Goal: Information Seeking & Learning: Learn about a topic

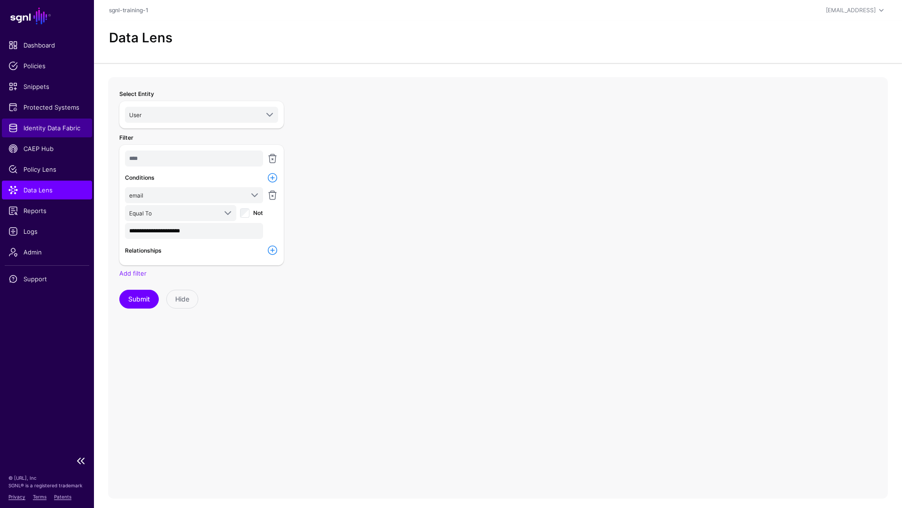
click at [48, 129] on span "Identity Data Fabric" at bounding box center [46, 127] width 77 height 9
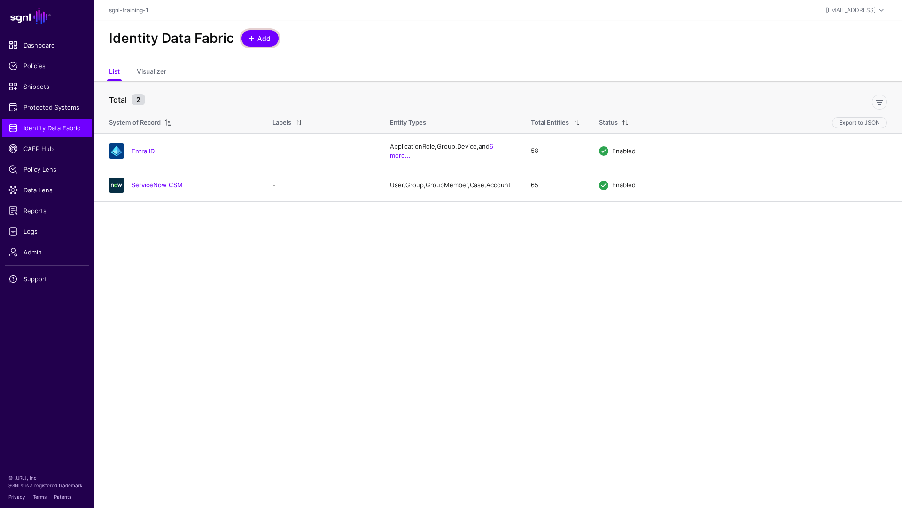
click at [262, 42] on span "Add" at bounding box center [265, 38] width 16 height 10
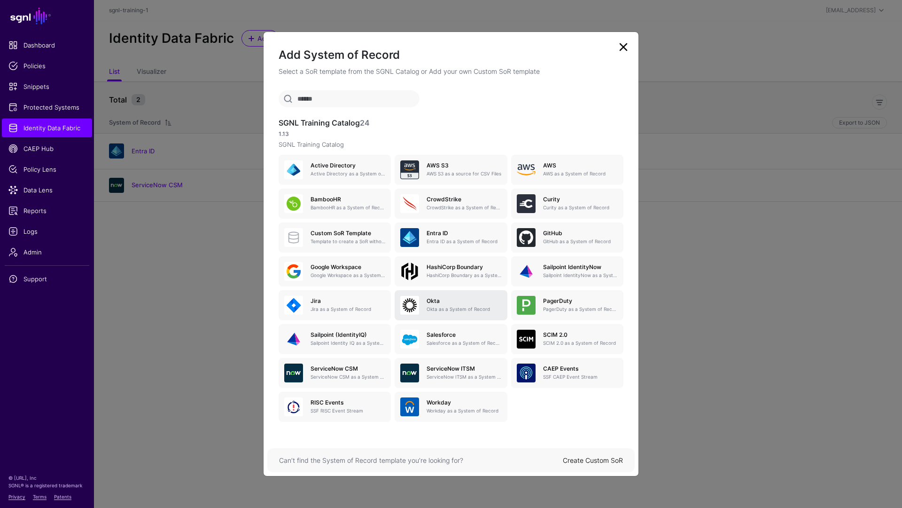
click at [465, 302] on h5 "Okta" at bounding box center [464, 301] width 75 height 7
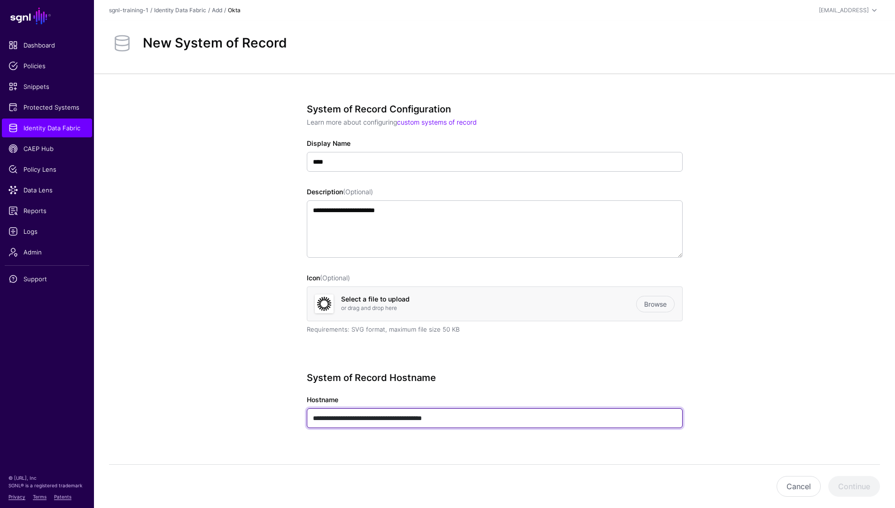
click at [414, 420] on input "**********" at bounding box center [495, 418] width 376 height 20
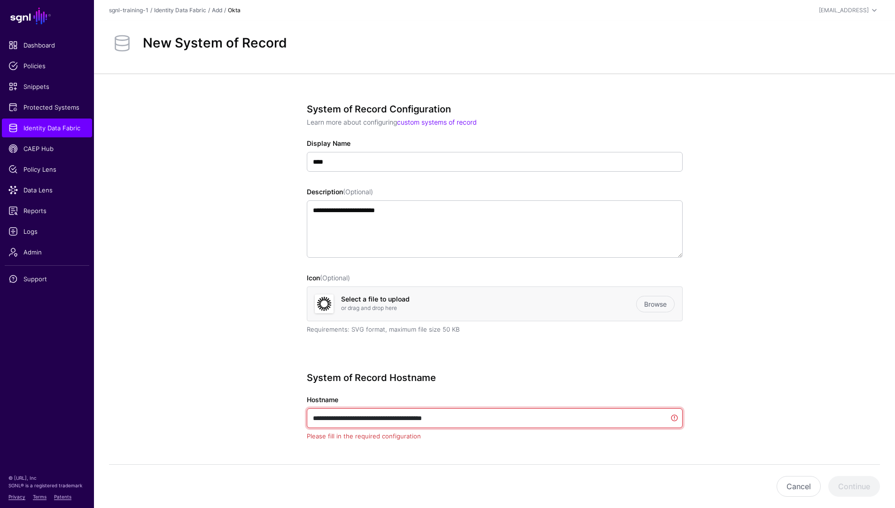
click at [414, 420] on input "**********" at bounding box center [495, 418] width 376 height 20
paste input "**********"
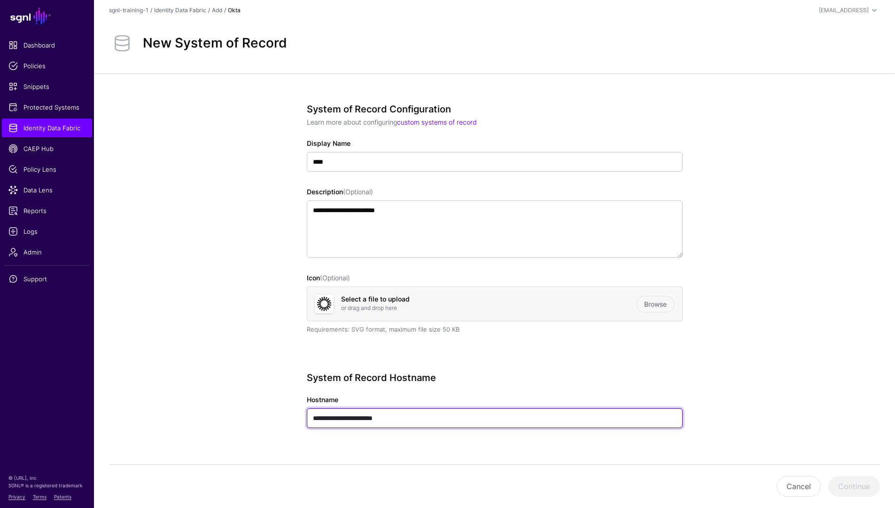
type input "**********"
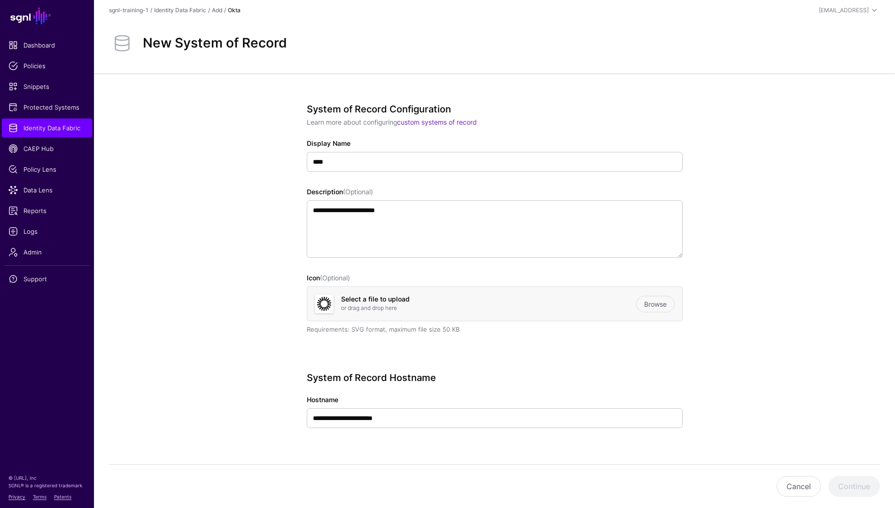
drag, startPoint x: 449, startPoint y: 446, endPoint x: 453, endPoint y: 449, distance: 5.0
click at [449, 445] on div "**********" at bounding box center [495, 413] width 376 height 82
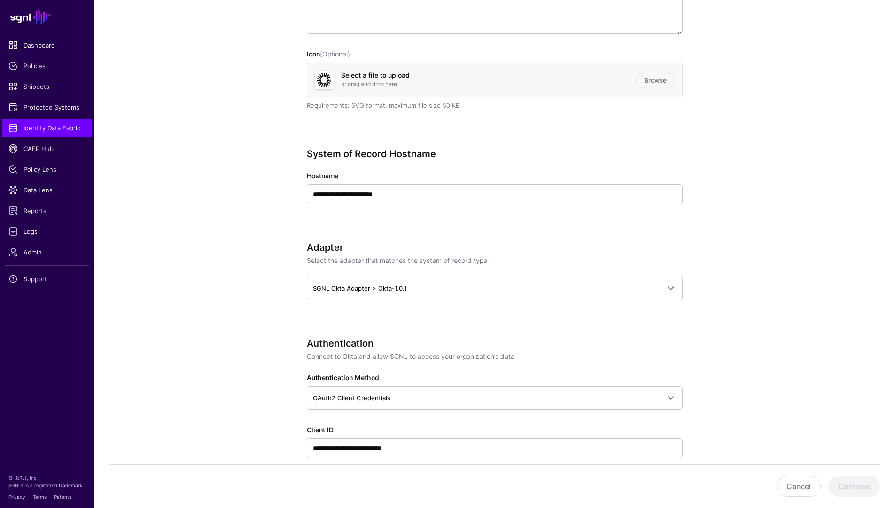
scroll to position [251, 0]
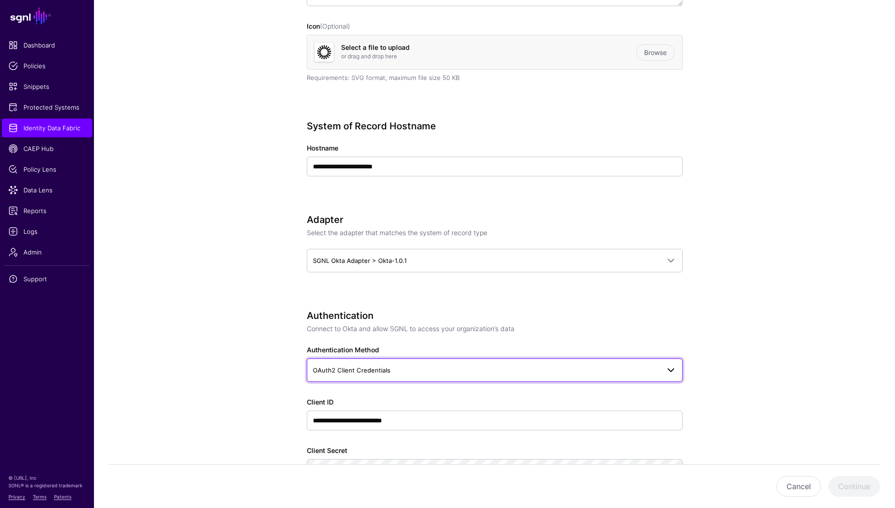
click at [402, 369] on span "OAuth2 Client Credentials" at bounding box center [486, 370] width 347 height 10
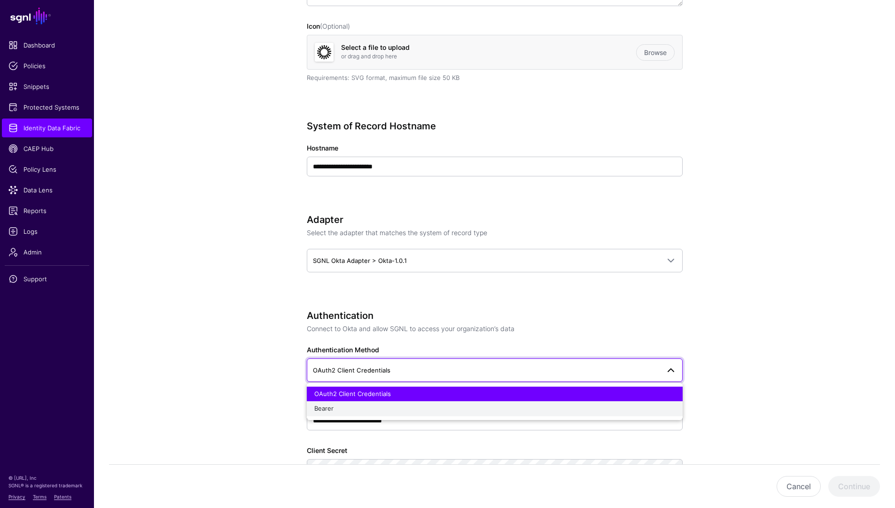
click at [400, 410] on div "Bearer" at bounding box center [494, 408] width 361 height 9
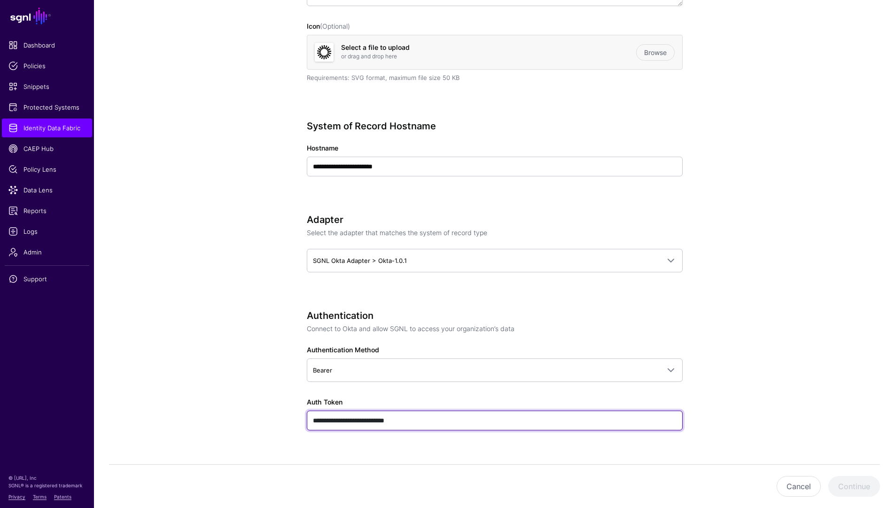
click at [375, 417] on input "**********" at bounding box center [495, 420] width 376 height 20
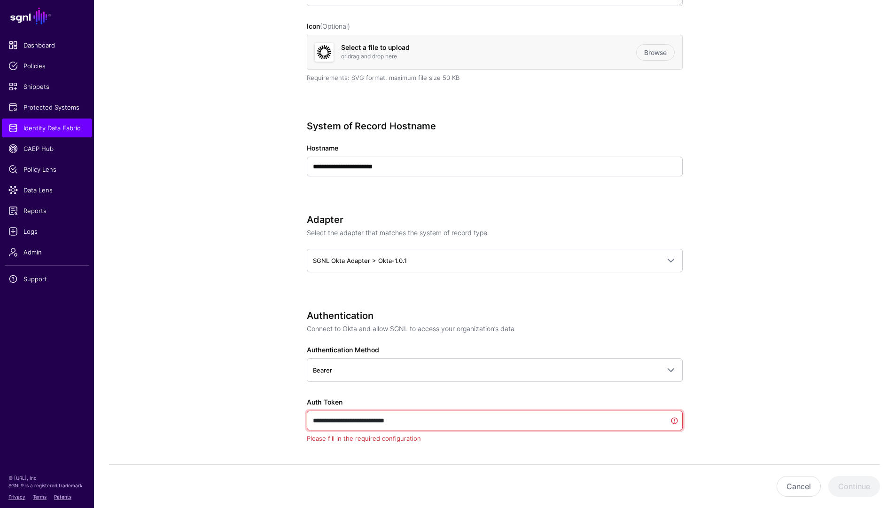
click at [375, 417] on input "**********" at bounding box center [495, 420] width 376 height 20
click at [384, 420] on input "**********" at bounding box center [495, 420] width 376 height 20
click at [385, 420] on input "**********" at bounding box center [495, 420] width 376 height 20
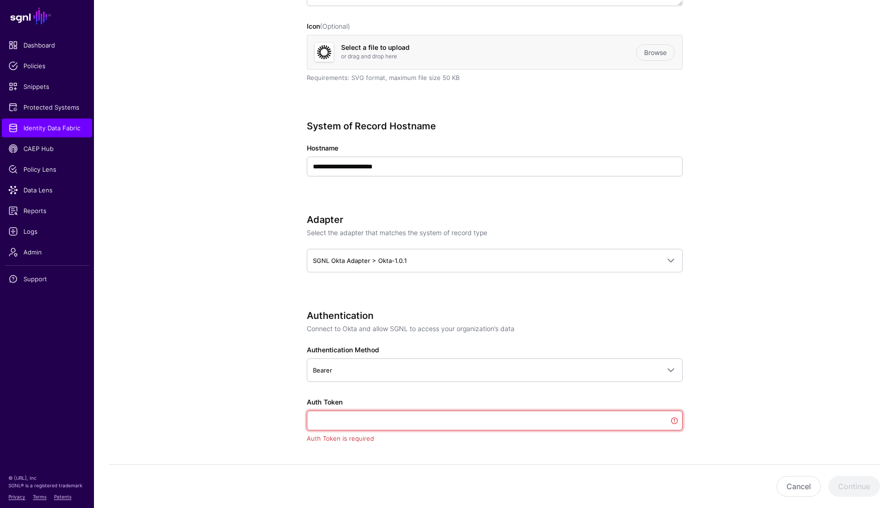
paste input "**********"
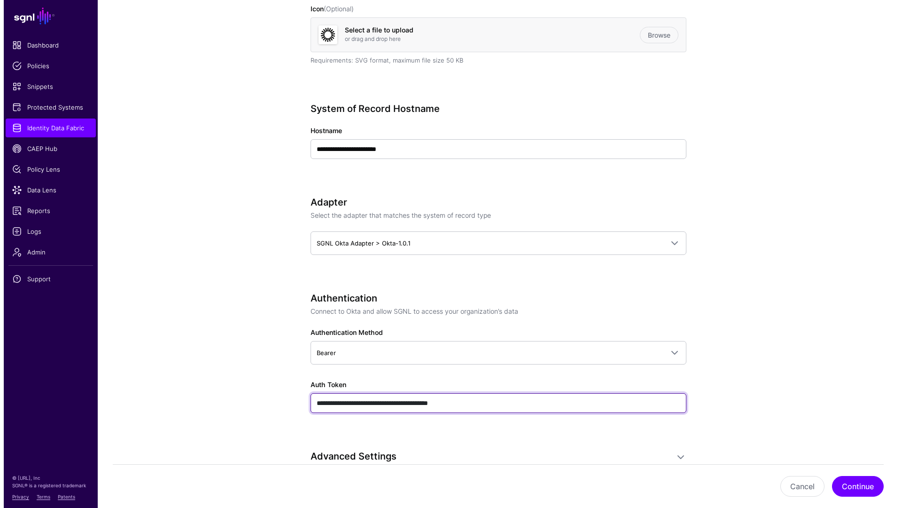
scroll to position [270, 0]
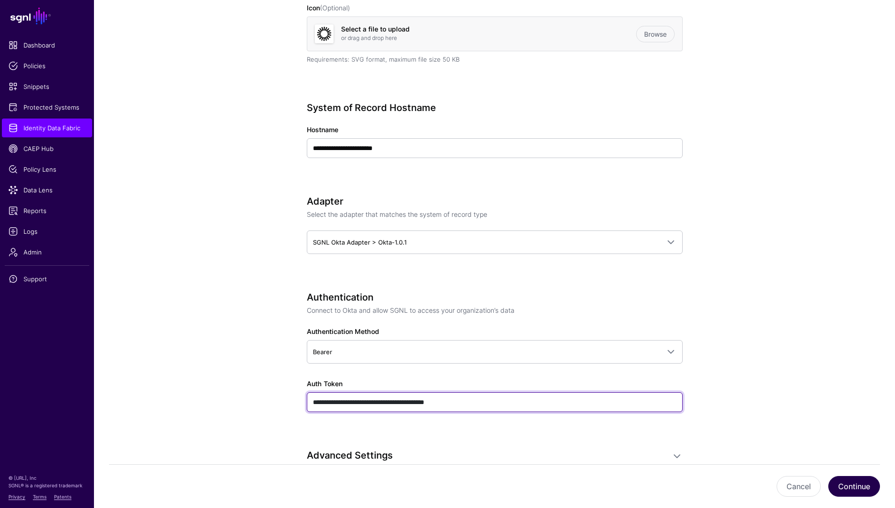
type input "**********"
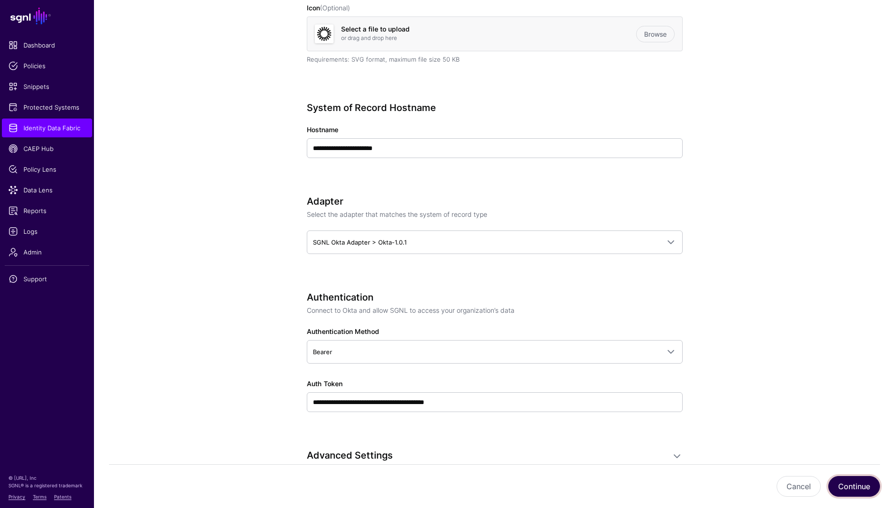
click at [868, 485] on button "Continue" at bounding box center [855, 486] width 52 height 21
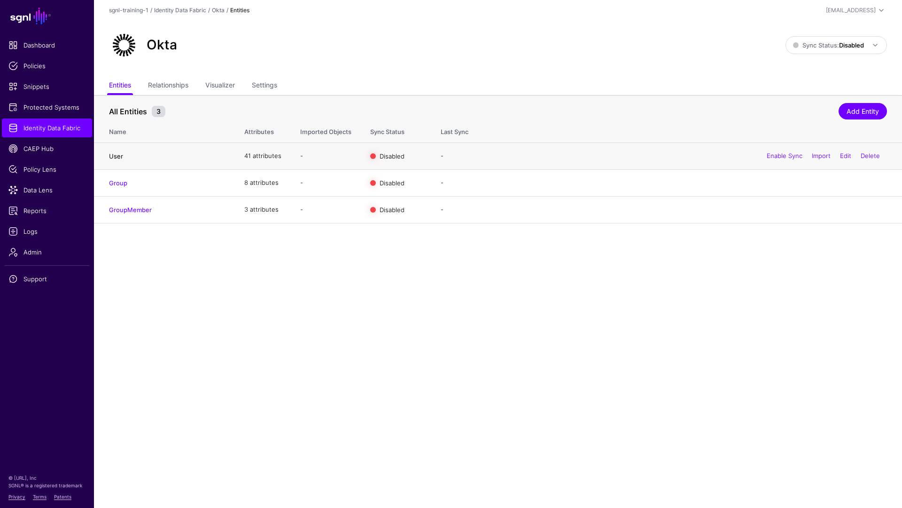
click at [118, 158] on link "User" at bounding box center [116, 156] width 14 height 8
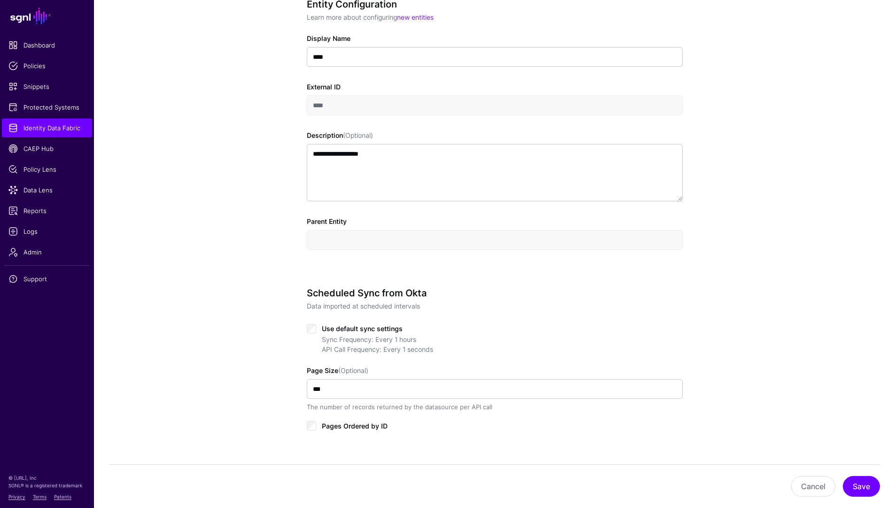
scroll to position [357, 0]
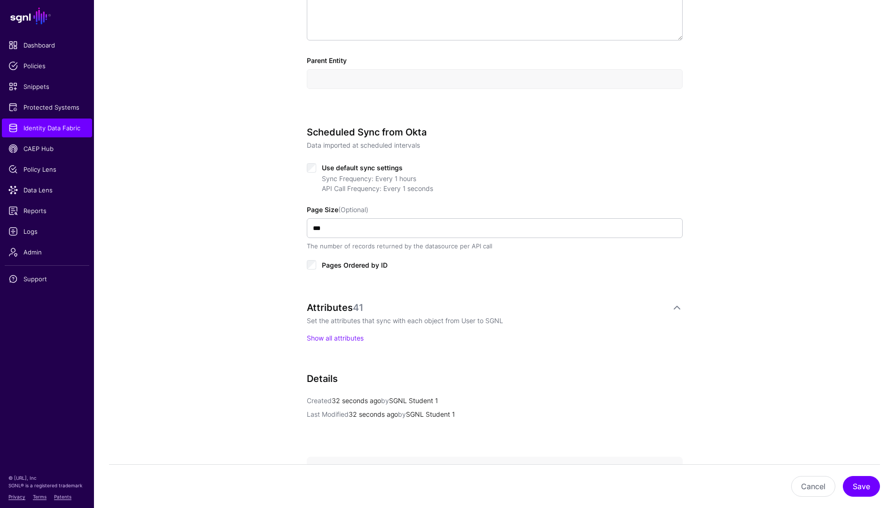
click at [311, 173] on div "Use default sync settings Sync Frequency: Every 1 hours API Call Frequency: Eve…" at bounding box center [495, 215] width 376 height 109
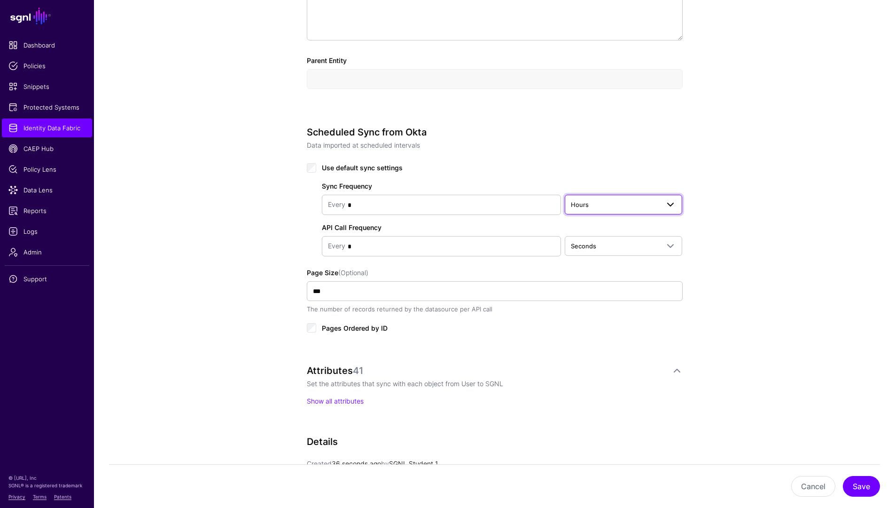
click at [608, 205] on span "Hours" at bounding box center [615, 204] width 89 height 10
click at [601, 243] on div "Minutes" at bounding box center [624, 241] width 103 height 9
click at [859, 486] on button "Save" at bounding box center [861, 486] width 37 height 21
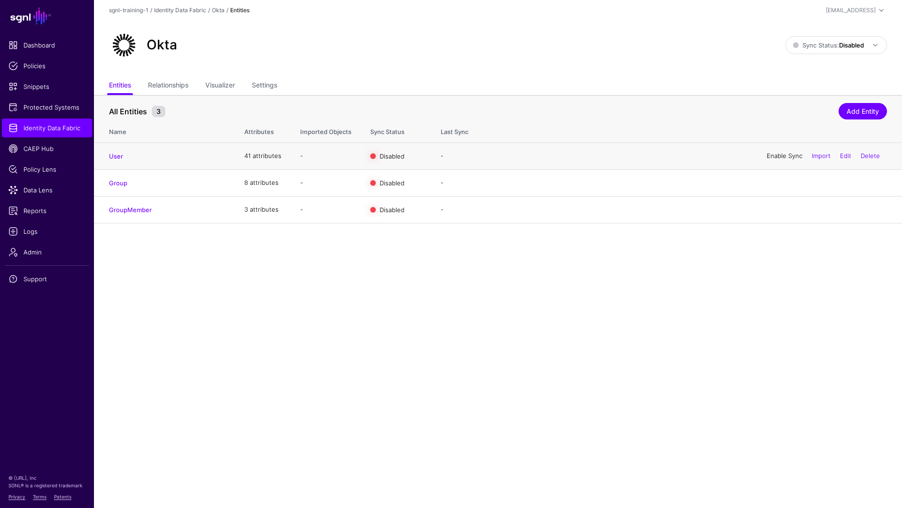
click at [773, 155] on link "Enable Sync" at bounding box center [785, 156] width 36 height 8
click at [787, 183] on link "Enable Sync" at bounding box center [785, 183] width 36 height 8
click at [784, 209] on link "Enable Sync" at bounding box center [785, 209] width 36 height 8
click at [867, 44] on span at bounding box center [872, 44] width 17 height 11
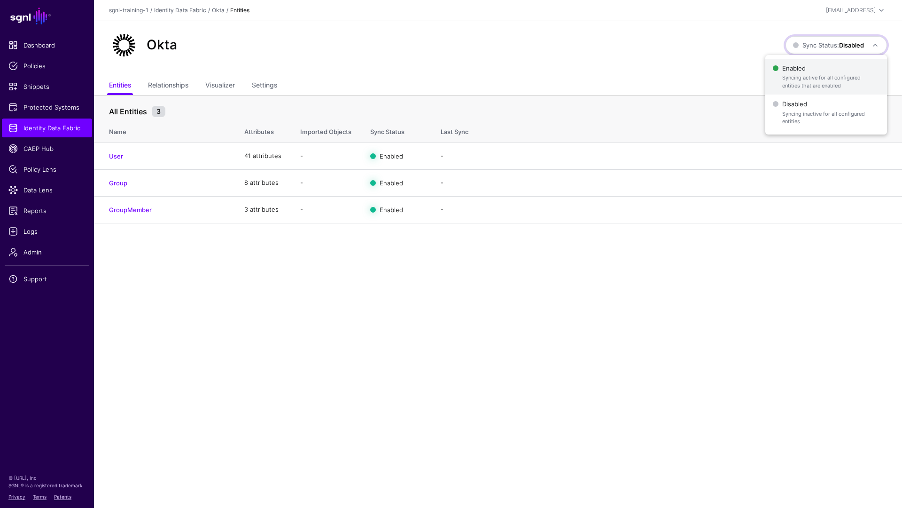
click at [810, 70] on span "Enabled Syncing active for all configured entities that are enabled" at bounding box center [826, 77] width 107 height 31
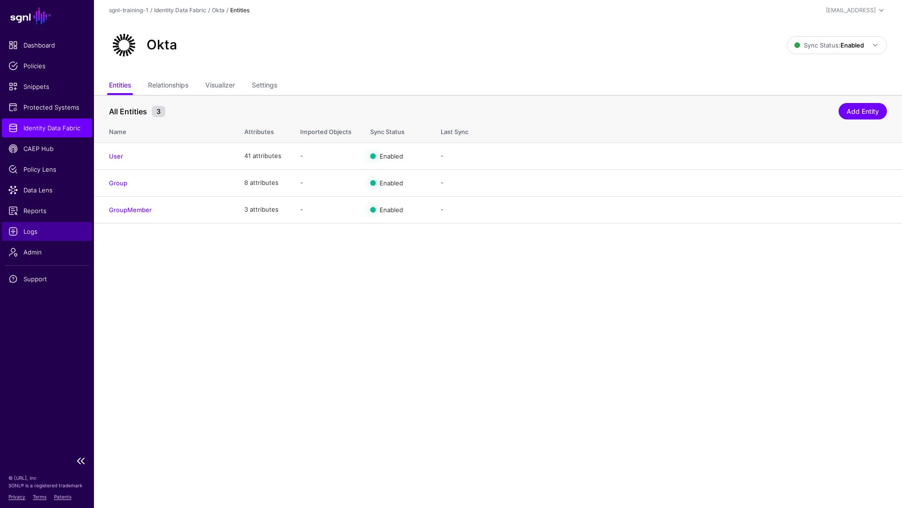
click at [46, 227] on span "Logs" at bounding box center [46, 231] width 77 height 9
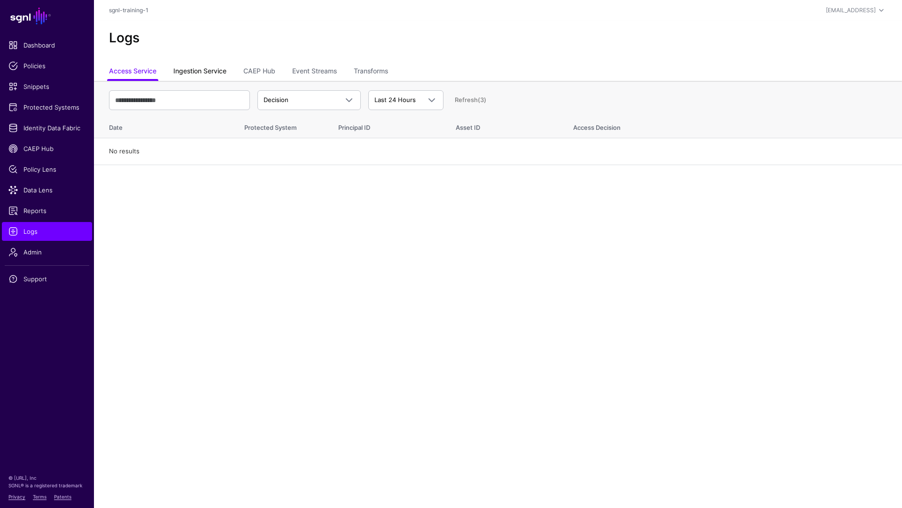
click at [216, 74] on link "Ingestion Service" at bounding box center [199, 72] width 53 height 18
click at [129, 66] on link "Access Service" at bounding box center [132, 72] width 47 height 18
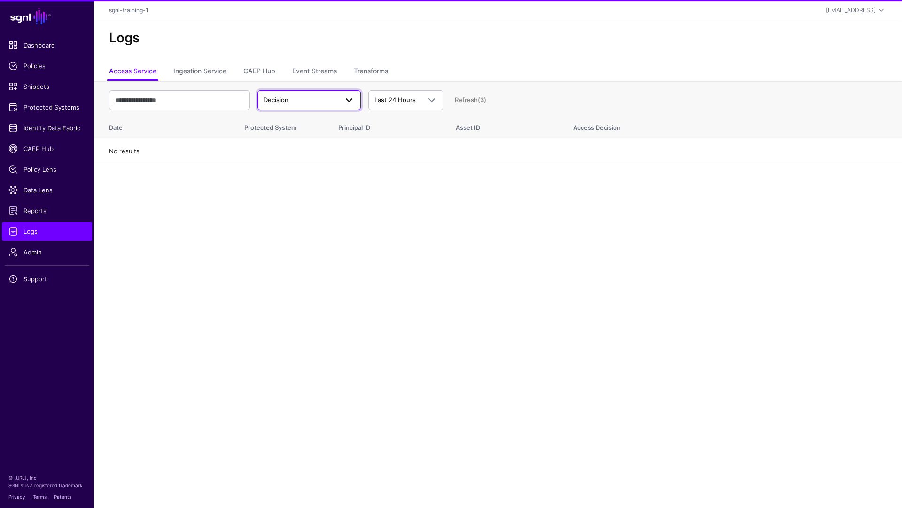
click at [314, 94] on link "Decision" at bounding box center [309, 100] width 103 height 20
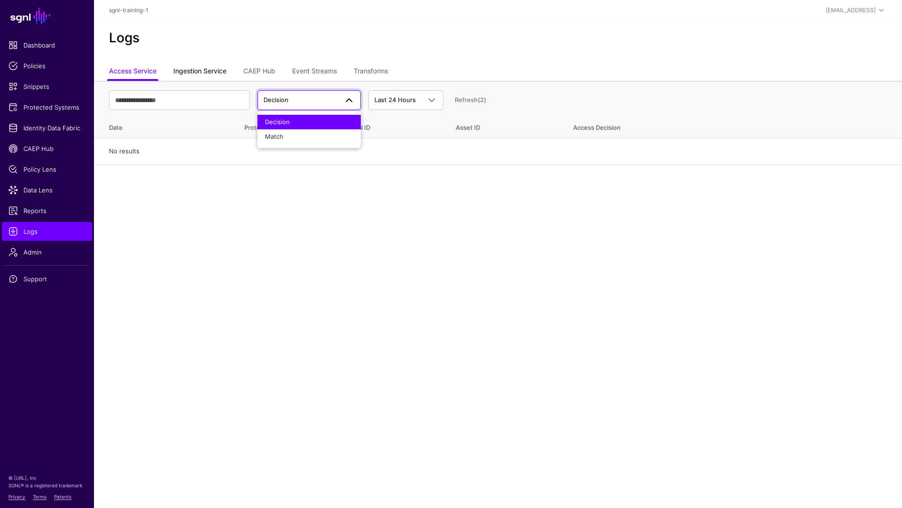
click at [195, 72] on link "Ingestion Service" at bounding box center [199, 72] width 53 height 18
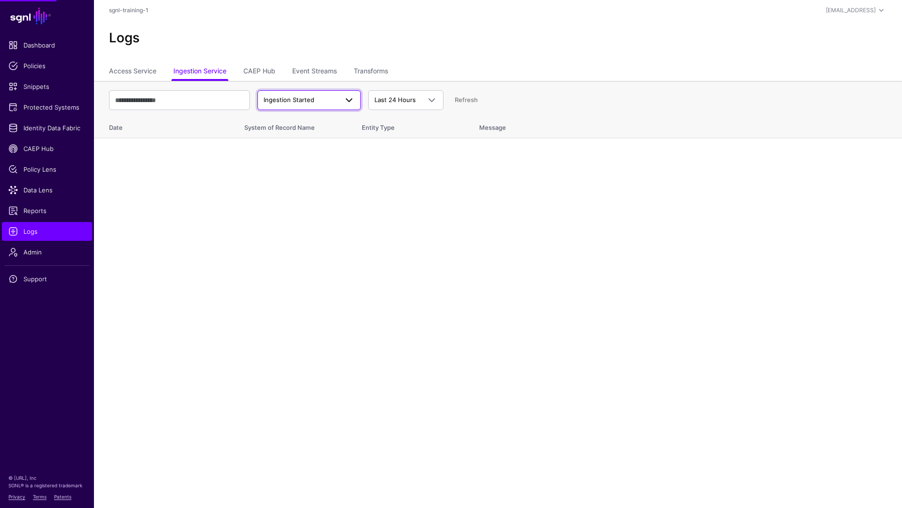
click at [308, 100] on span "Ingestion Started" at bounding box center [289, 100] width 51 height 8
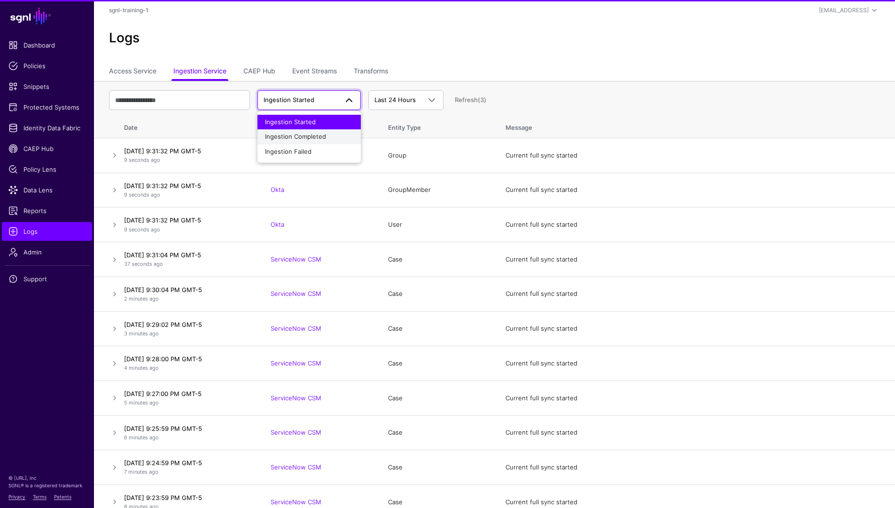
click at [324, 133] on span "Ingestion Completed" at bounding box center [295, 137] width 61 height 8
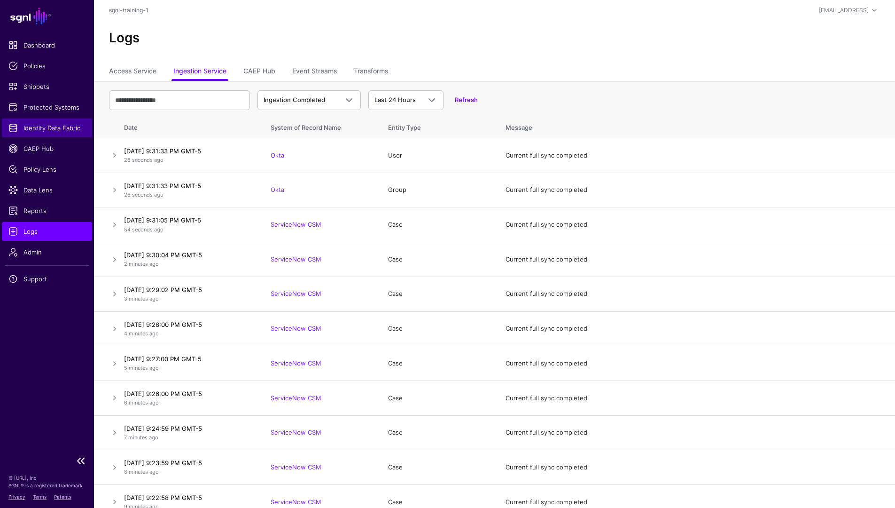
click at [69, 136] on link "Identity Data Fabric" at bounding box center [47, 127] width 90 height 19
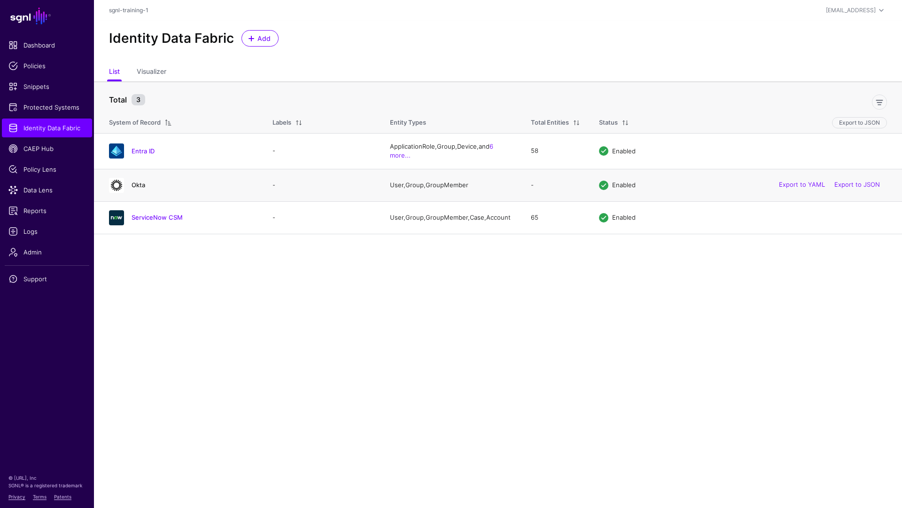
click at [139, 183] on link "Okta" at bounding box center [139, 185] width 14 height 8
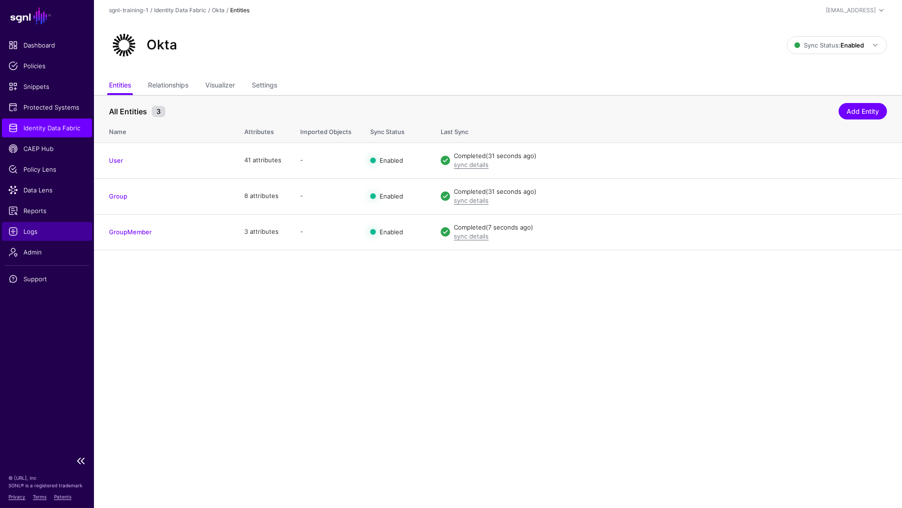
click at [41, 234] on span "Logs" at bounding box center [46, 231] width 77 height 9
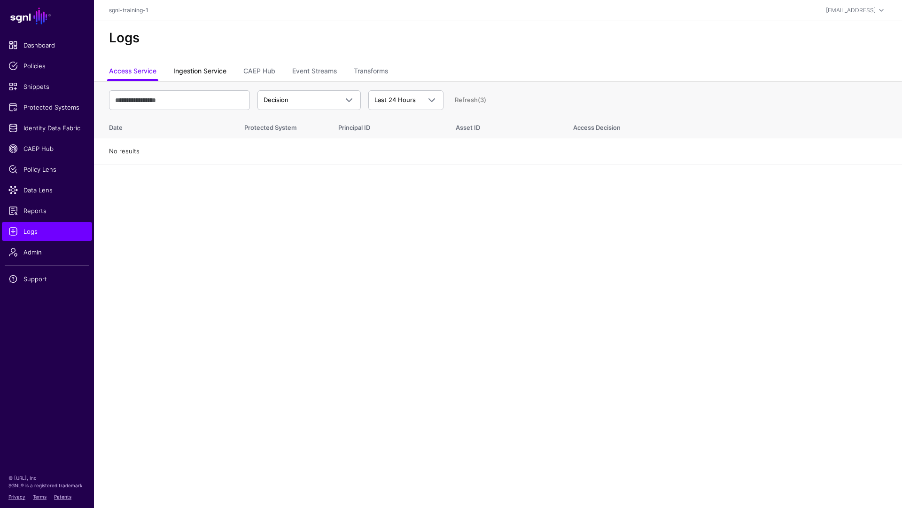
click at [207, 76] on link "Ingestion Service" at bounding box center [199, 72] width 53 height 18
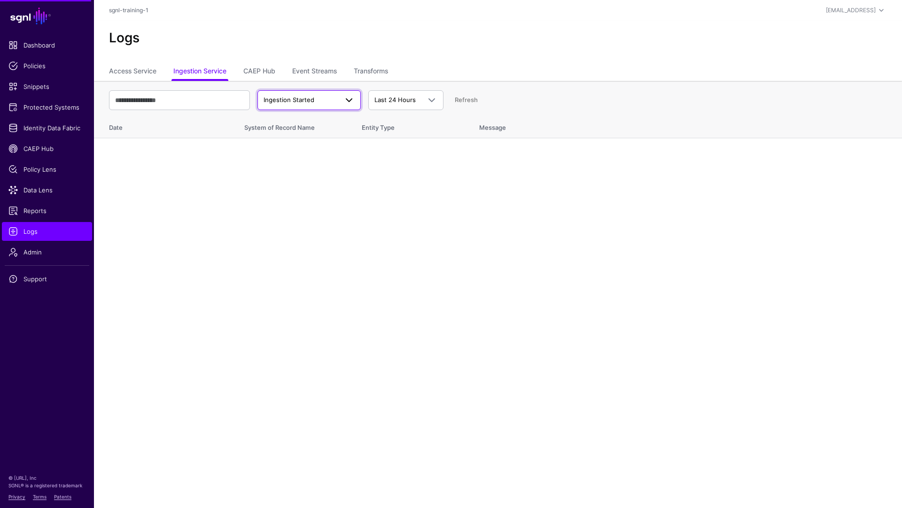
click at [306, 101] on span "Ingestion Started" at bounding box center [289, 100] width 51 height 8
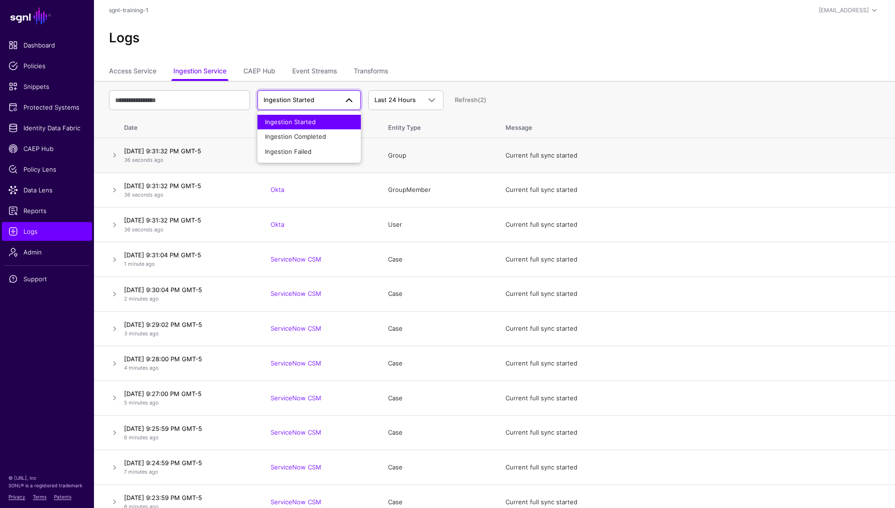
click at [454, 160] on td "Group" at bounding box center [438, 155] width 118 height 35
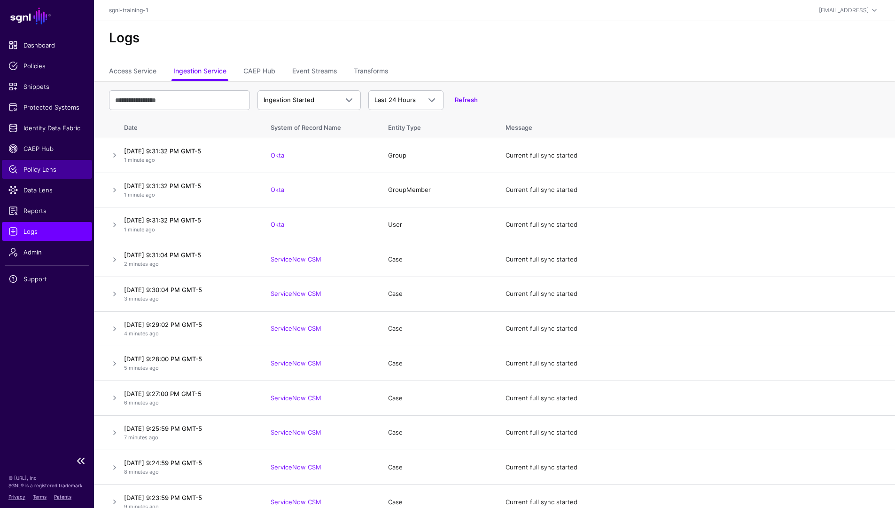
click at [42, 169] on span "Policy Lens" at bounding box center [46, 169] width 77 height 9
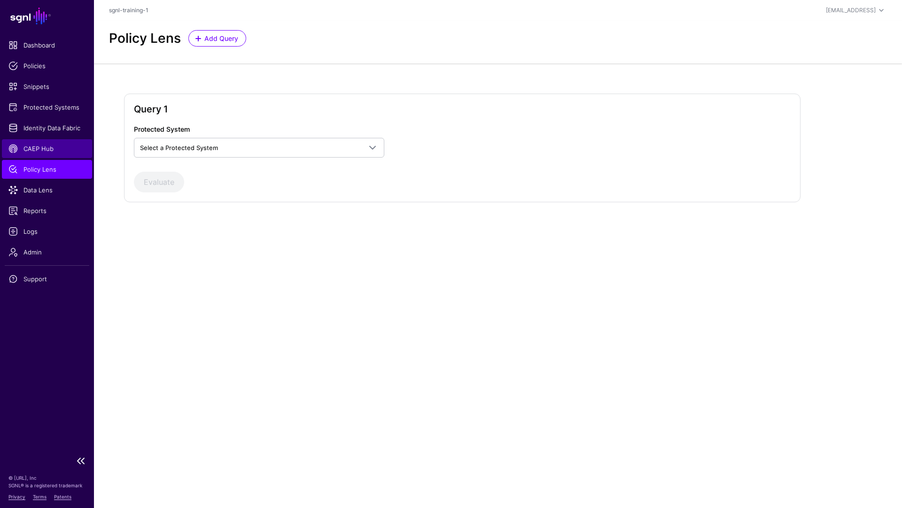
click at [40, 145] on span "CAEP Hub" at bounding box center [46, 148] width 77 height 9
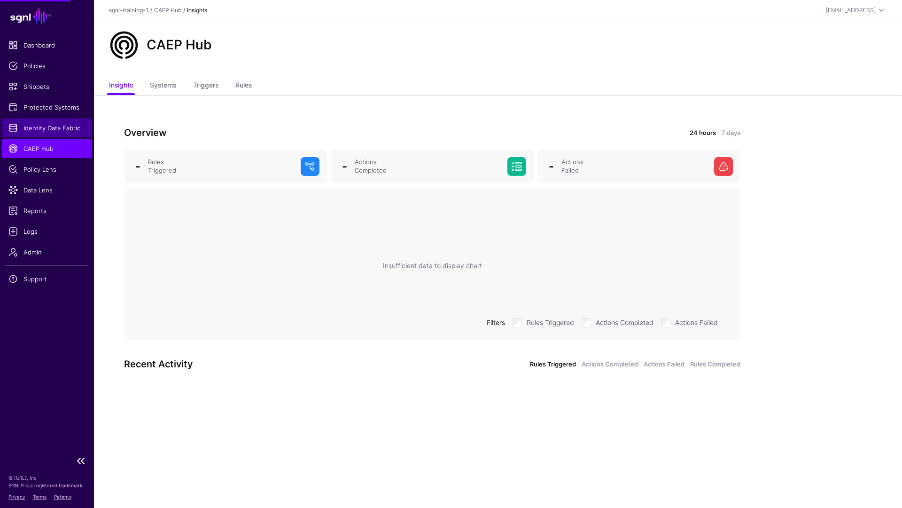
click at [50, 123] on span "Identity Data Fabric" at bounding box center [46, 127] width 77 height 9
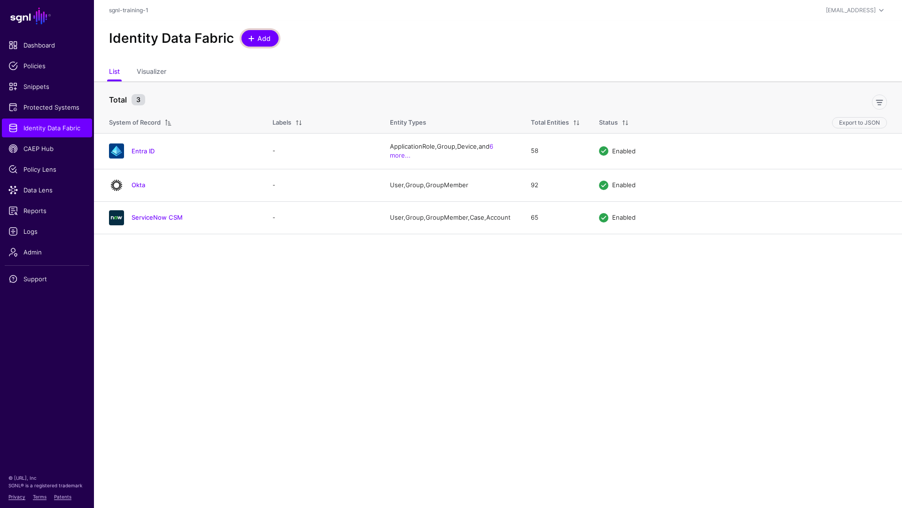
click at [266, 43] on span "Add" at bounding box center [265, 38] width 16 height 10
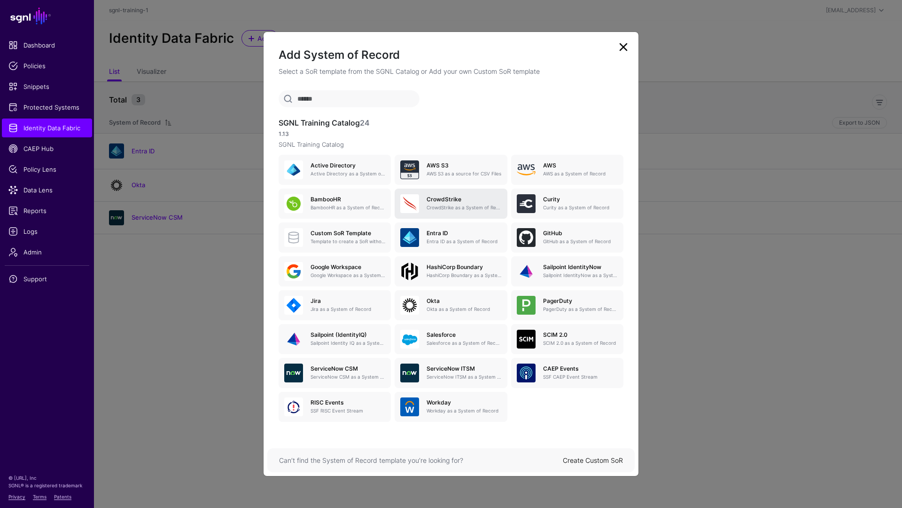
click at [445, 213] on link "CrowdStrike CrowdStrike as a System of Record" at bounding box center [451, 203] width 112 height 30
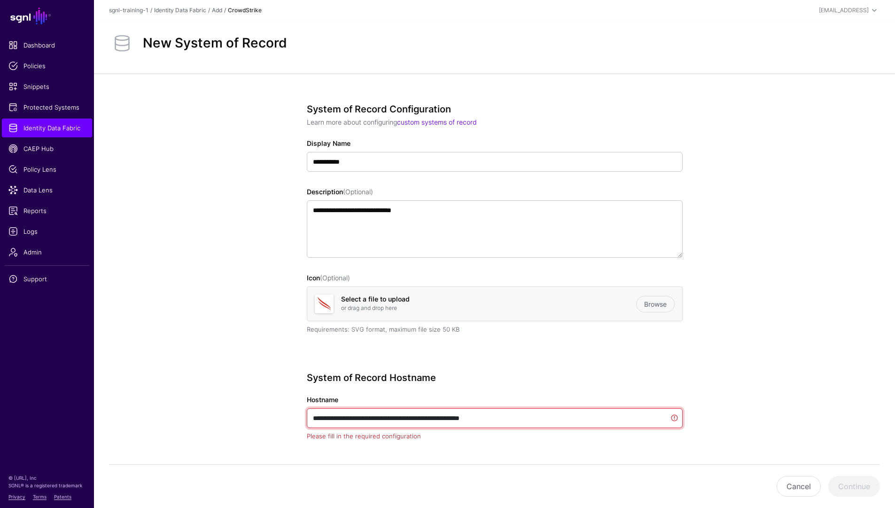
click at [364, 424] on input "**********" at bounding box center [495, 418] width 376 height 20
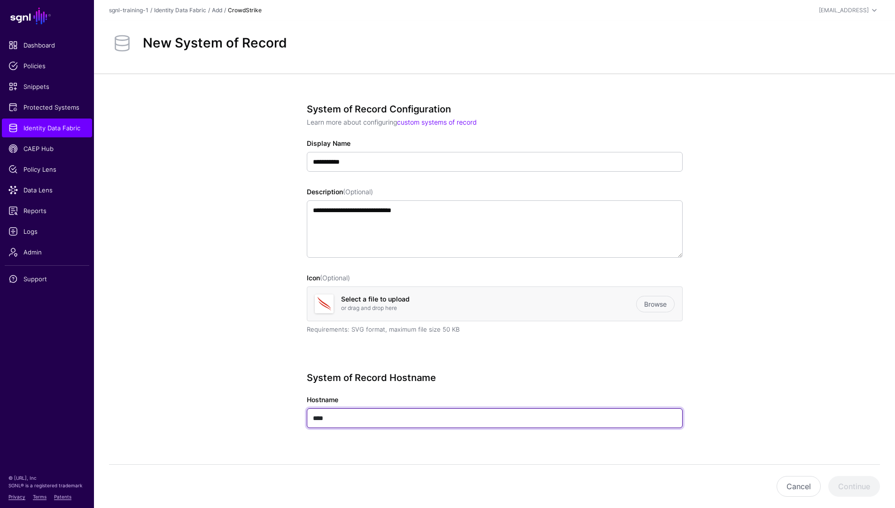
type input "****"
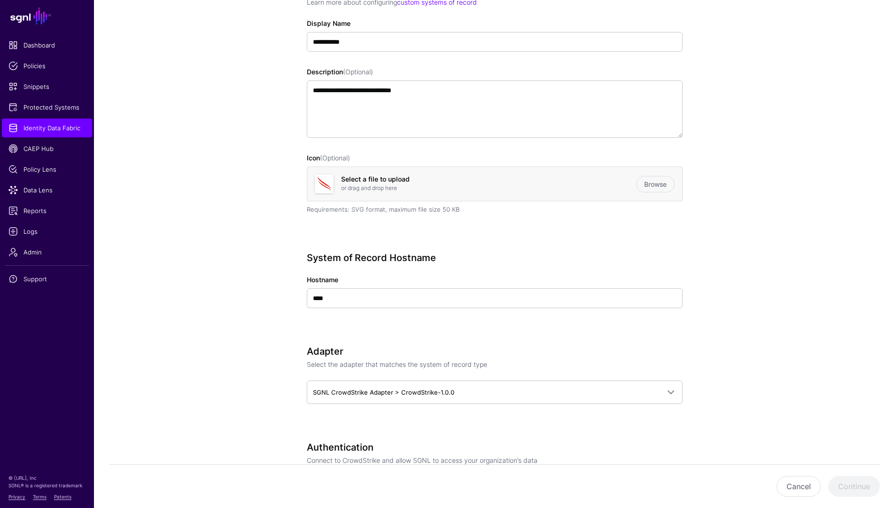
scroll to position [211, 0]
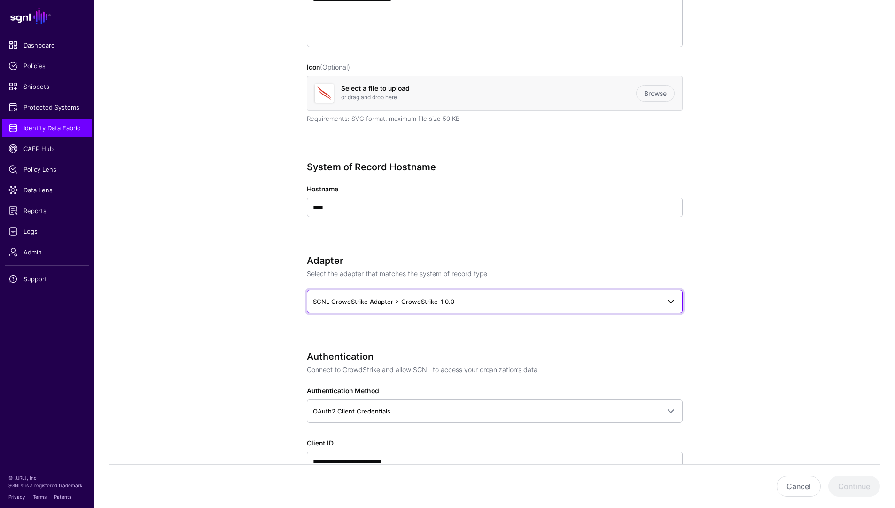
click at [385, 307] on link "SGNL CrowdStrike Adapter > CrowdStrike-1.0.0" at bounding box center [495, 302] width 376 height 24
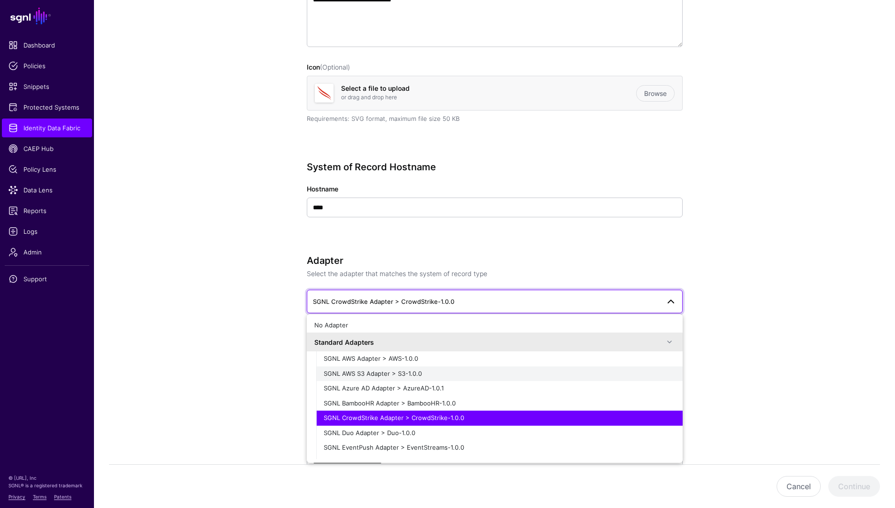
click at [409, 376] on span "SGNL AWS S3 Adapter > S3-1.0.0" at bounding box center [373, 373] width 98 height 8
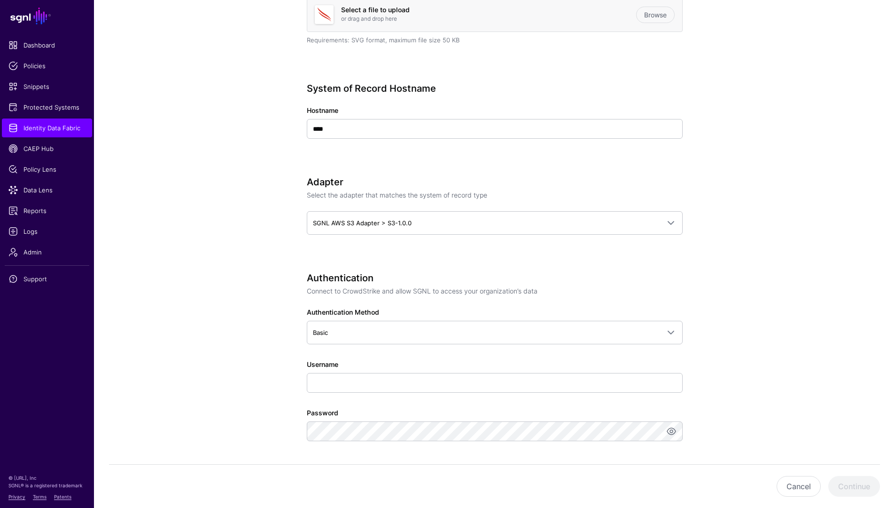
scroll to position [298, 0]
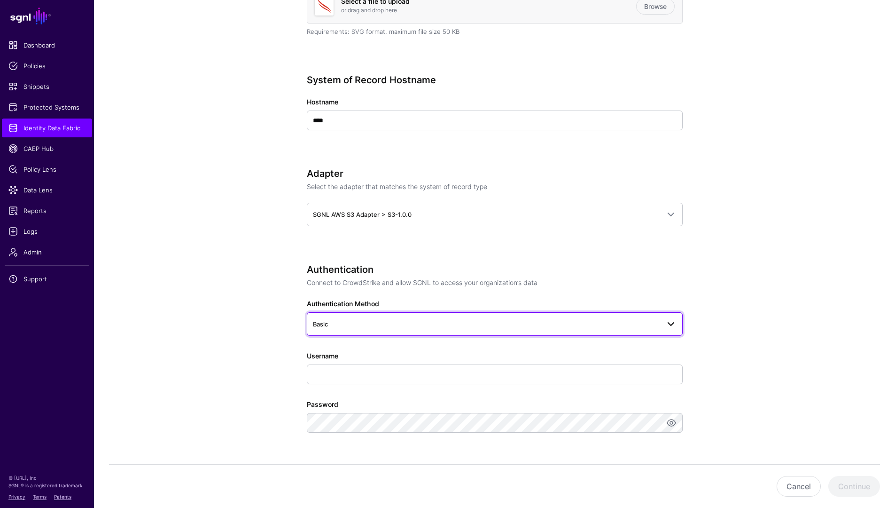
click at [401, 327] on span "Basic" at bounding box center [486, 324] width 347 height 10
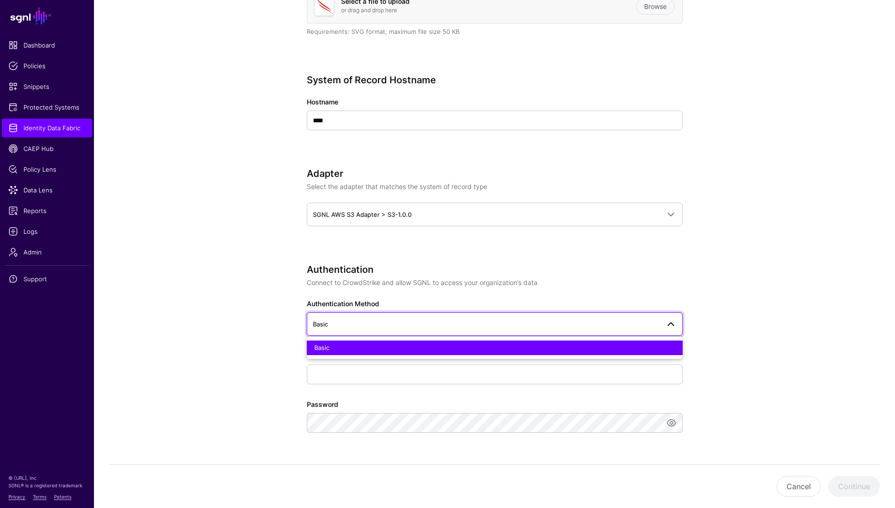
click at [268, 279] on app-datasources-details-form "**********" at bounding box center [494, 325] width 801 height 1098
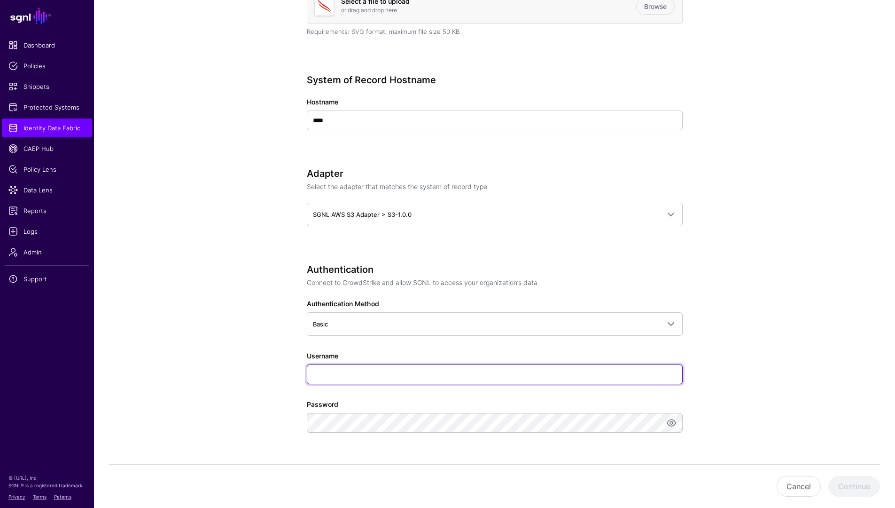
click at [346, 376] on input "Username" at bounding box center [495, 374] width 376 height 20
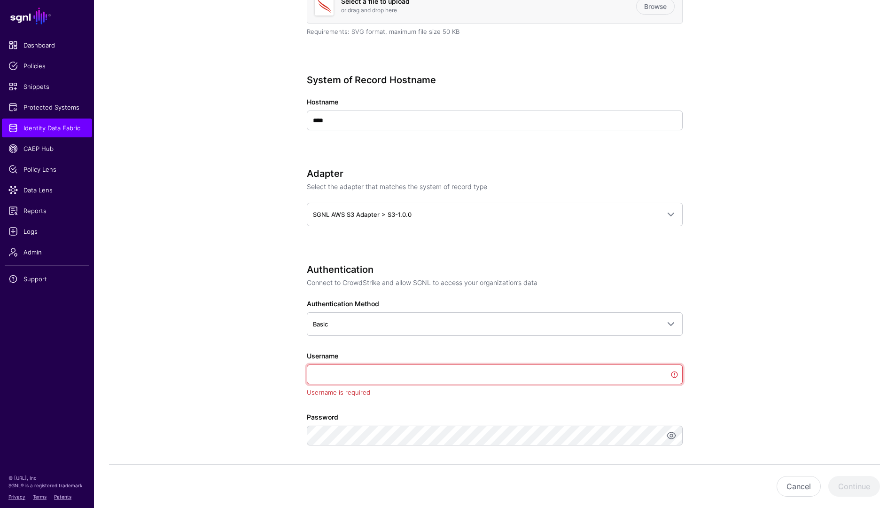
paste input "**********"
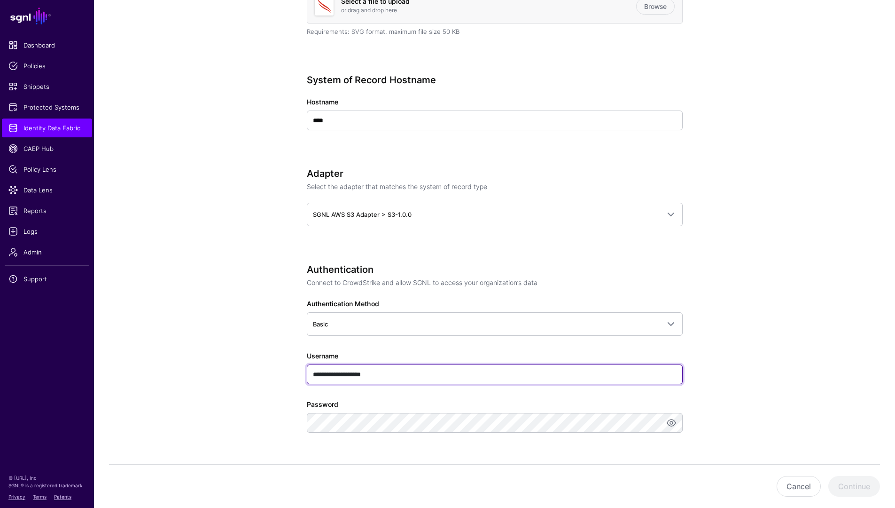
type input "**********"
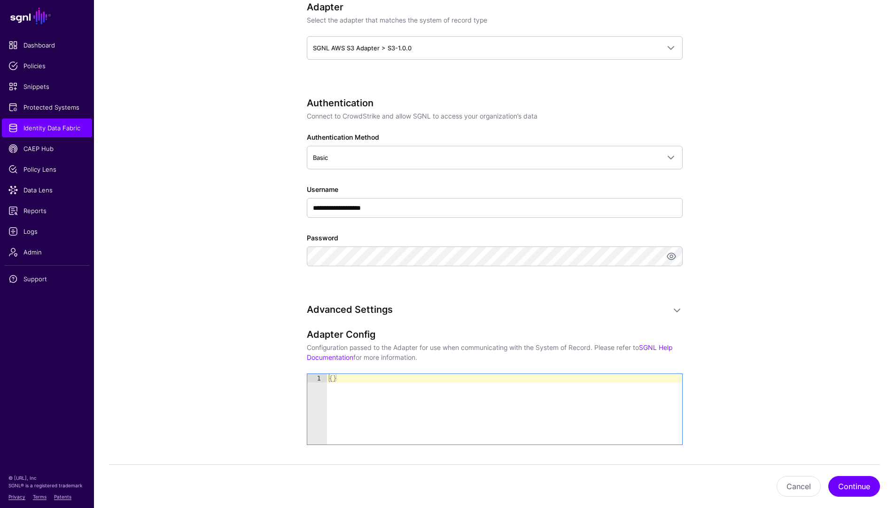
scroll to position [594, 0]
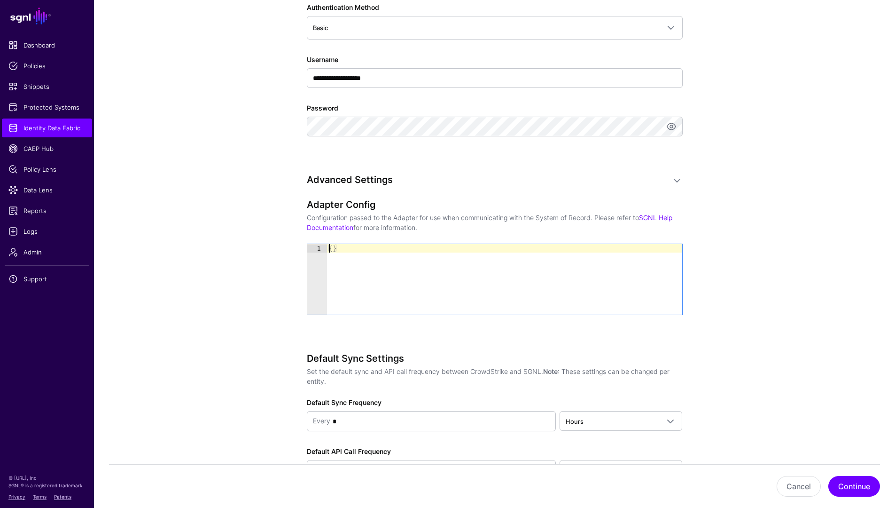
click at [330, 249] on div "{ }" at bounding box center [504, 287] width 355 height 87
type textarea "**"
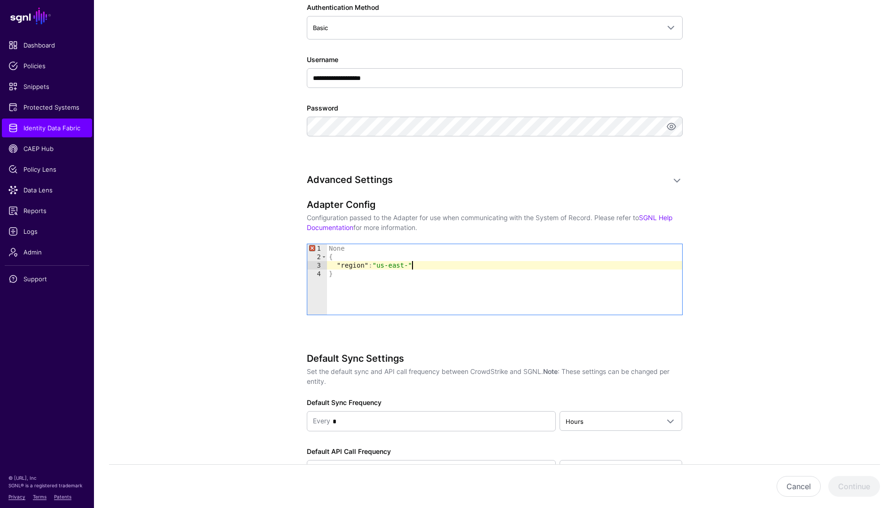
scroll to position [0, 6]
type textarea "**********"
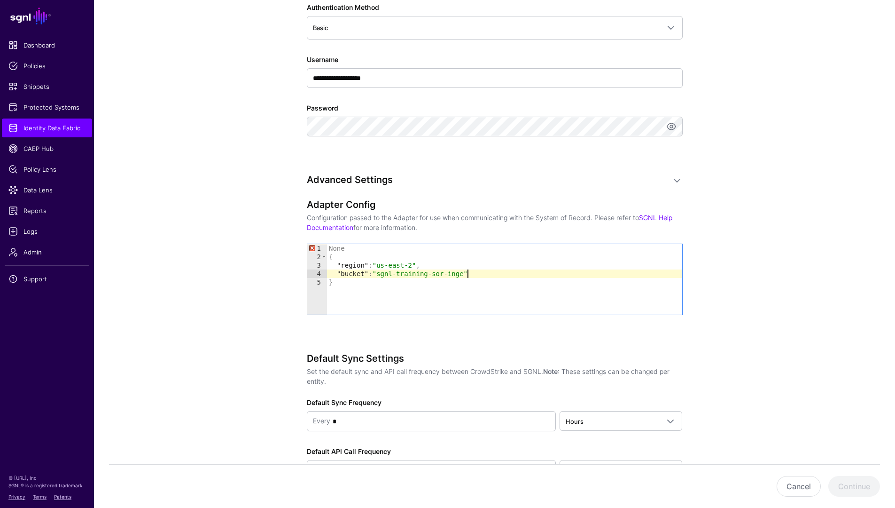
scroll to position [0, 10]
click at [293, 292] on div "**********" at bounding box center [495, 29] width 436 height 1098
click at [342, 322] on div "**********" at bounding box center [495, 270] width 376 height 142
click at [427, 340] on div "**********" at bounding box center [495, 270] width 376 height 142
type textarea "****"
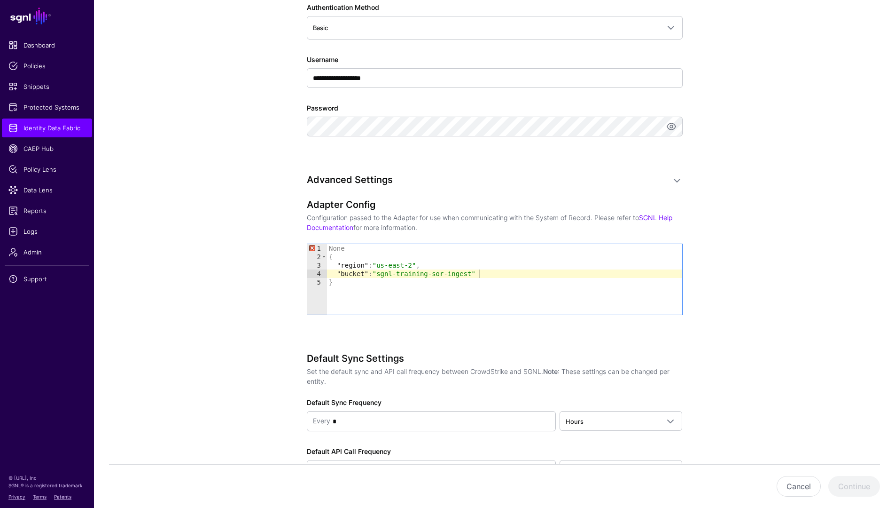
click at [338, 250] on div "None { "region" : "us-east-2" , "bucket" : "sgnl-training-sor-ingest" }" at bounding box center [504, 287] width 355 height 87
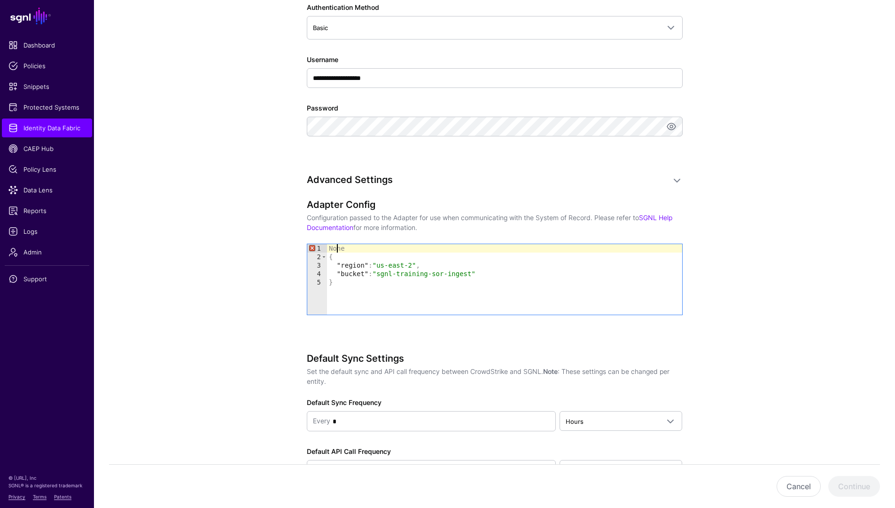
click at [338, 250] on div "None { "region" : "us-east-2" , "bucket" : "sgnl-training-sor-ingest" }" at bounding box center [504, 287] width 355 height 87
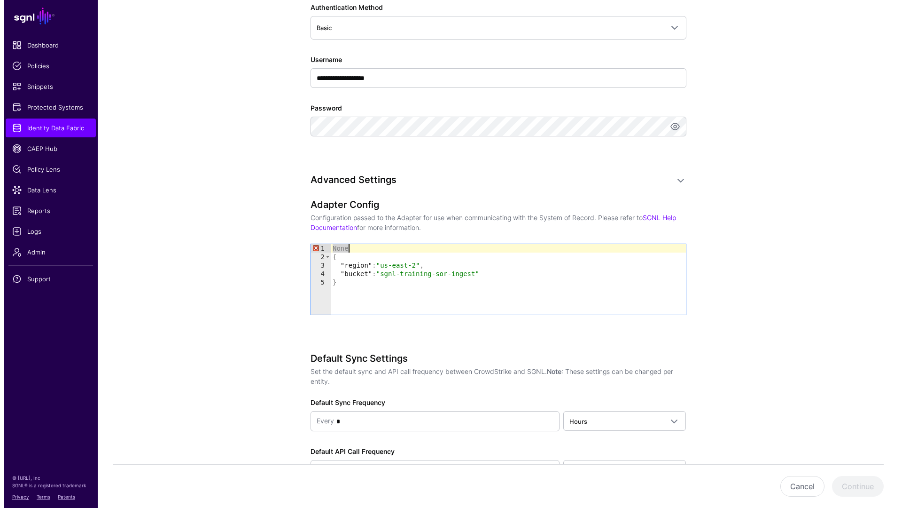
scroll to position [0, 0]
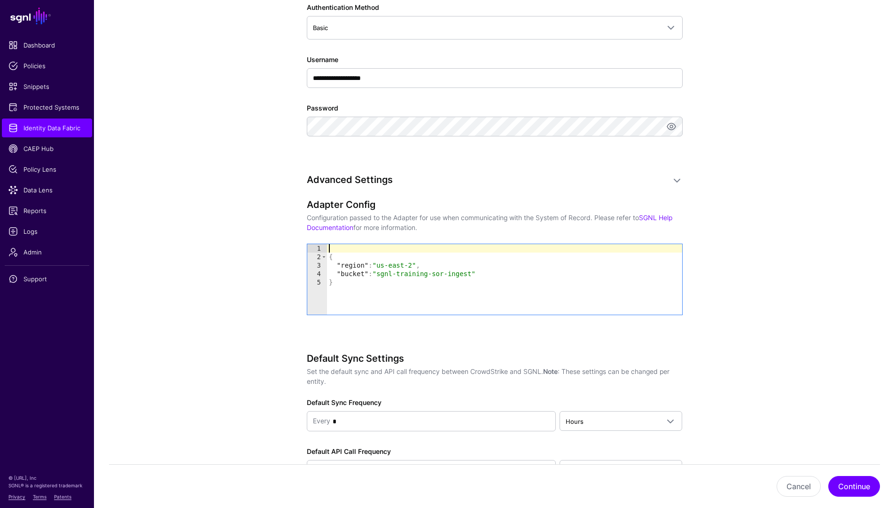
click at [330, 257] on div "{ "region" : "us-east-2" , "bucket" : "sgnl-training-sor-ingest" }" at bounding box center [504, 287] width 355 height 87
click at [395, 288] on div "{ "region" : "us-east-2" , "bucket" : "sgnl-training-sor-ingest" }" at bounding box center [504, 287] width 355 height 87
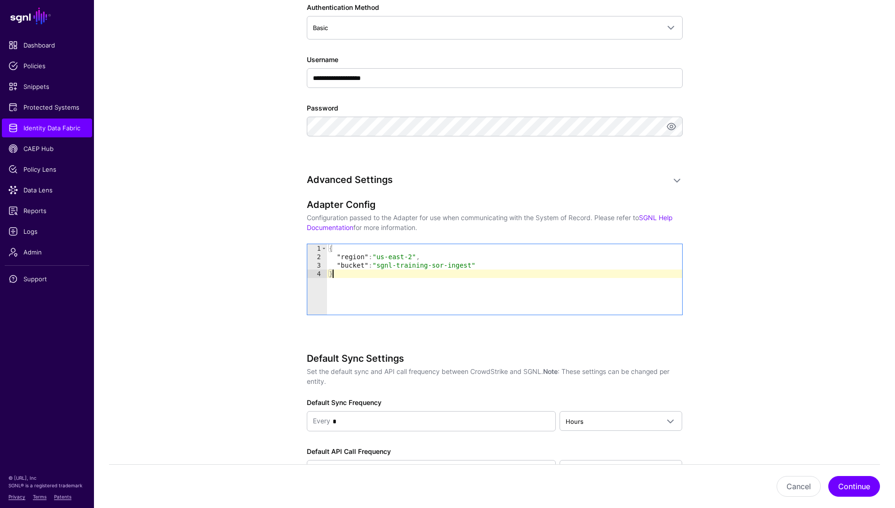
click at [422, 281] on div "{ "region" : "us-east-2" , "bucket" : "sgnl-training-sor-ingest" }" at bounding box center [504, 287] width 355 height 87
type textarea "**********"
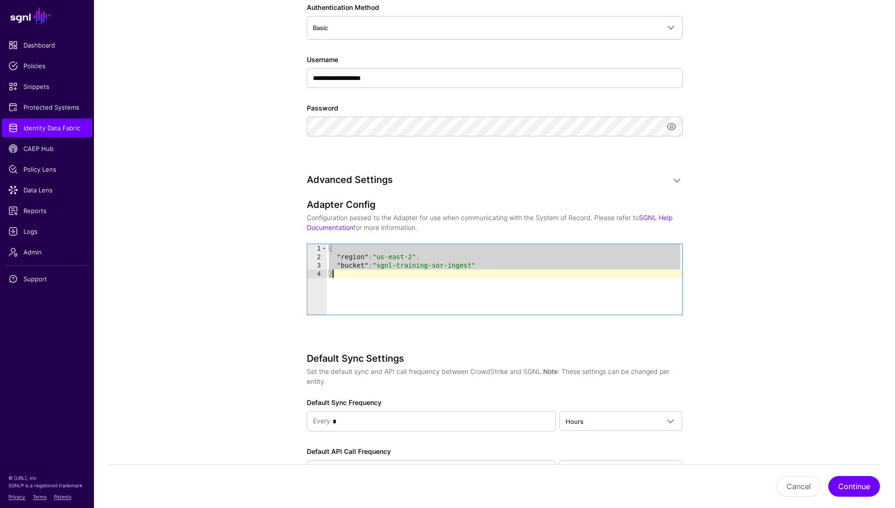
click at [422, 281] on div "{ "region" : "us-east-2" , "bucket" : "sgnl-training-sor-ingest" }" at bounding box center [504, 287] width 355 height 87
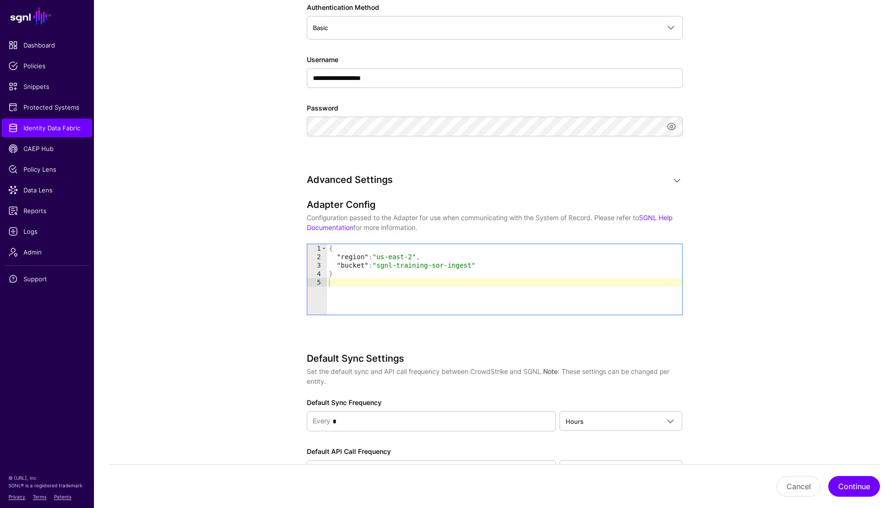
click at [742, 379] on app-datasources-details-form "**********" at bounding box center [494, 29] width 801 height 1098
click at [843, 489] on button "Continue" at bounding box center [855, 486] width 52 height 21
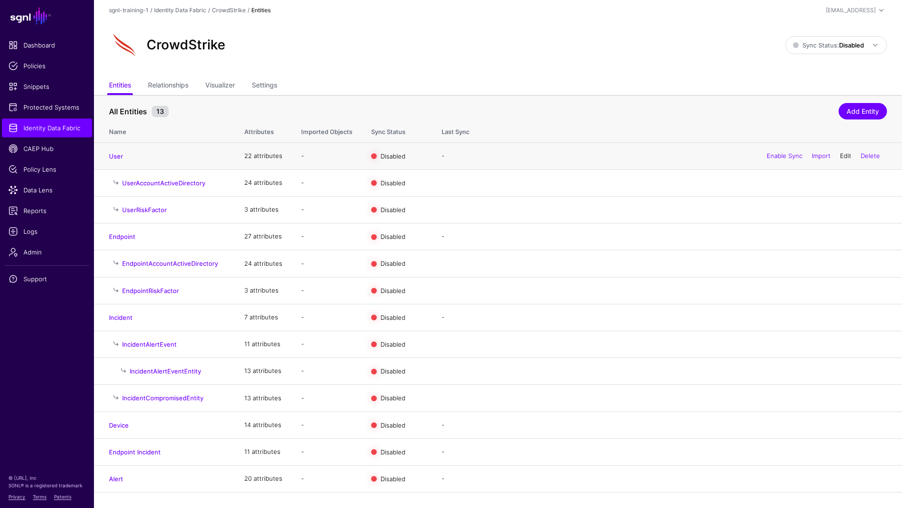
click at [848, 156] on link "Edit" at bounding box center [845, 156] width 11 height 8
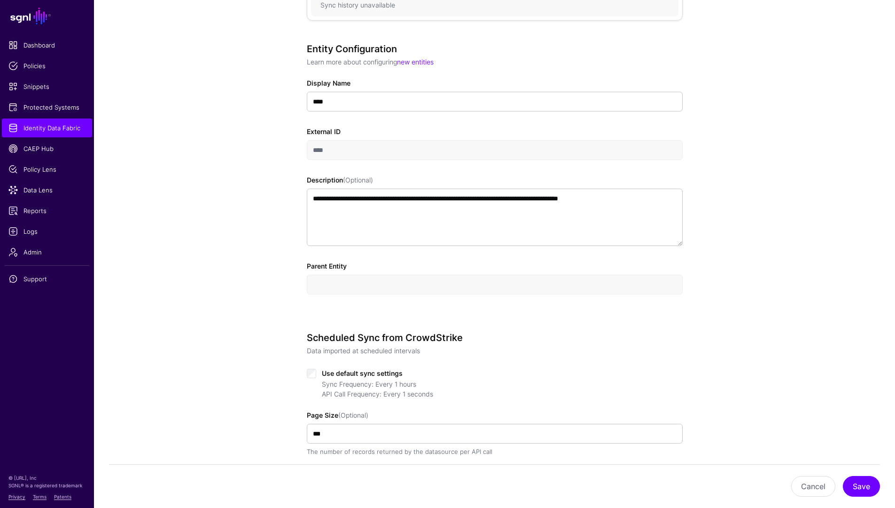
scroll to position [467, 0]
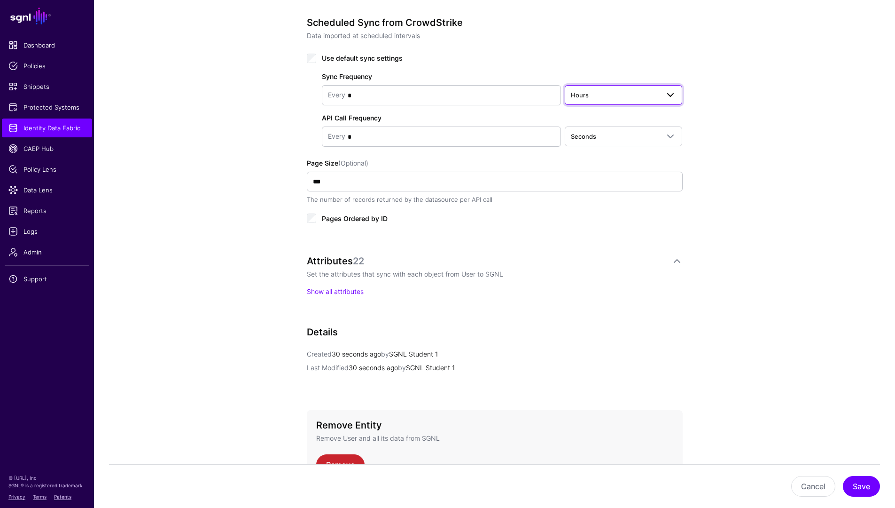
click at [606, 100] on span "Hours" at bounding box center [615, 95] width 89 height 10
click at [610, 125] on button "Minutes" at bounding box center [624, 132] width 118 height 15
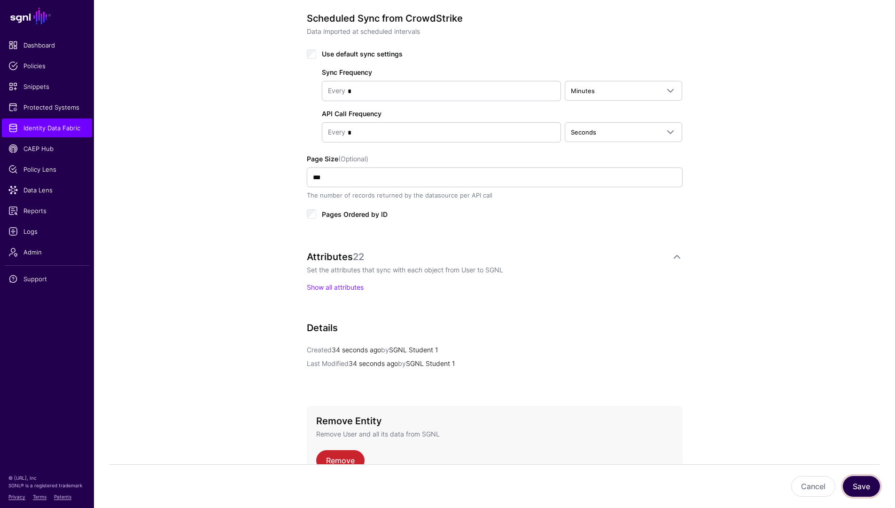
click at [860, 492] on button "Save" at bounding box center [861, 486] width 37 height 21
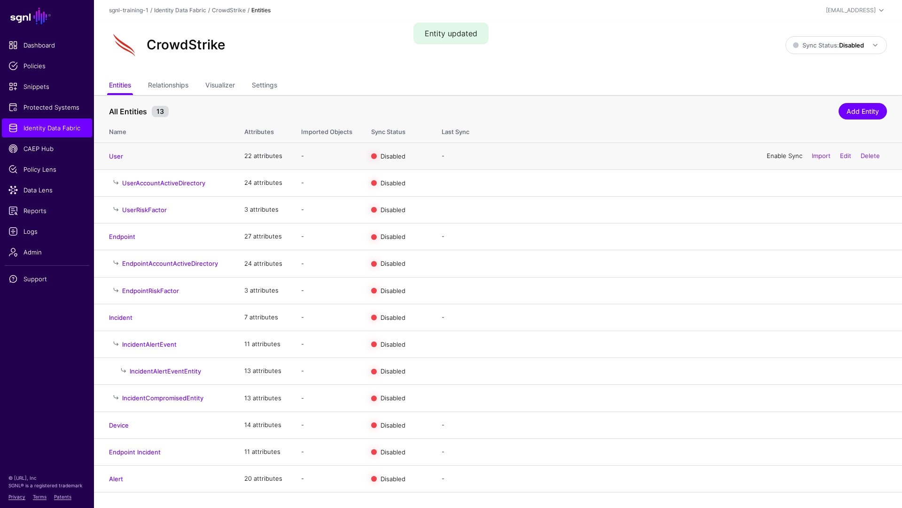
click at [779, 153] on link "Enable Sync" at bounding box center [785, 156] width 36 height 8
click at [858, 47] on strong "Disabled" at bounding box center [851, 45] width 25 height 8
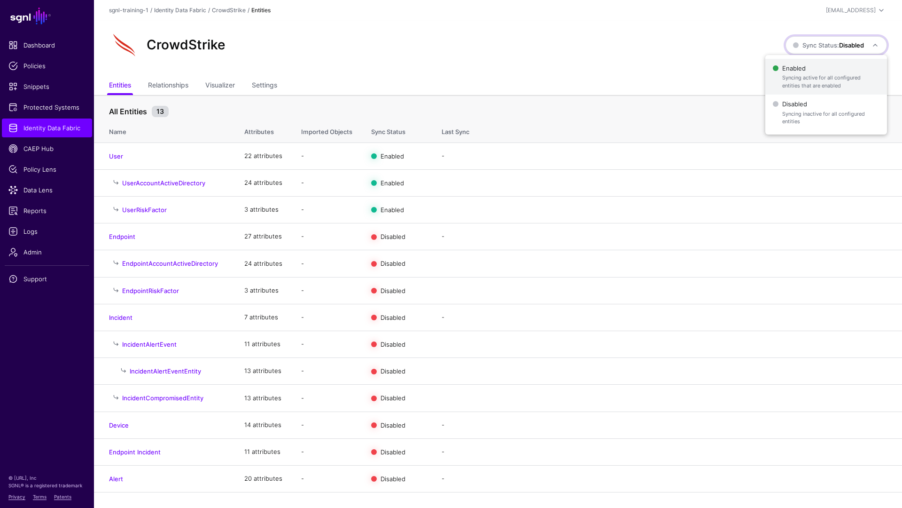
click at [820, 81] on span "Syncing active for all configured entities that are enabled" at bounding box center [831, 82] width 97 height 16
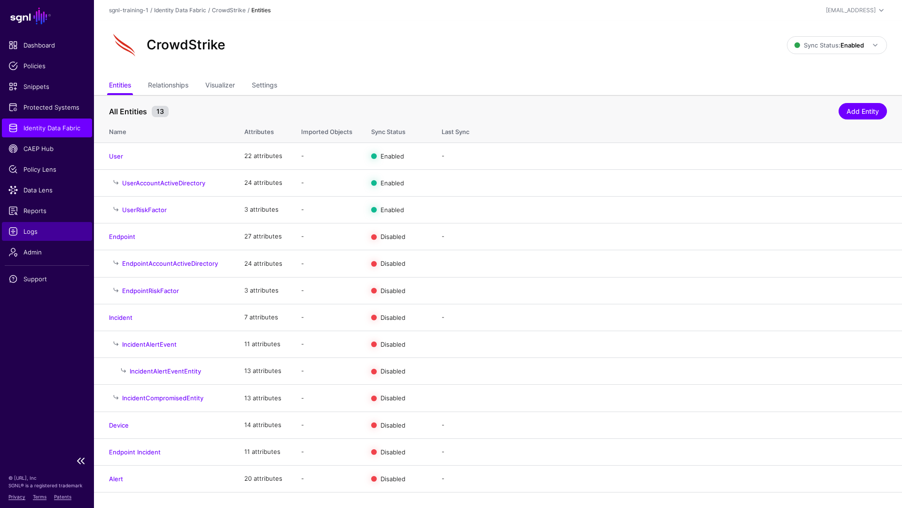
click at [44, 230] on span "Logs" at bounding box center [46, 231] width 77 height 9
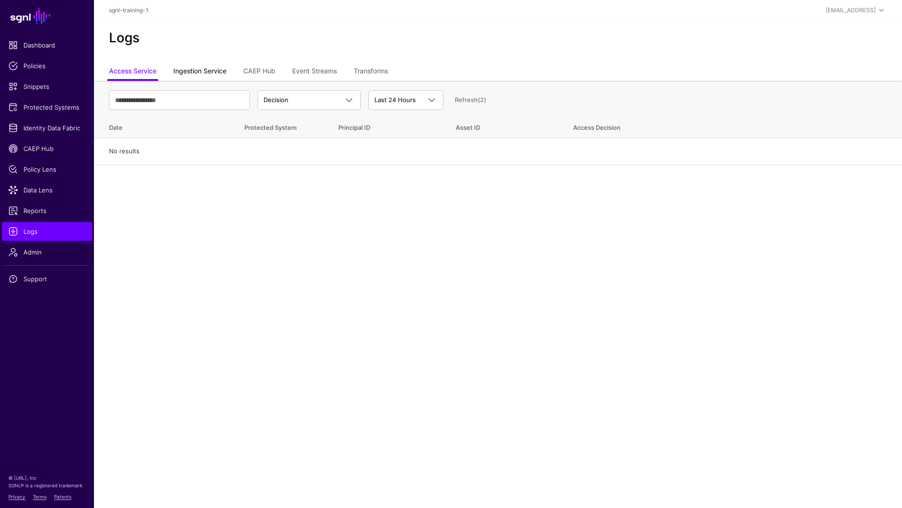
click at [197, 74] on link "Ingestion Service" at bounding box center [199, 72] width 53 height 18
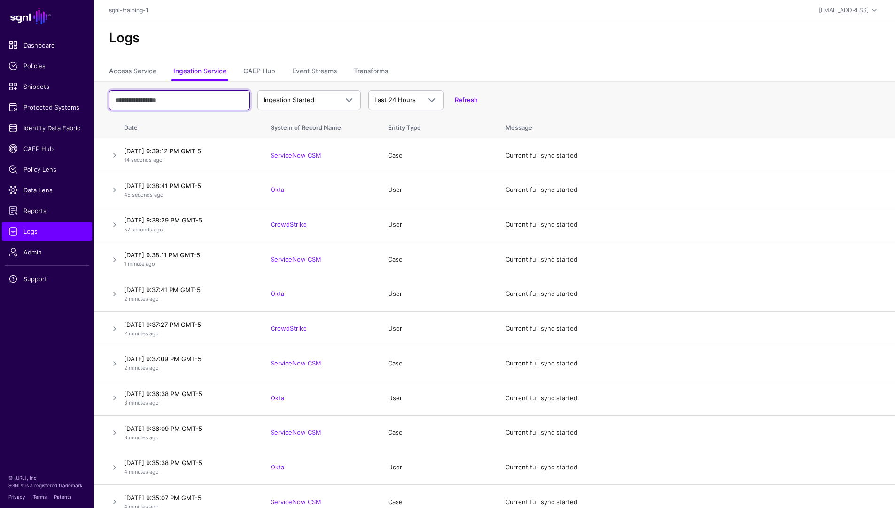
click at [194, 106] on input "text" at bounding box center [179, 100] width 141 height 20
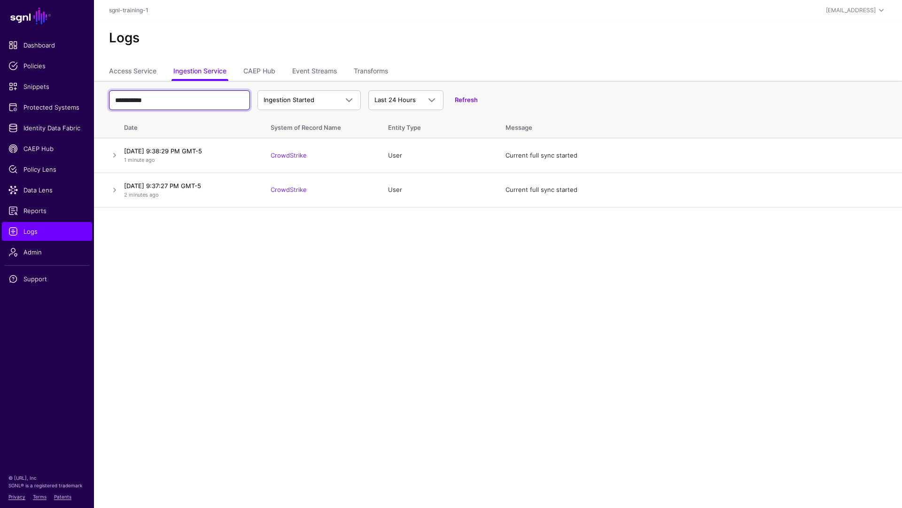
type input "**********"
click at [43, 192] on span "Data Lens" at bounding box center [46, 189] width 77 height 9
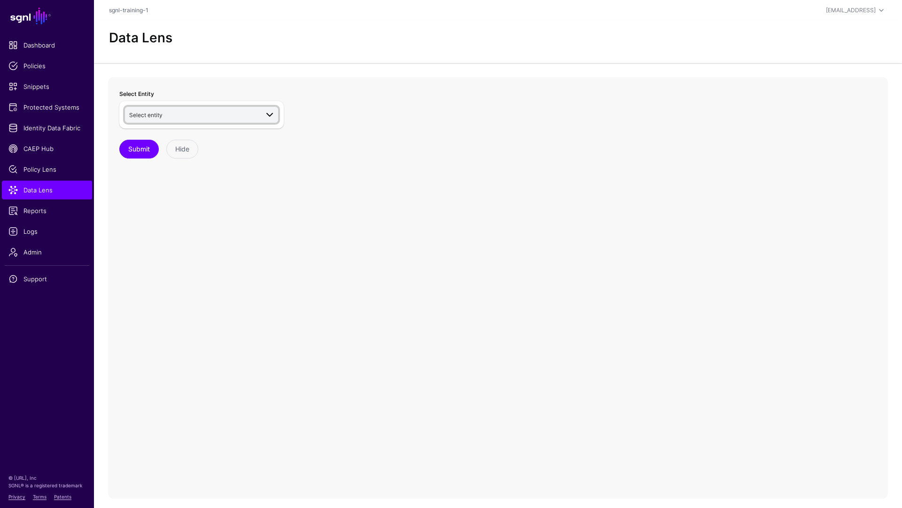
click at [235, 115] on span "Select entity" at bounding box center [193, 115] width 129 height 10
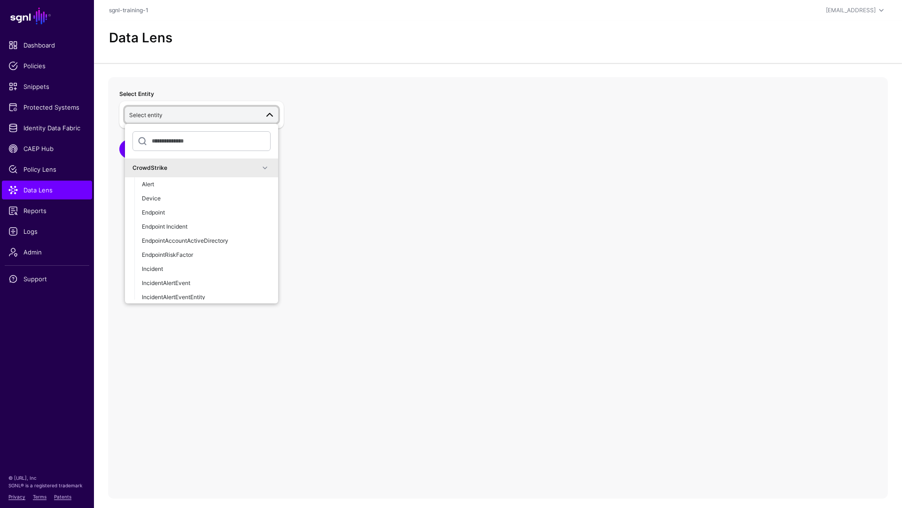
click at [259, 171] on span at bounding box center [264, 167] width 11 height 11
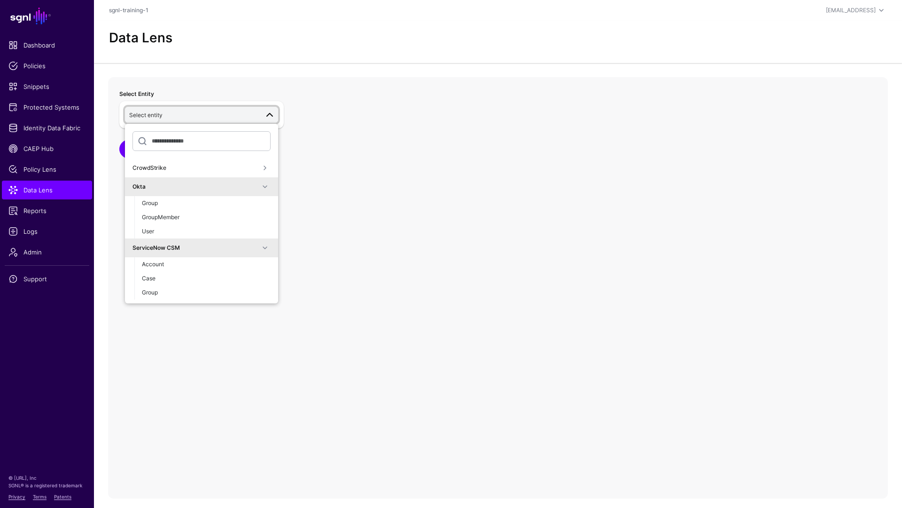
click at [241, 184] on div "Okta" at bounding box center [196, 186] width 127 height 8
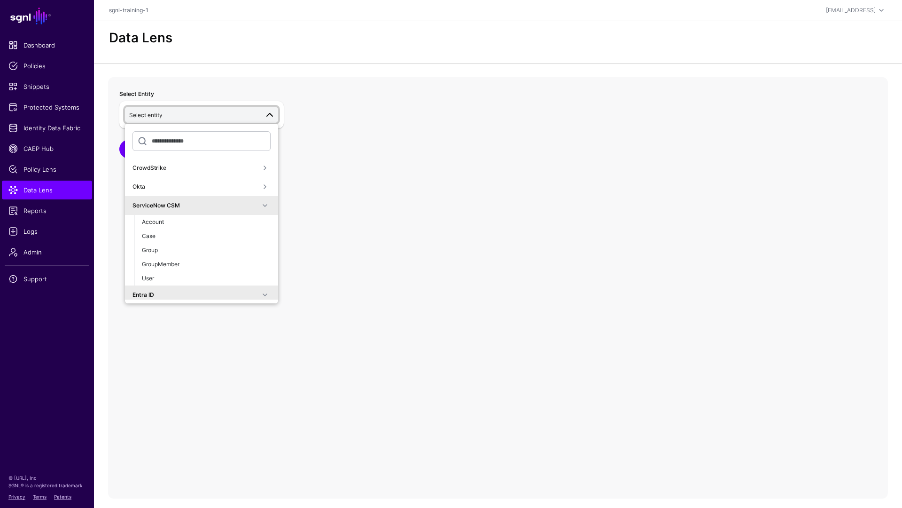
click at [234, 209] on div "ServiceNow CSM" at bounding box center [202, 205] width 138 height 11
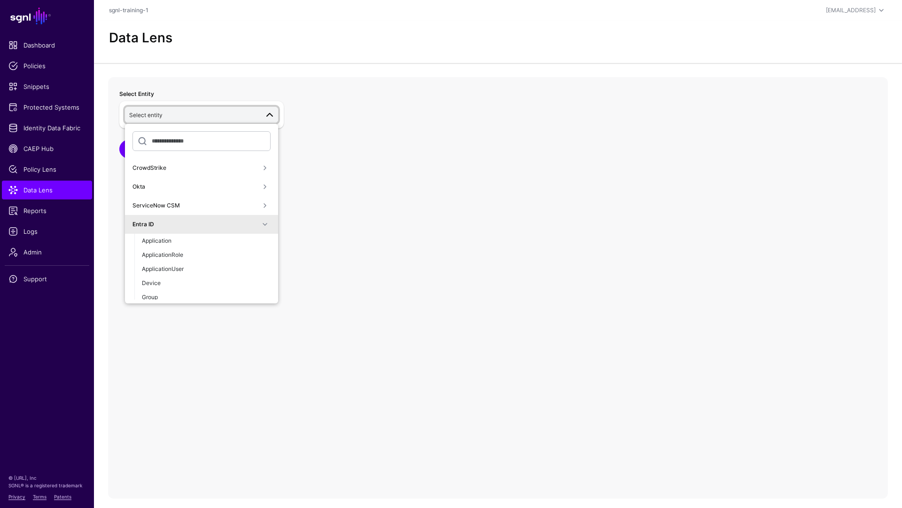
click at [220, 222] on div "Entra ID" at bounding box center [196, 224] width 127 height 8
click at [268, 110] on span at bounding box center [269, 114] width 11 height 11
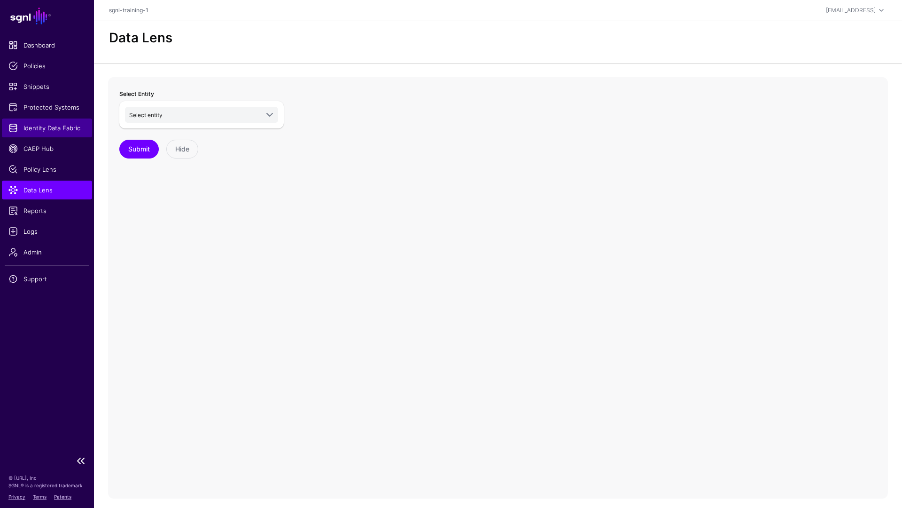
click at [38, 130] on span "Identity Data Fabric" at bounding box center [46, 127] width 77 height 9
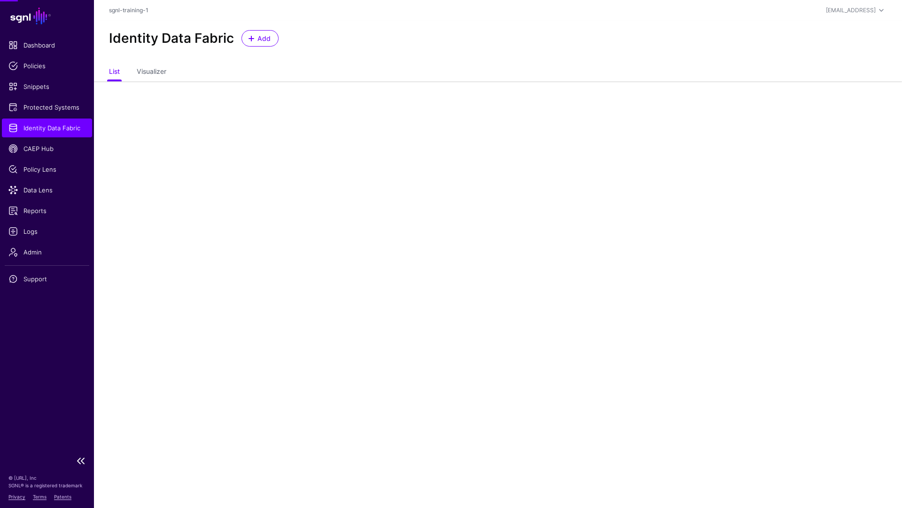
click at [38, 130] on span "Identity Data Fabric" at bounding box center [46, 127] width 77 height 9
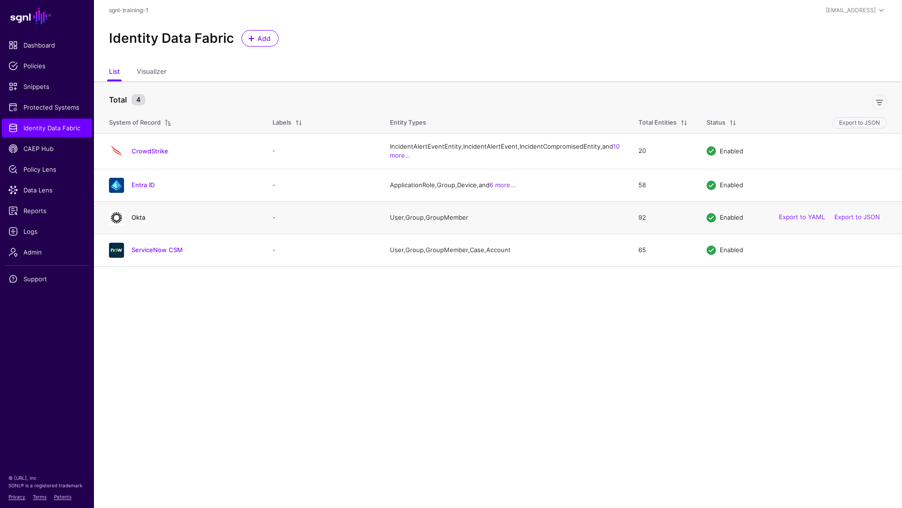
click at [140, 221] on link "Okta" at bounding box center [139, 217] width 14 height 8
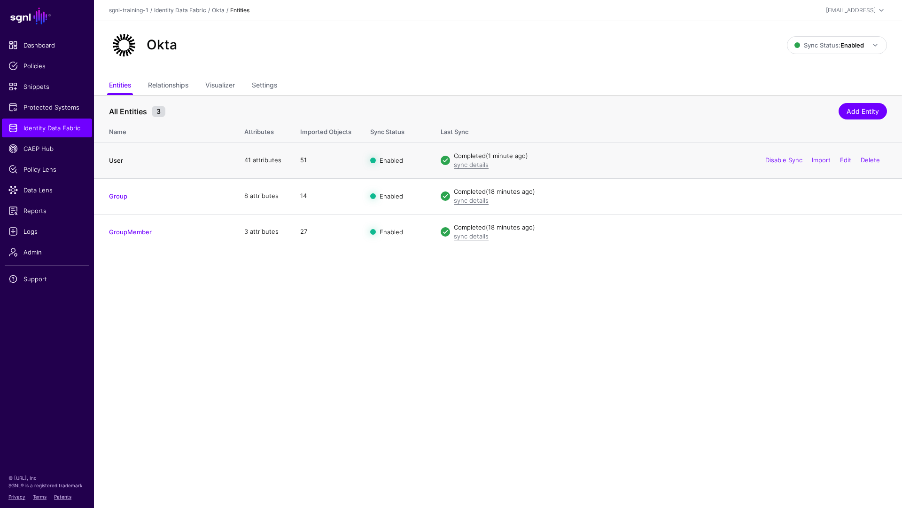
click at [118, 162] on link "User" at bounding box center [116, 161] width 14 height 8
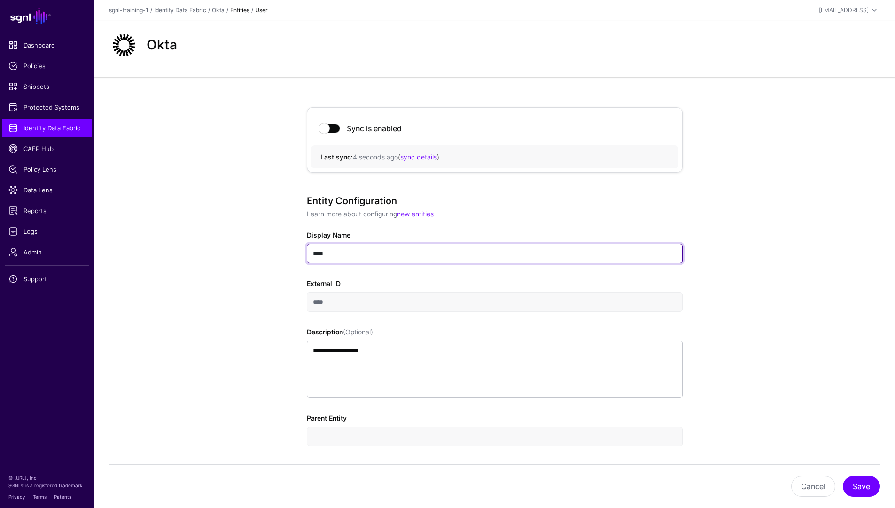
click at [357, 252] on input "****" at bounding box center [495, 253] width 376 height 20
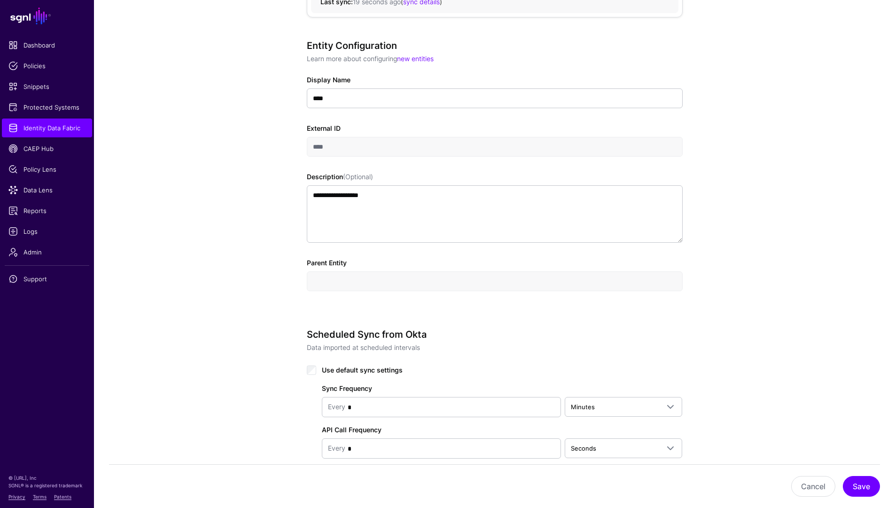
scroll to position [197, 0]
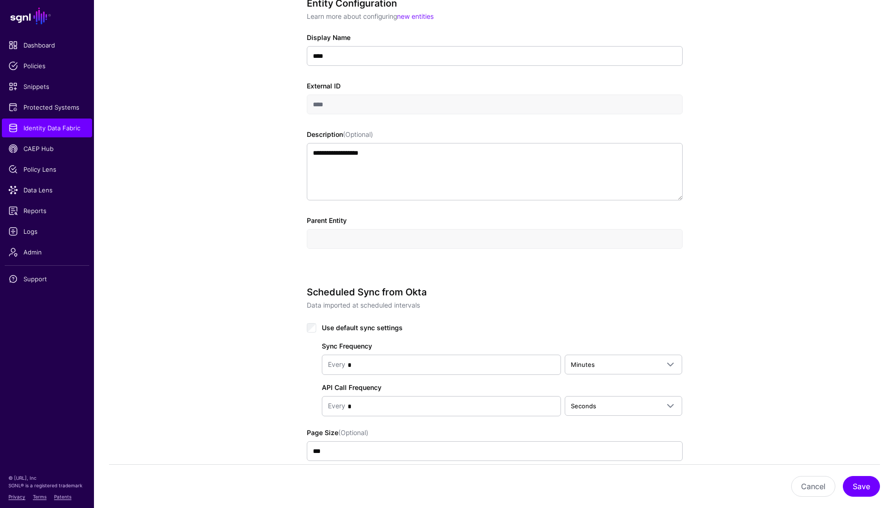
click at [375, 237] on input "text" at bounding box center [495, 239] width 376 height 20
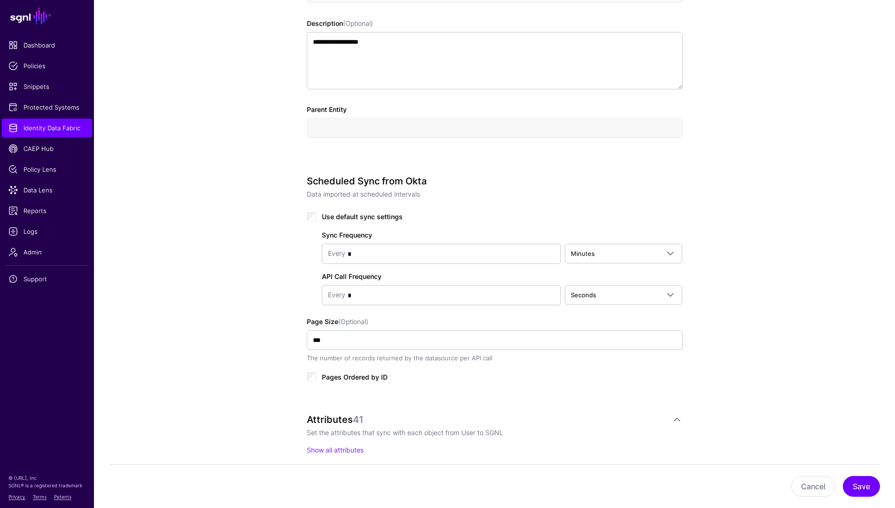
scroll to position [456, 0]
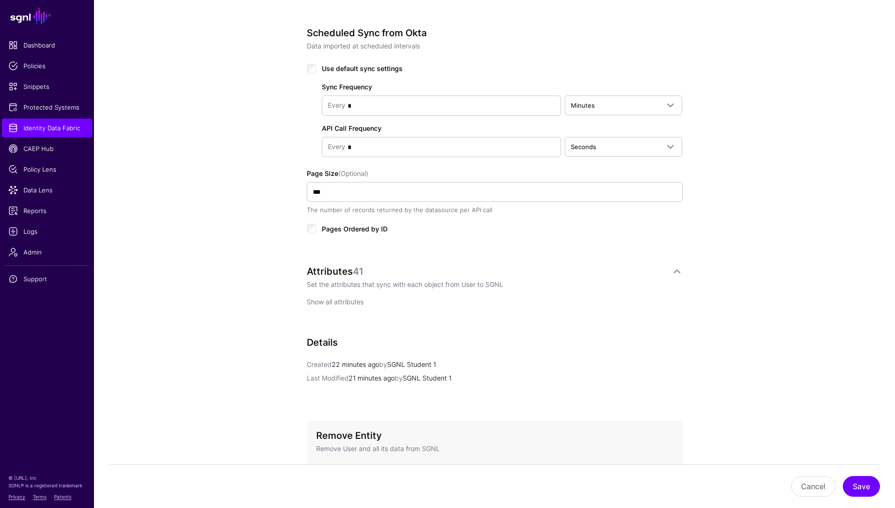
click at [337, 303] on link "Show all attributes" at bounding box center [335, 302] width 57 height 8
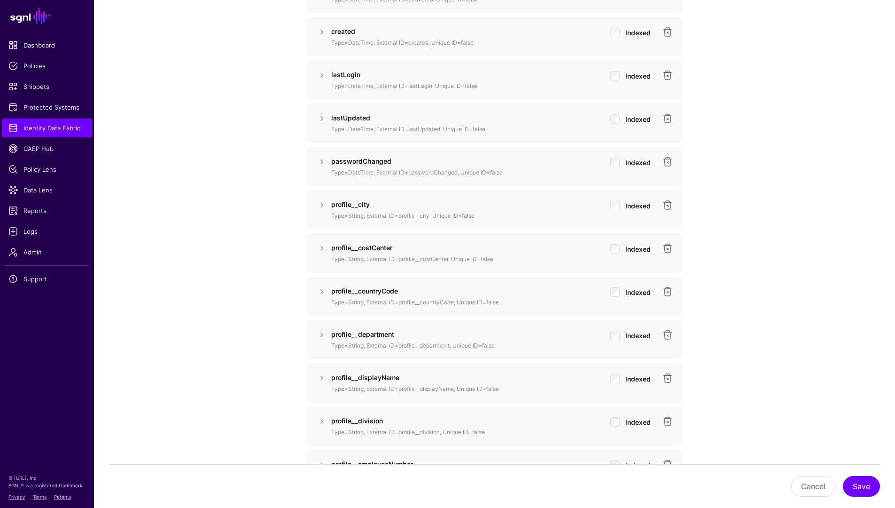
scroll to position [946, 0]
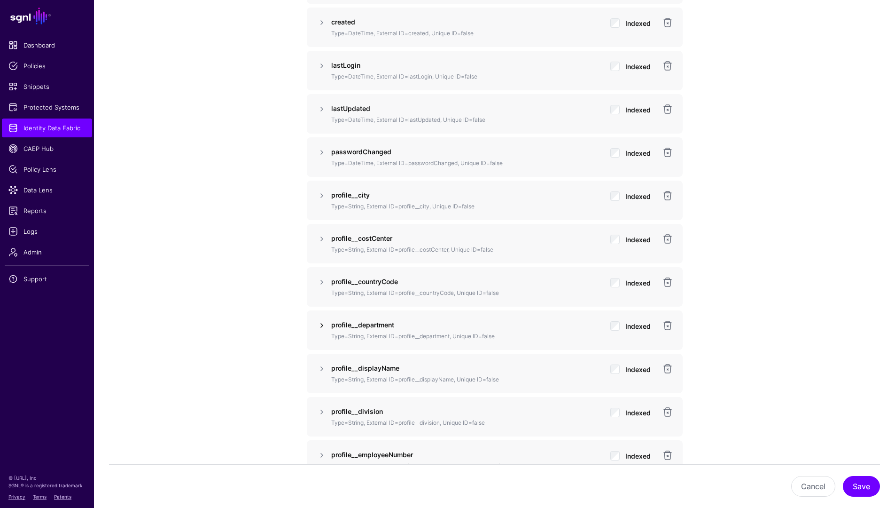
click at [321, 324] on link at bounding box center [321, 325] width 11 height 11
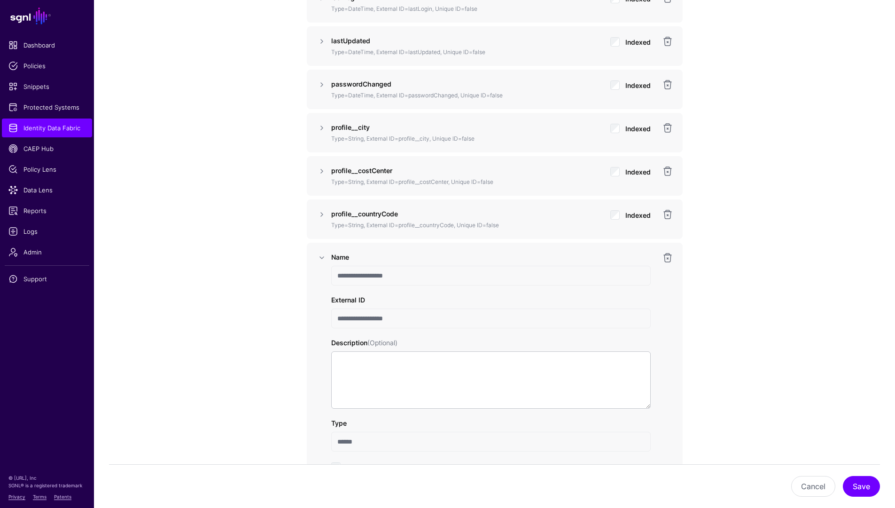
scroll to position [1022, 0]
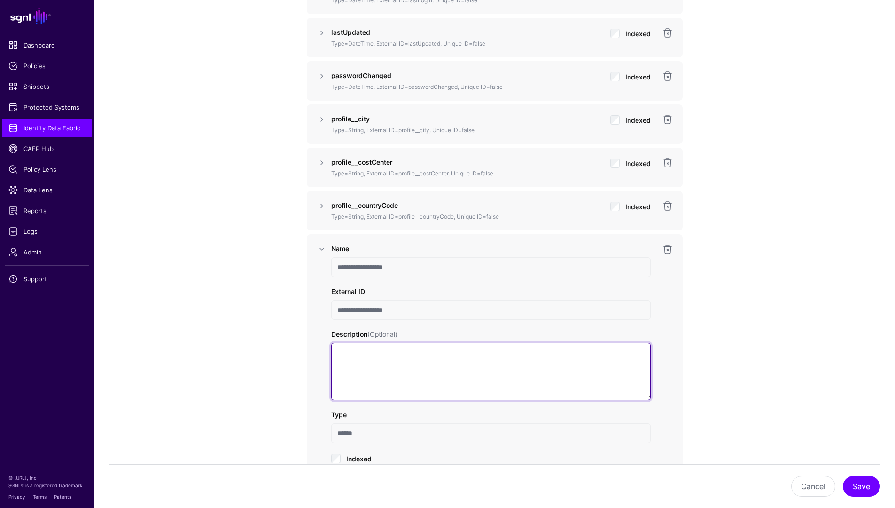
click at [394, 380] on textarea "Description (Optional)" at bounding box center [491, 371] width 320 height 57
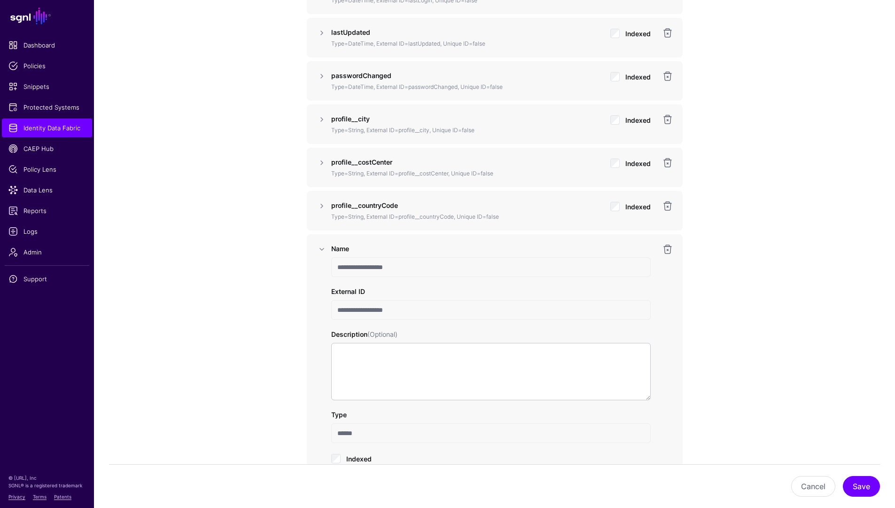
click at [416, 340] on div "Description (Optional)" at bounding box center [491, 364] width 320 height 71
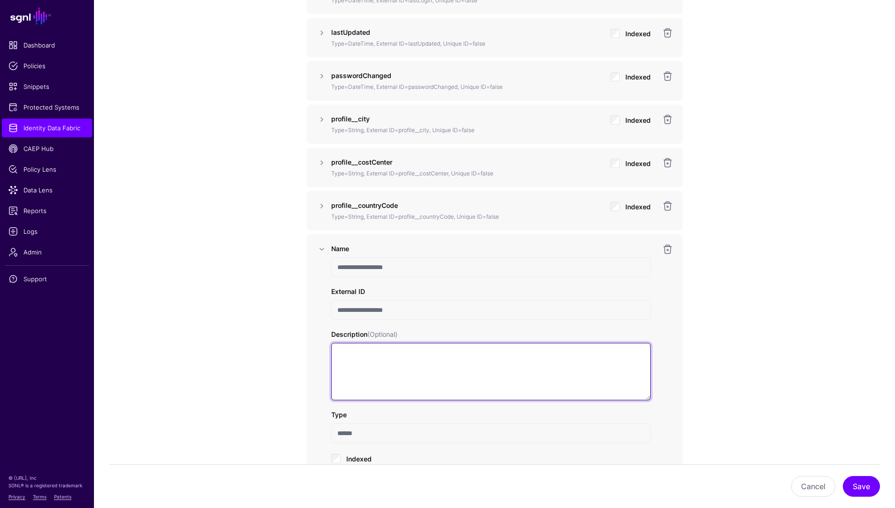
click at [427, 361] on textarea "Description (Optional)" at bounding box center [491, 371] width 320 height 57
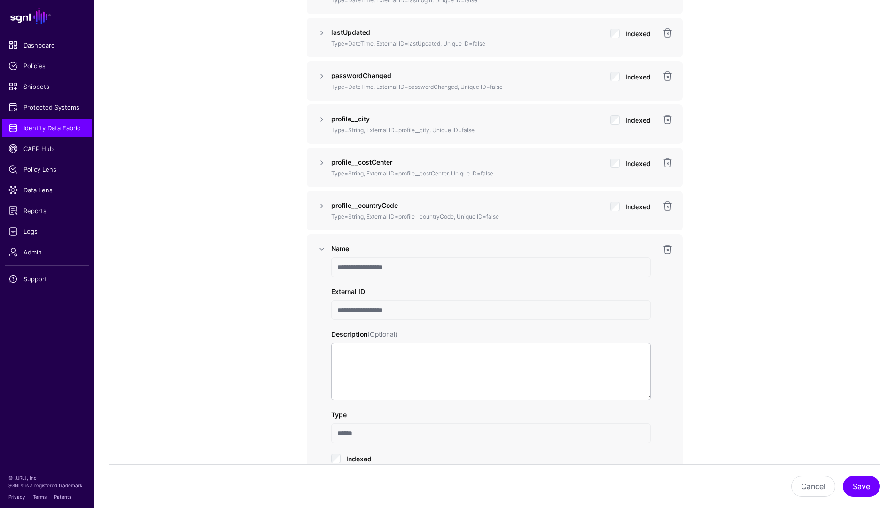
click at [481, 337] on div "Description (Optional)" at bounding box center [491, 364] width 320 height 71
click at [387, 329] on label "Description (Optional)" at bounding box center [364, 334] width 66 height 10
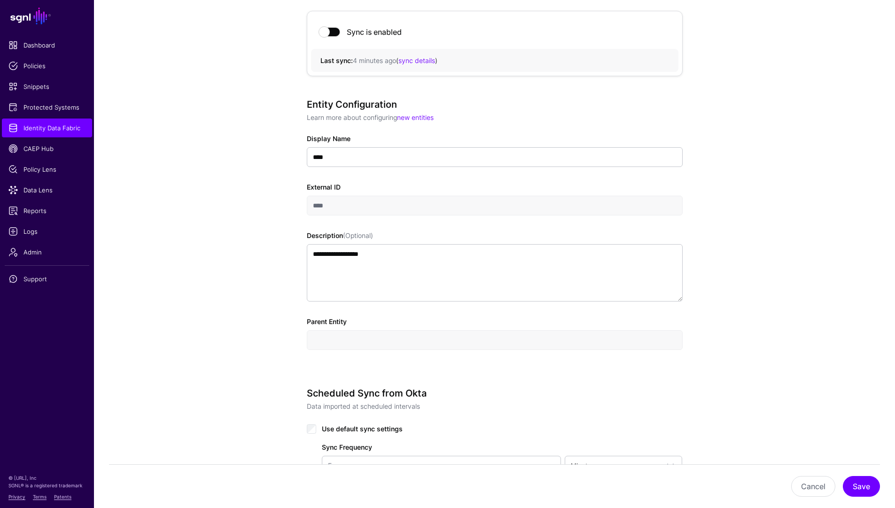
click at [307, 366] on div "**********" at bounding box center [495, 237] width 376 height 277
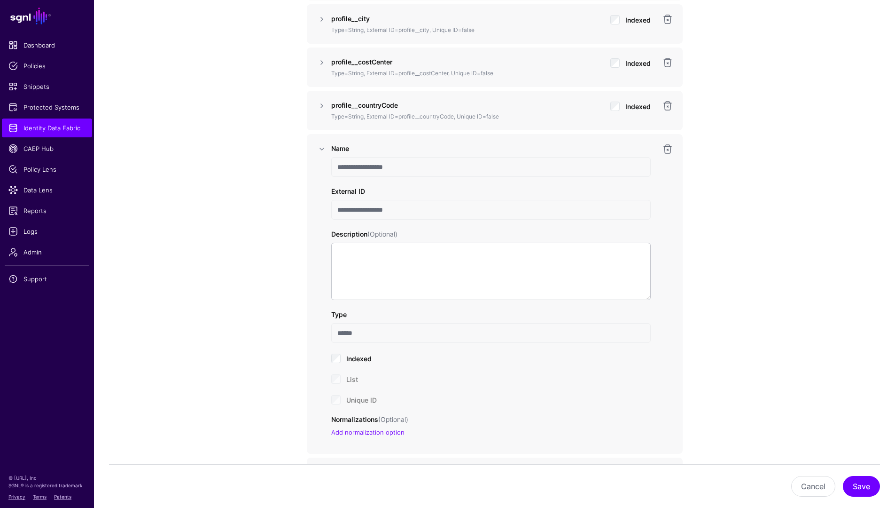
scroll to position [1124, 0]
click at [375, 232] on span "(Optional)" at bounding box center [383, 232] width 30 height 8
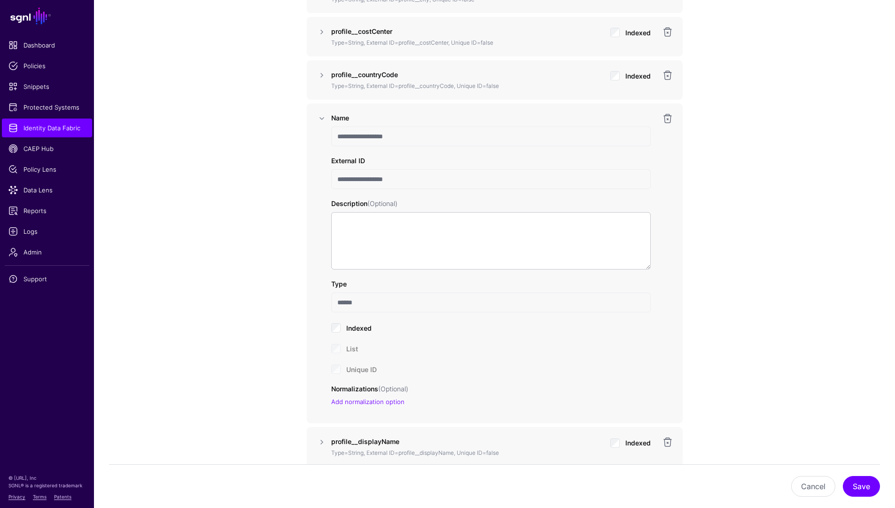
scroll to position [1177, 0]
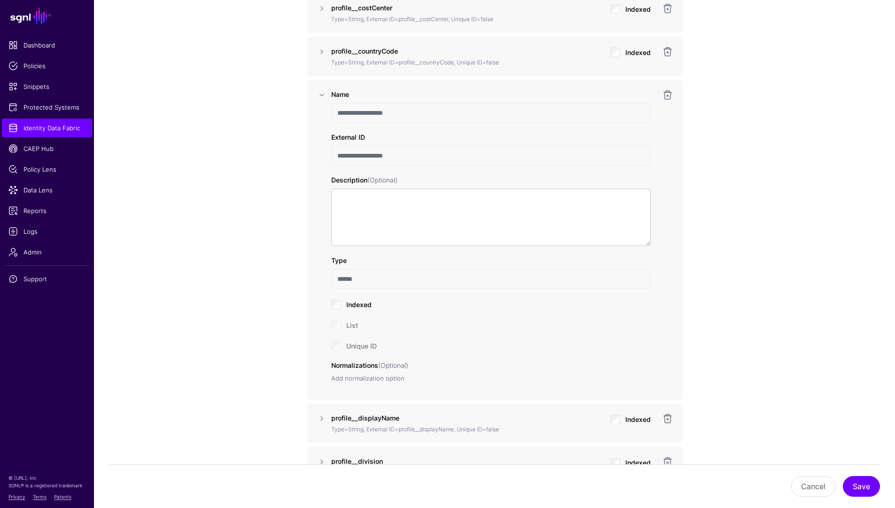
click at [380, 380] on link "Add normalization option" at bounding box center [367, 378] width 73 height 8
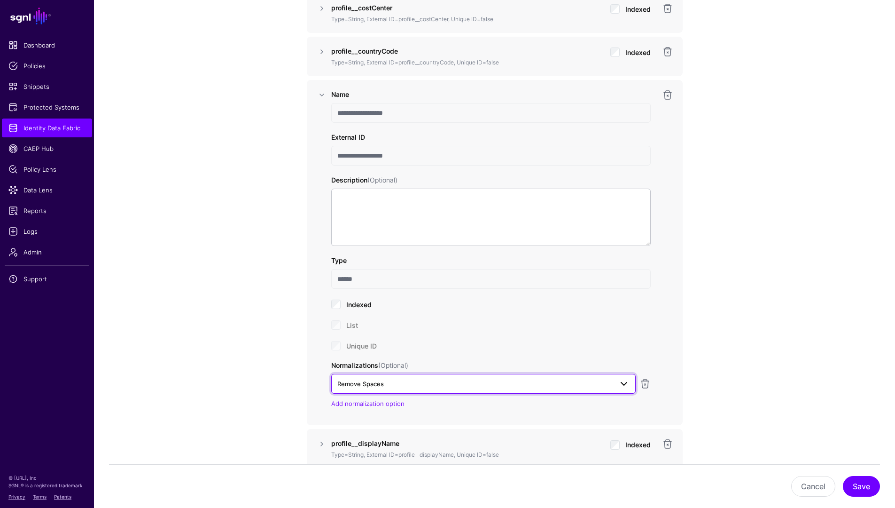
click at [490, 383] on span "Remove Spaces" at bounding box center [474, 383] width 275 height 10
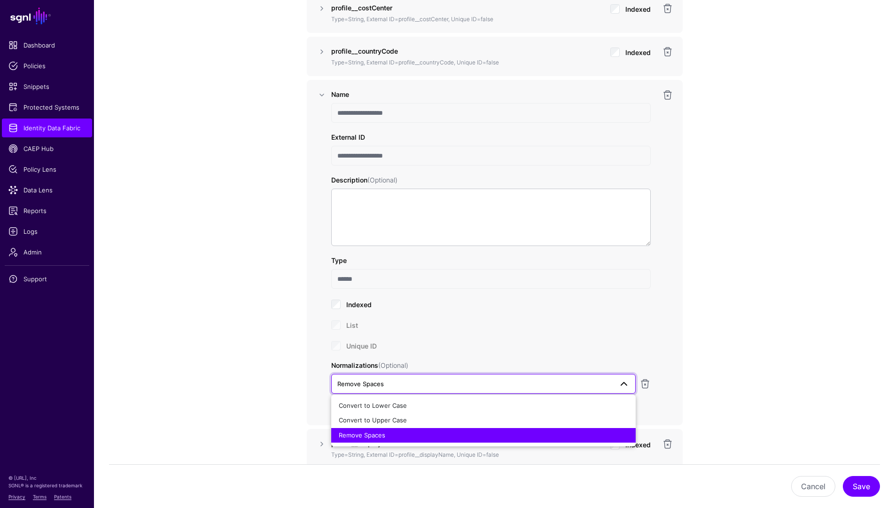
click at [487, 383] on span "Remove Spaces" at bounding box center [474, 383] width 275 height 10
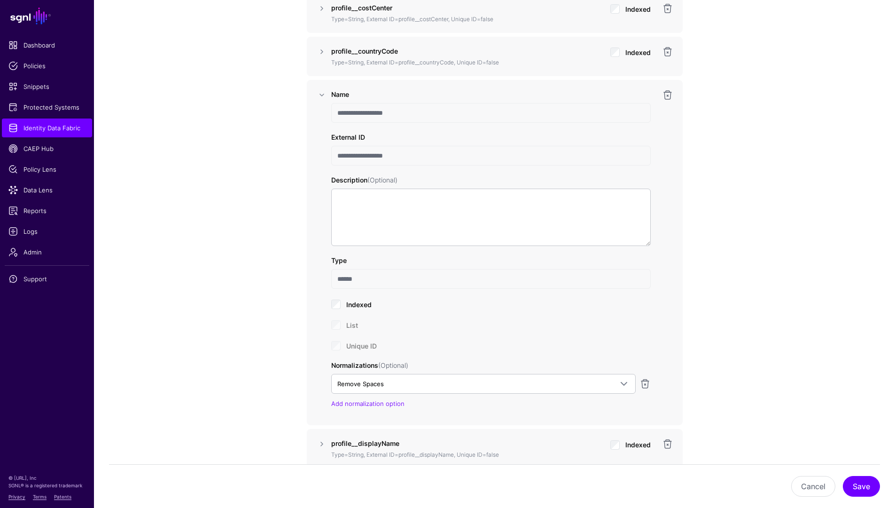
click at [652, 383] on div "**********" at bounding box center [495, 252] width 335 height 327
click at [649, 384] on link at bounding box center [645, 383] width 11 height 11
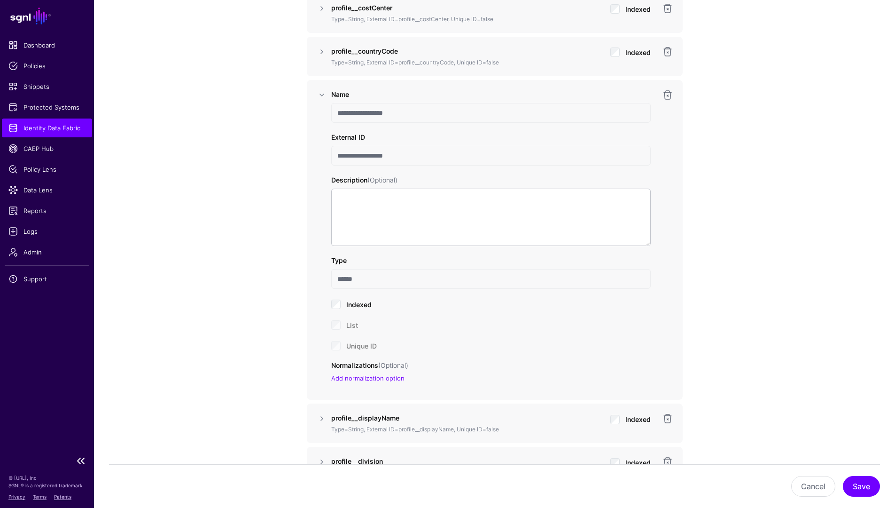
click at [27, 130] on span "Identity Data Fabric" at bounding box center [46, 127] width 77 height 9
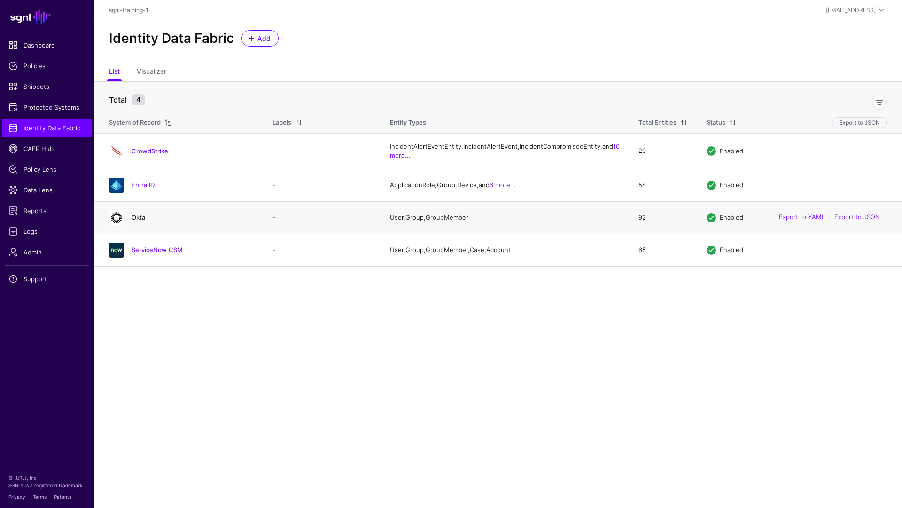
click at [132, 221] on link "Okta" at bounding box center [139, 217] width 14 height 8
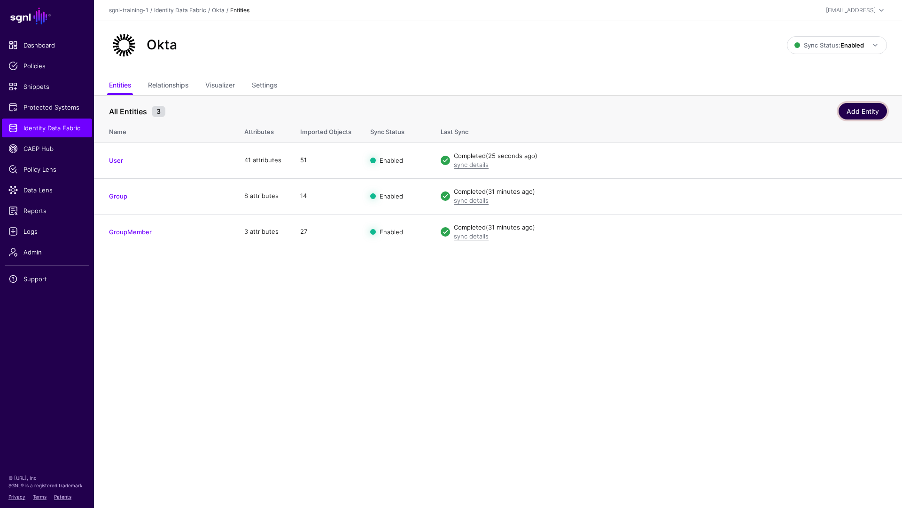
click at [860, 112] on link "Add Entity" at bounding box center [863, 111] width 48 height 16
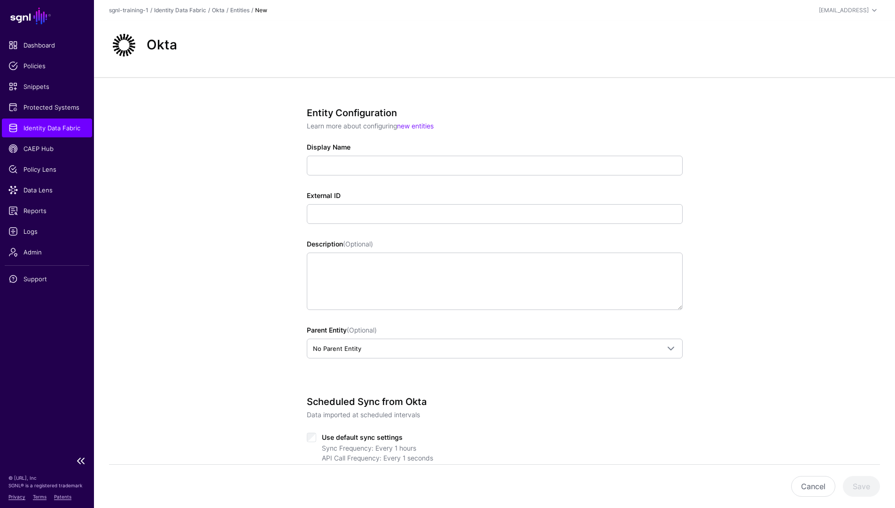
click at [57, 131] on span "Identity Data Fabric" at bounding box center [46, 127] width 77 height 9
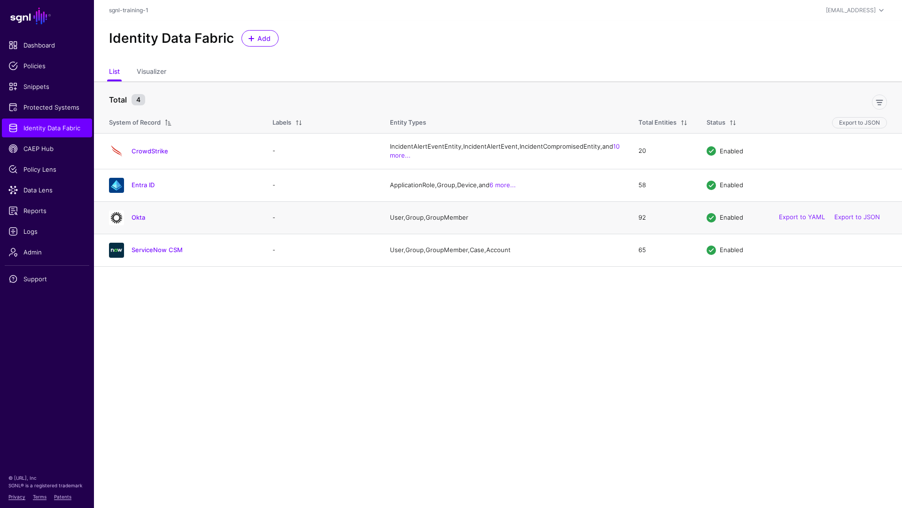
click at [123, 225] on img at bounding box center [116, 217] width 15 height 15
click at [144, 221] on link "Okta" at bounding box center [139, 217] width 14 height 8
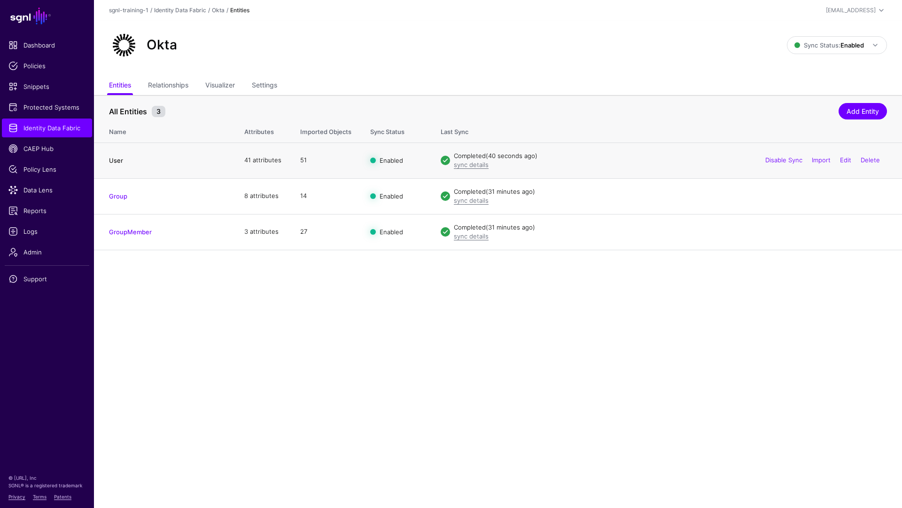
click at [114, 163] on link "User" at bounding box center [116, 161] width 14 height 8
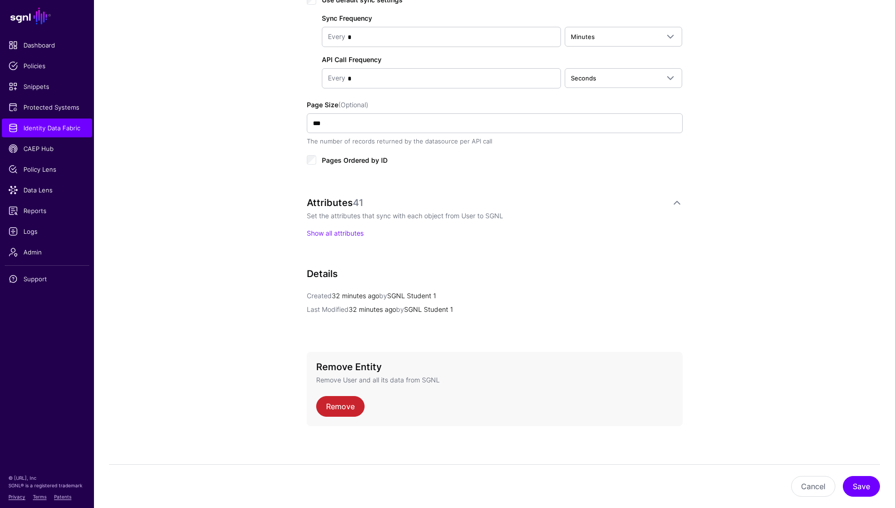
scroll to position [529, 0]
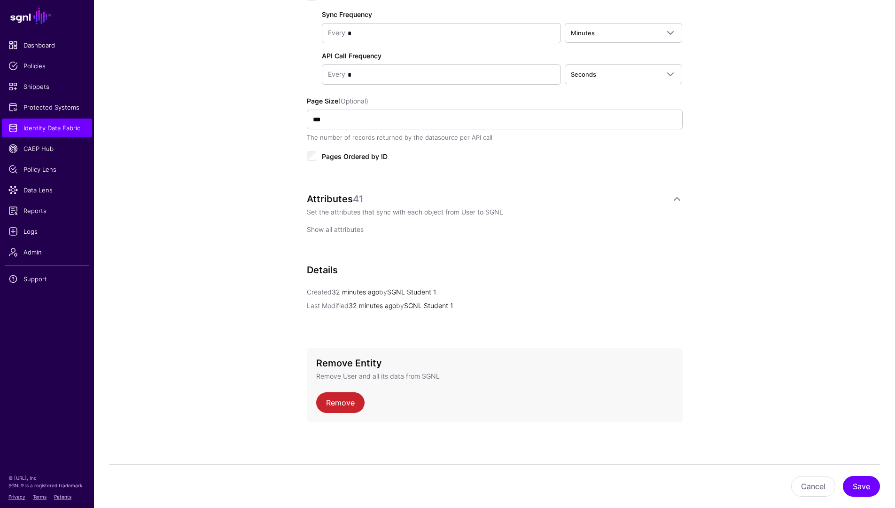
click at [347, 226] on link "Show all attributes" at bounding box center [335, 229] width 57 height 8
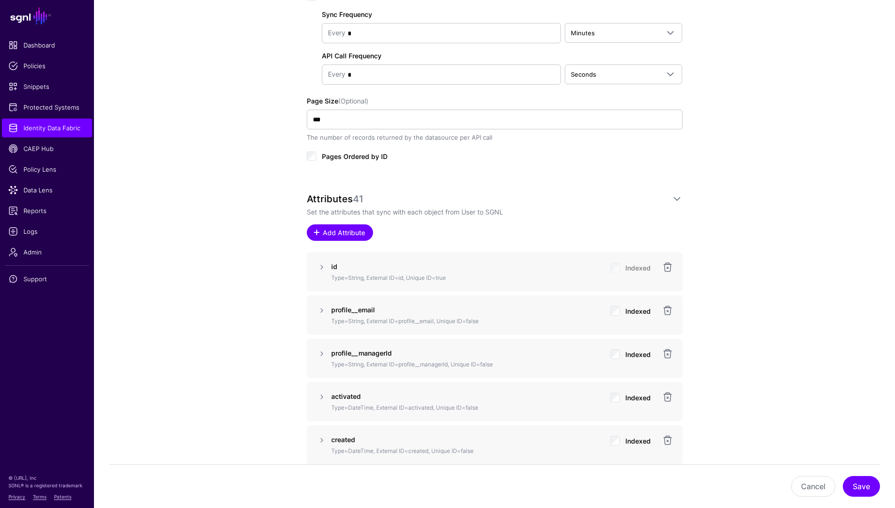
click at [356, 230] on span "Add Attribute" at bounding box center [344, 232] width 45 height 10
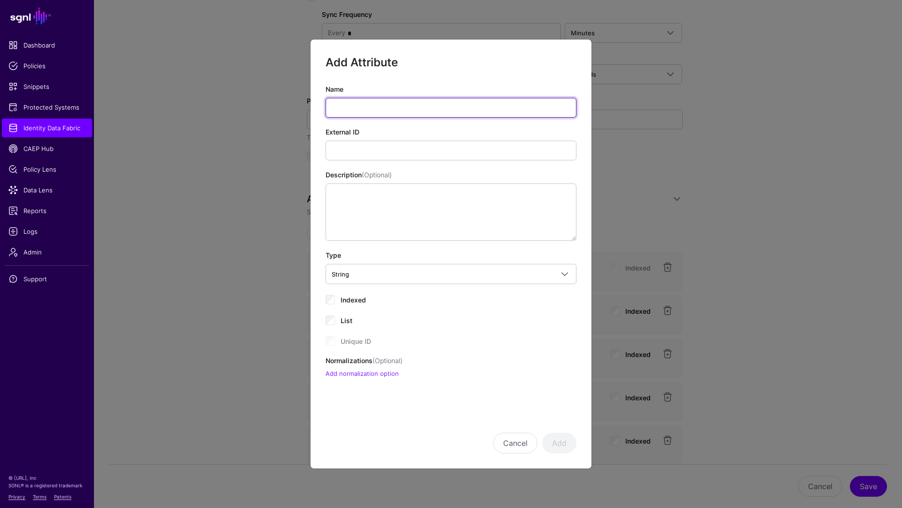
click at [403, 115] on input "Name" at bounding box center [451, 108] width 251 height 20
type input "*"
click at [494, 432] on button "Cancel" at bounding box center [516, 442] width 44 height 21
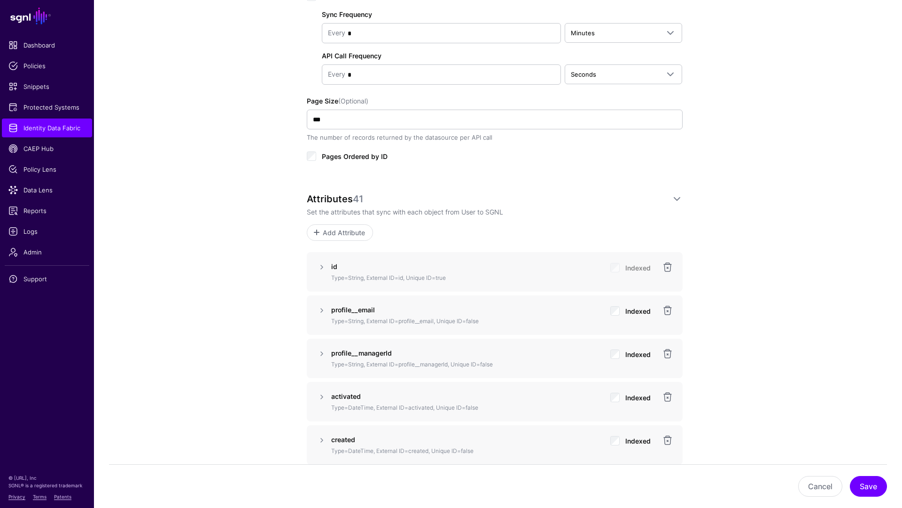
type input "**********"
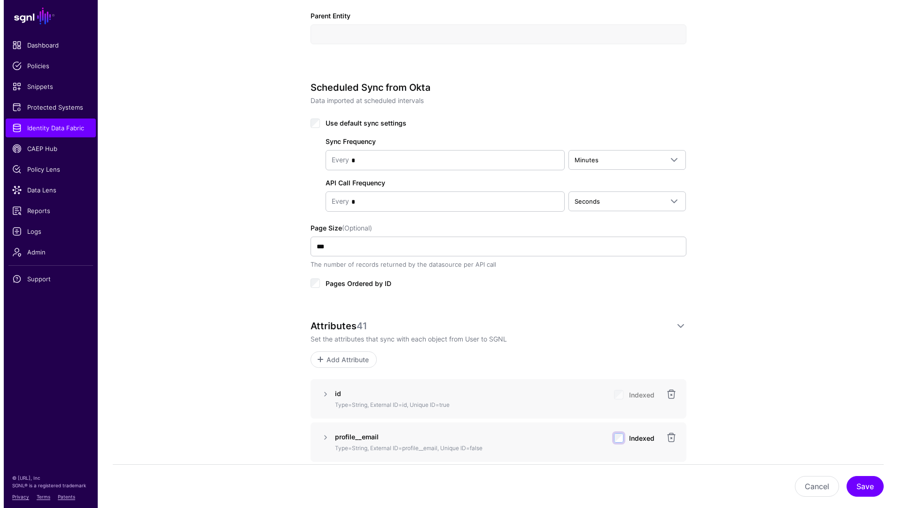
scroll to position [510, 0]
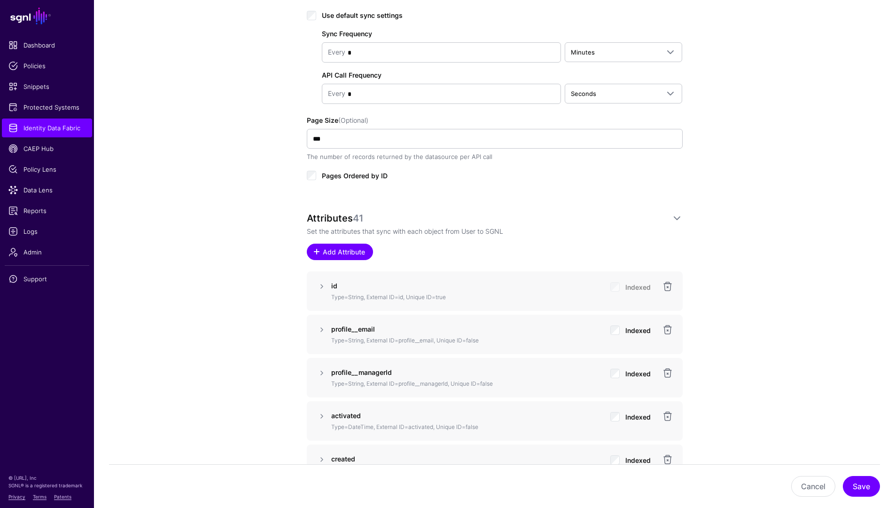
click at [348, 253] on span "Add Attribute" at bounding box center [344, 252] width 45 height 10
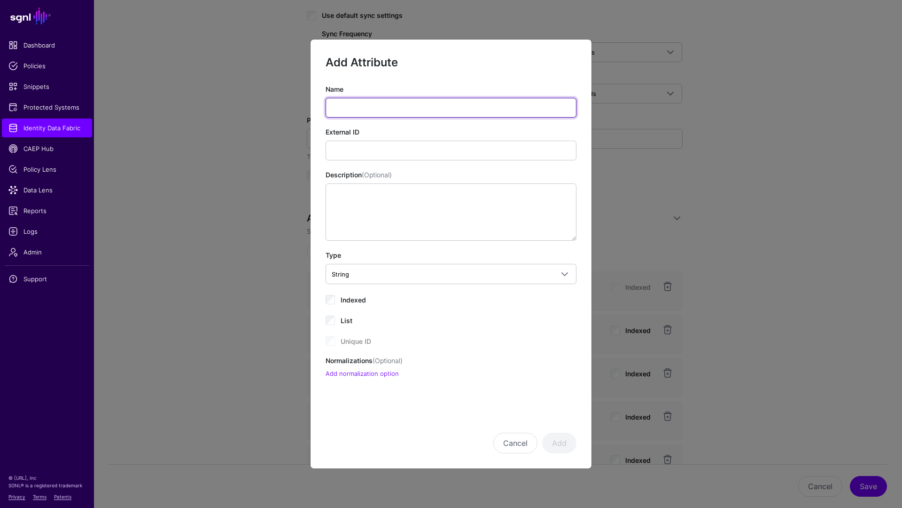
click at [391, 109] on input "Name" at bounding box center [451, 108] width 251 height 20
type input "**********"
click at [494, 432] on button "Cancel" at bounding box center [516, 442] width 44 height 21
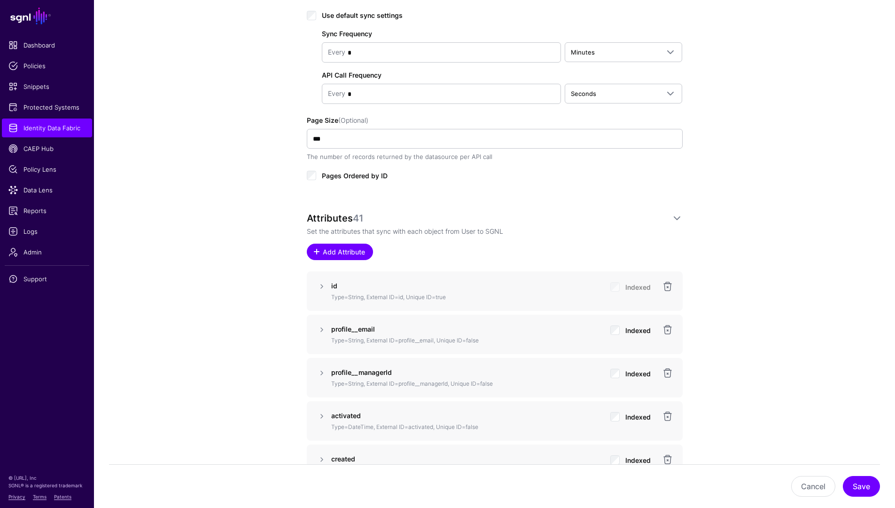
click at [347, 245] on link "Add Attribute" at bounding box center [340, 251] width 66 height 16
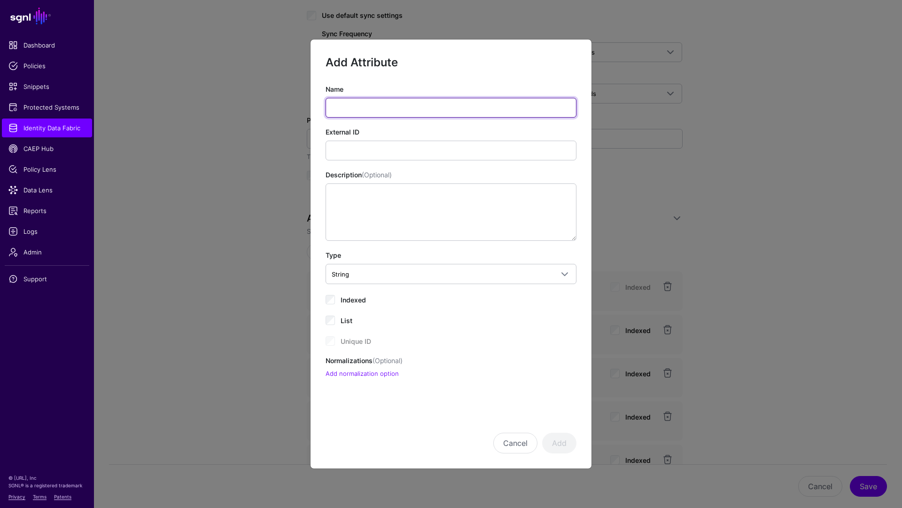
click at [424, 104] on input "Name" at bounding box center [451, 108] width 251 height 20
type input "*"
click at [494, 432] on button "Cancel" at bounding box center [516, 442] width 44 height 21
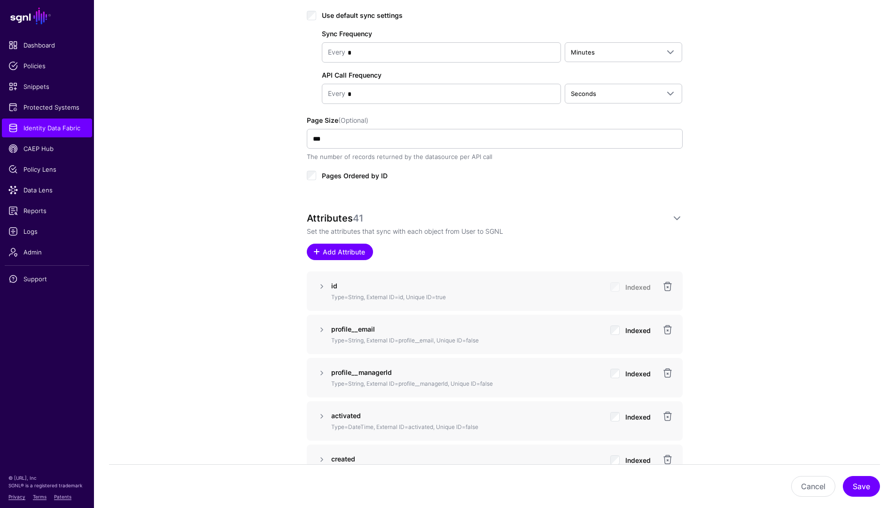
click at [349, 248] on span "Add Attribute" at bounding box center [344, 252] width 45 height 10
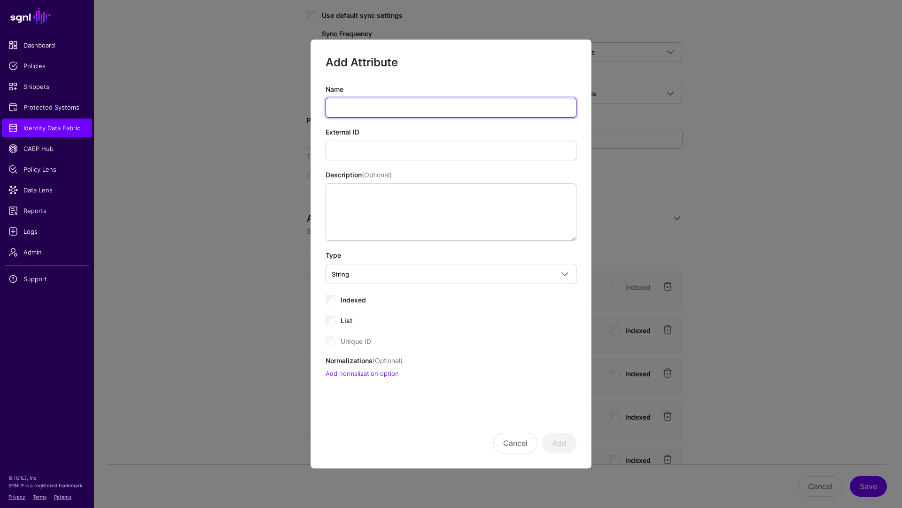
click at [356, 107] on input "Name" at bounding box center [451, 108] width 251 height 20
type input "**********"
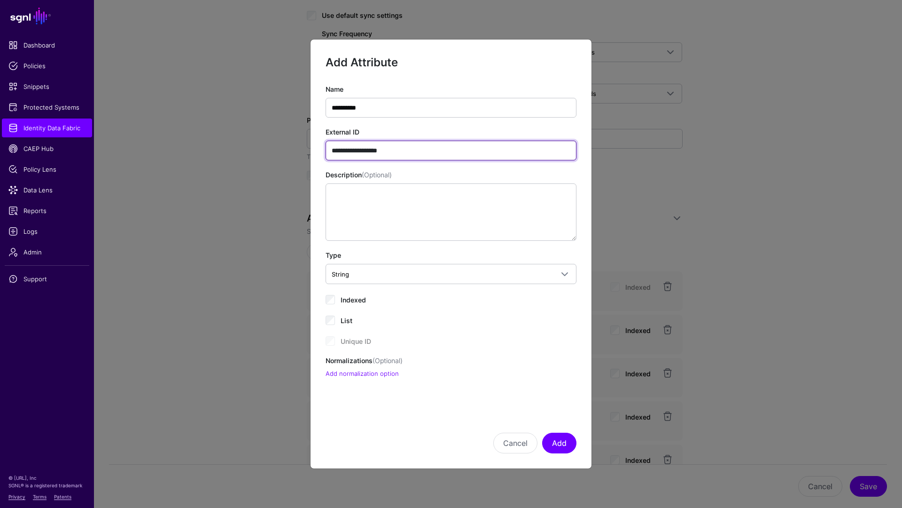
type input "**********"
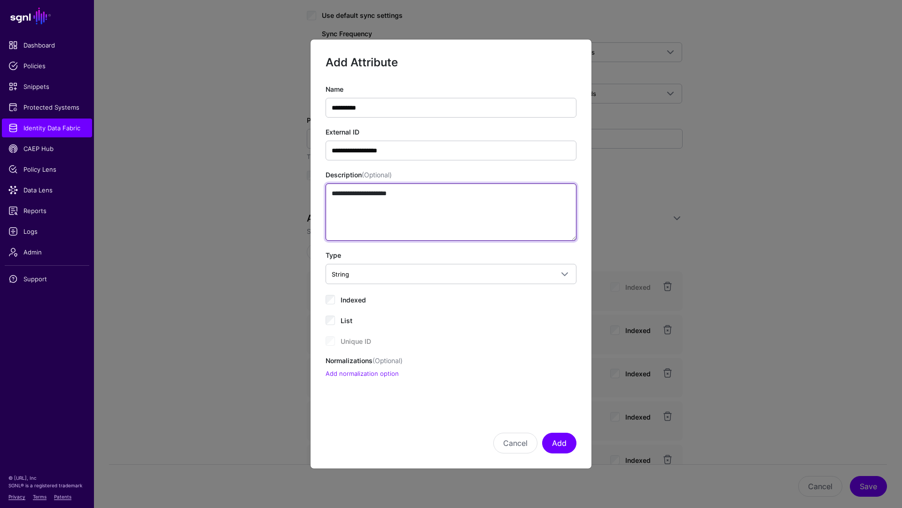
type textarea "**********"
drag, startPoint x: 430, startPoint y: 413, endPoint x: 440, endPoint y: 416, distance: 10.7
click at [430, 413] on div "Cancel Add" at bounding box center [451, 429] width 251 height 47
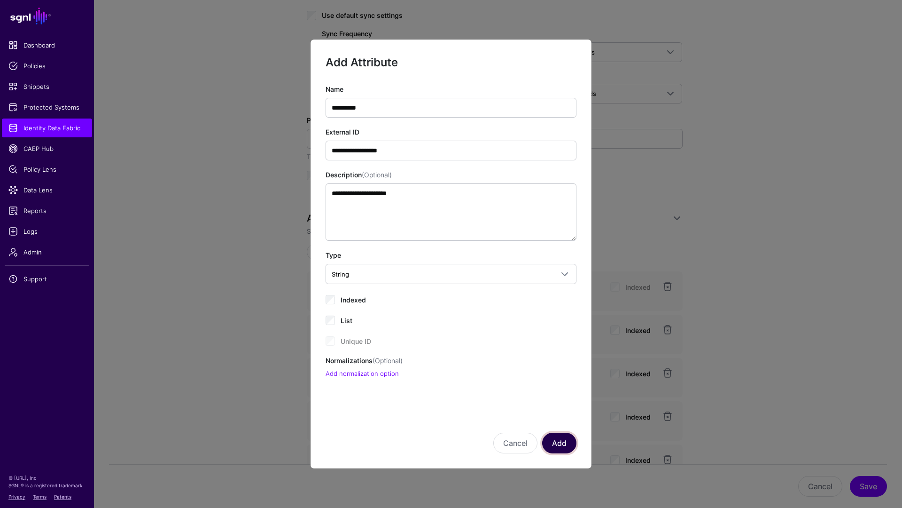
click at [564, 445] on button "Add" at bounding box center [559, 442] width 34 height 21
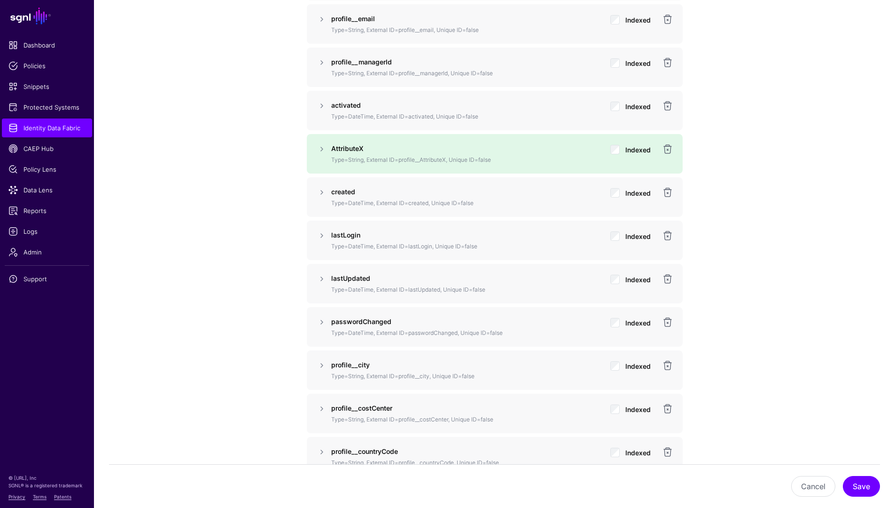
scroll to position [675, 0]
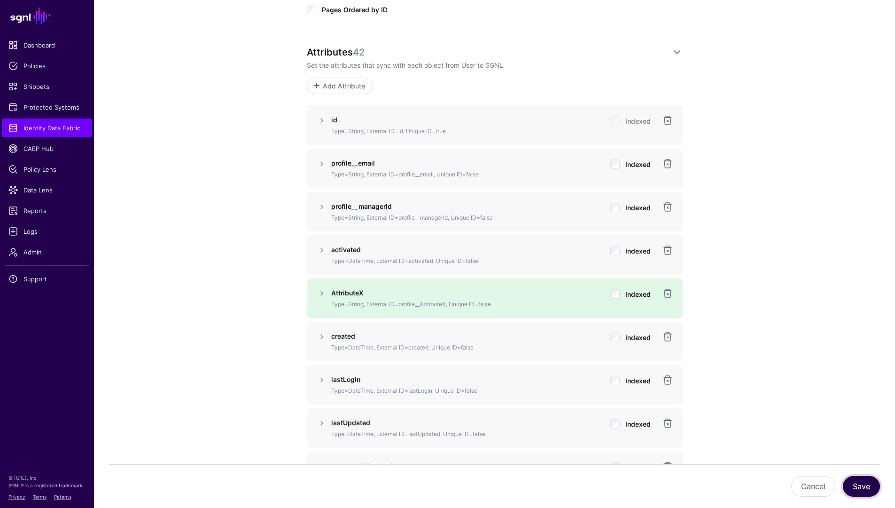
click at [869, 485] on button "Save" at bounding box center [861, 486] width 37 height 21
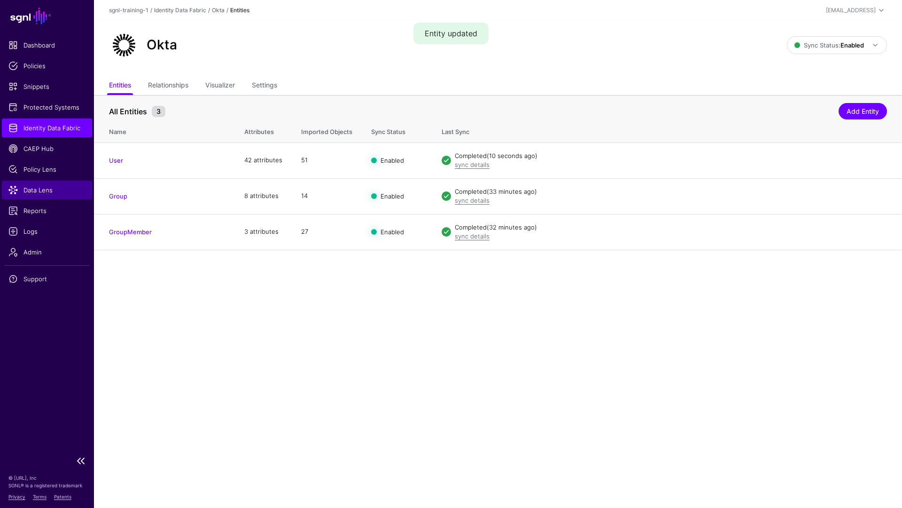
click at [46, 198] on link "Data Lens" at bounding box center [47, 189] width 90 height 19
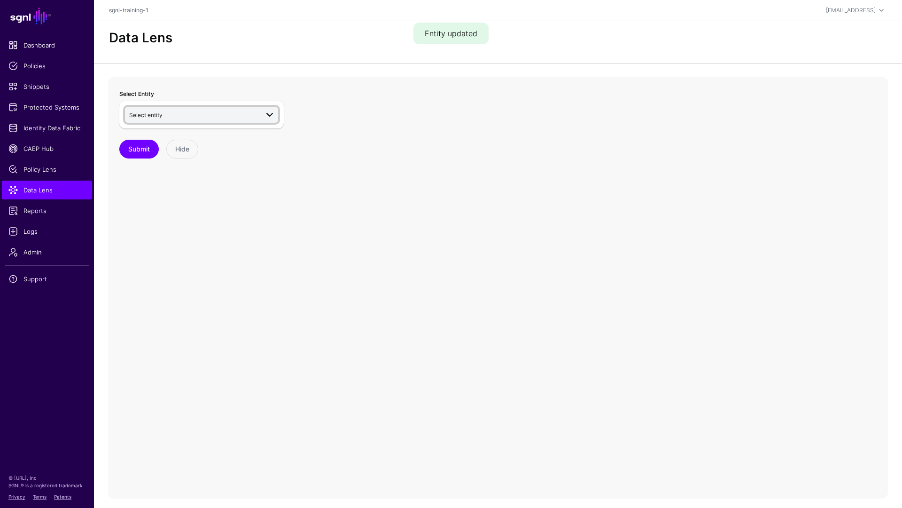
click at [188, 118] on span "Select entity" at bounding box center [193, 115] width 129 height 10
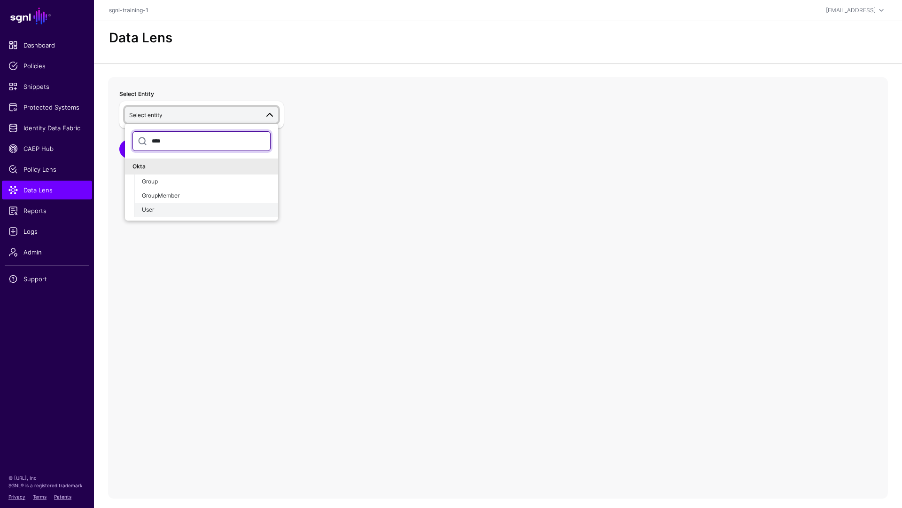
type input "****"
click at [180, 205] on div "User" at bounding box center [206, 209] width 129 height 8
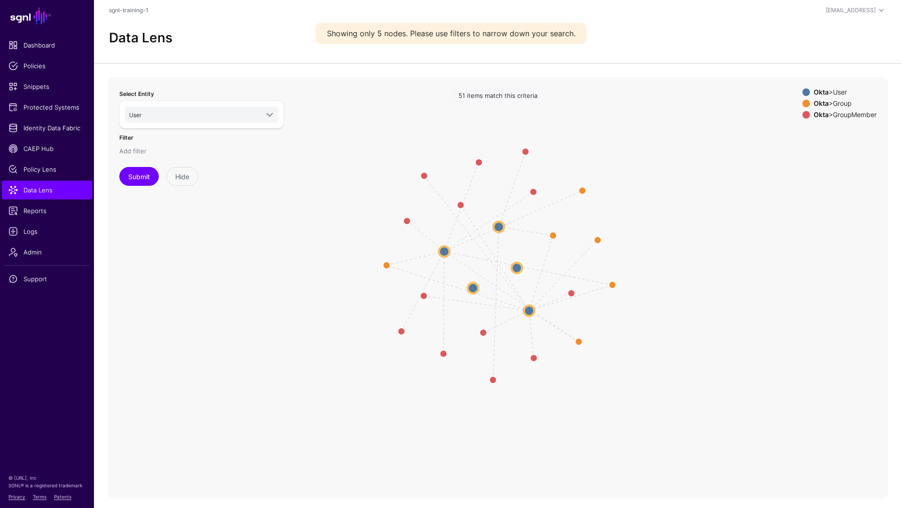
click at [142, 148] on link "Add filter" at bounding box center [132, 151] width 27 height 8
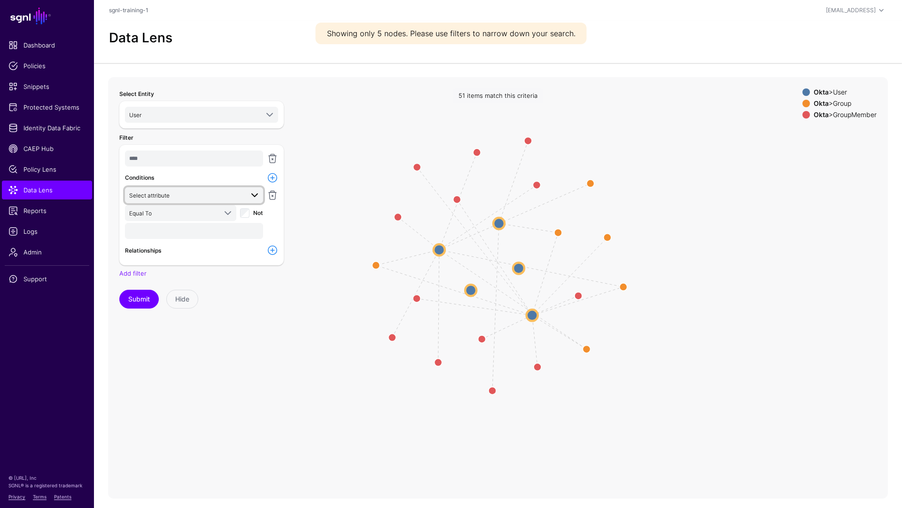
click at [246, 195] on span at bounding box center [251, 194] width 17 height 11
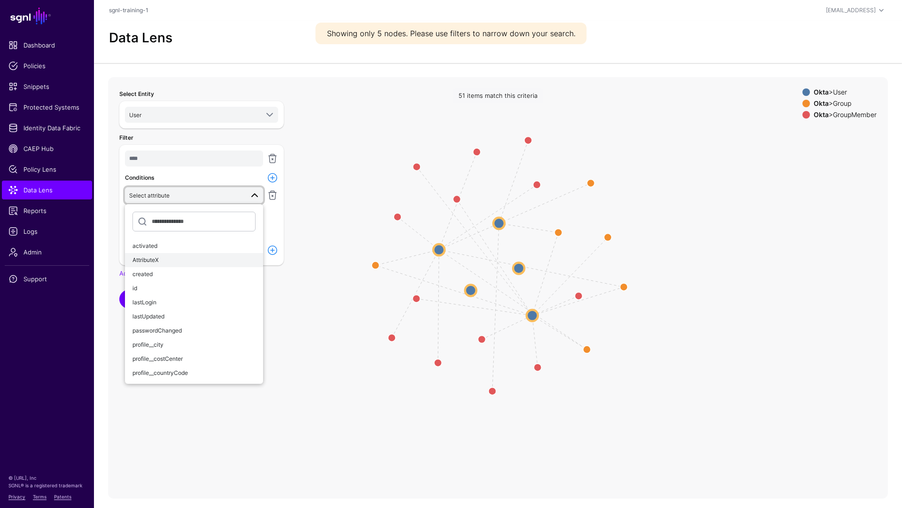
click at [176, 262] on div "AttributeX" at bounding box center [194, 260] width 123 height 8
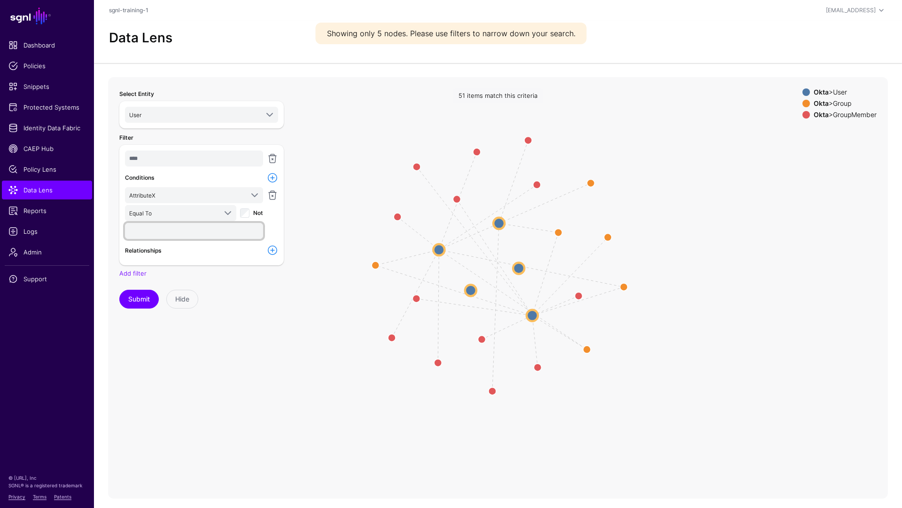
click at [216, 233] on input "text" at bounding box center [194, 231] width 138 height 16
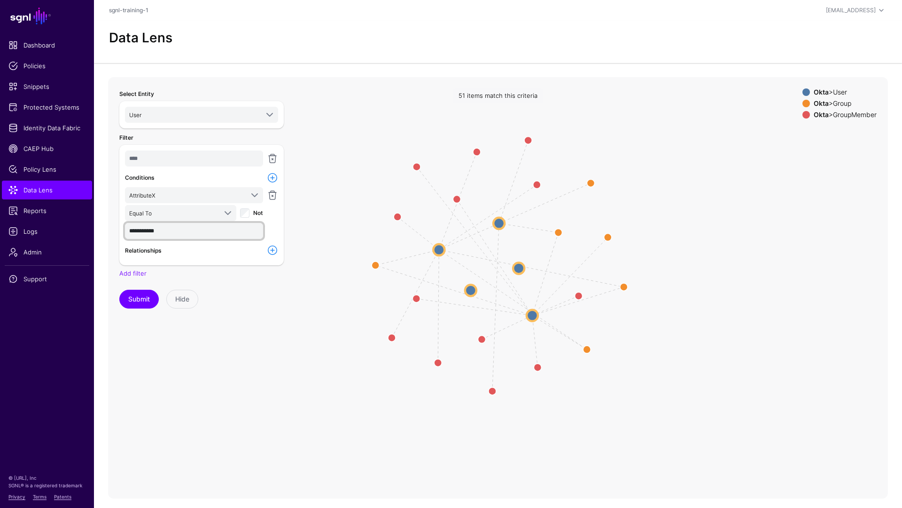
type input "**********"
click at [119, 290] on button "Submit" at bounding box center [138, 299] width 39 height 19
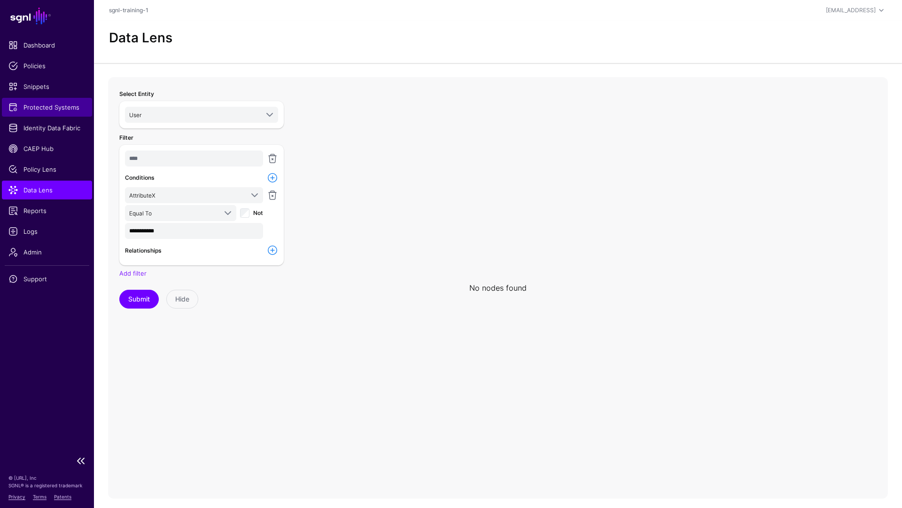
click at [51, 112] on link "Protected Systems" at bounding box center [47, 107] width 90 height 19
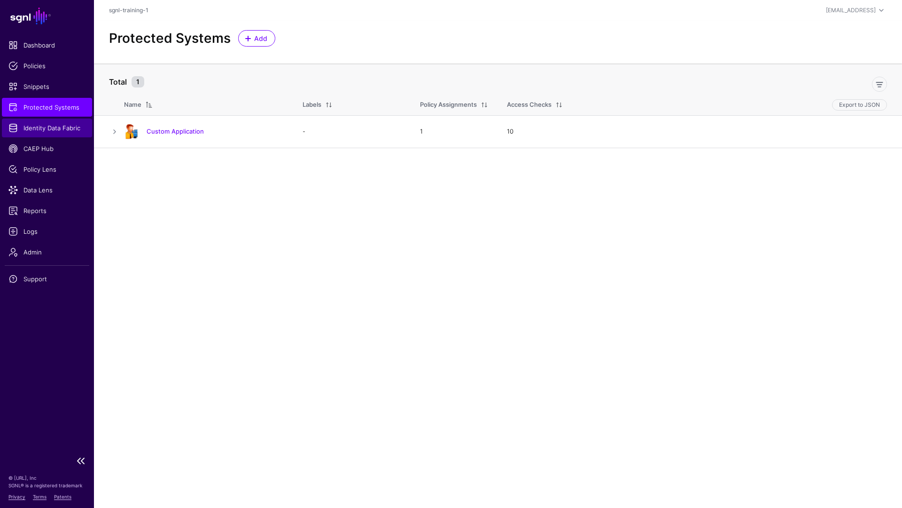
click at [51, 135] on link "Identity Data Fabric" at bounding box center [47, 127] width 90 height 19
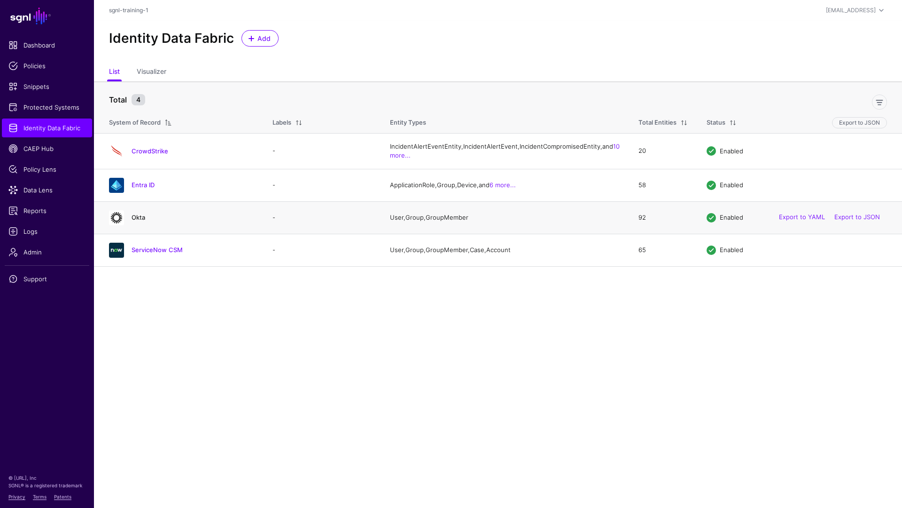
click at [135, 221] on link "Okta" at bounding box center [139, 217] width 14 height 8
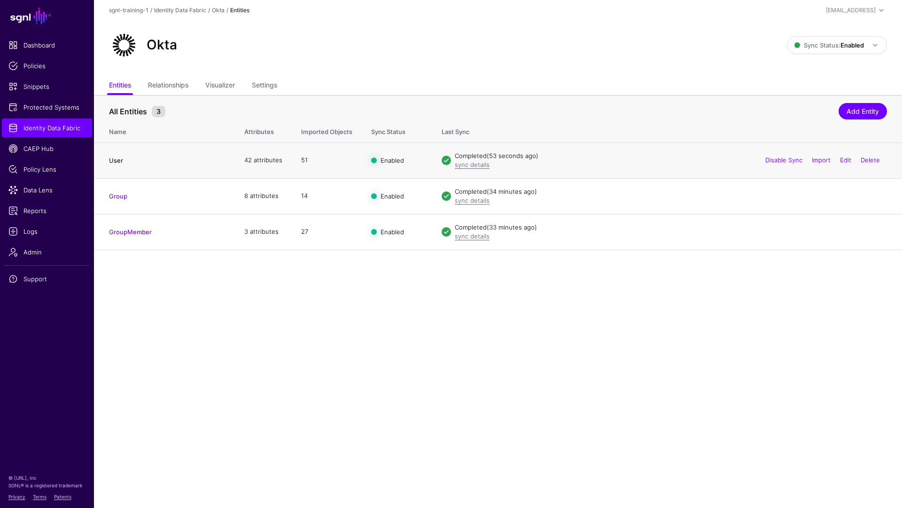
click at [118, 162] on link "User" at bounding box center [116, 161] width 14 height 8
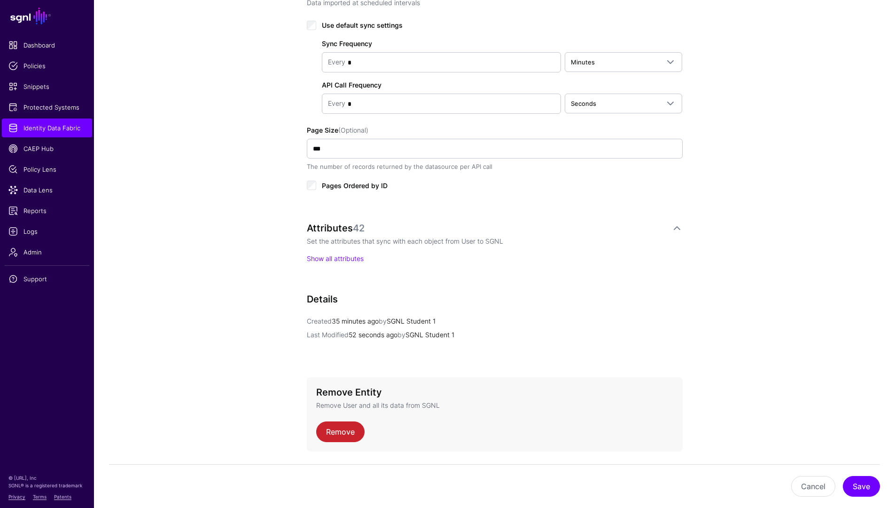
scroll to position [529, 0]
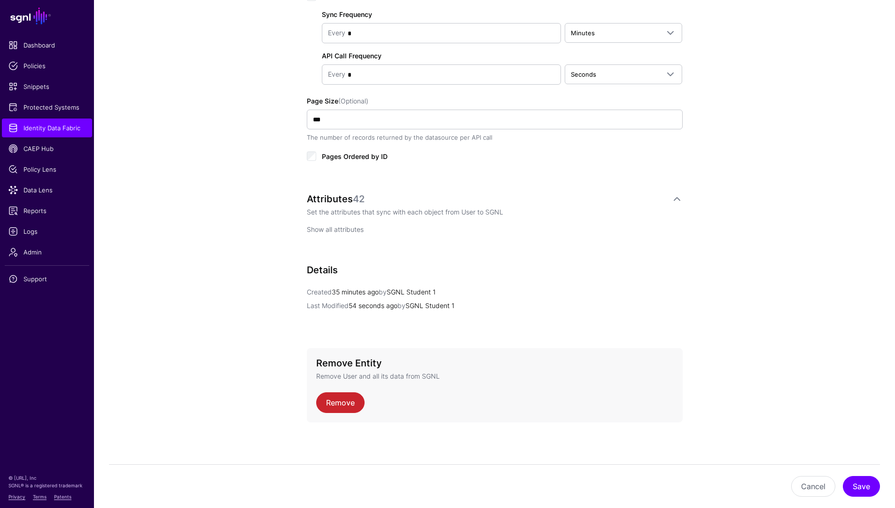
click at [346, 226] on link "Show all attributes" at bounding box center [335, 229] width 57 height 8
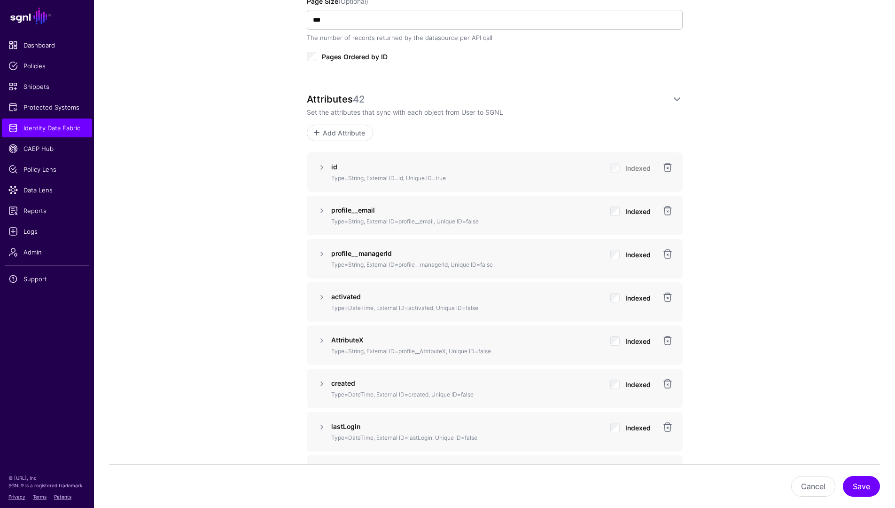
scroll to position [629, 0]
click at [429, 339] on p "AttributeX" at bounding box center [467, 339] width 272 height 10
click at [671, 339] on link at bounding box center [667, 339] width 11 height 11
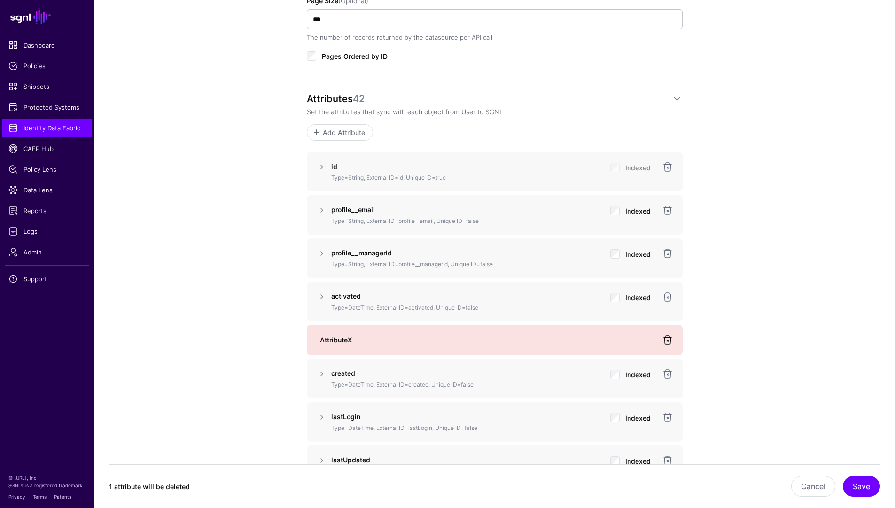
click at [670, 342] on link at bounding box center [667, 339] width 11 height 11
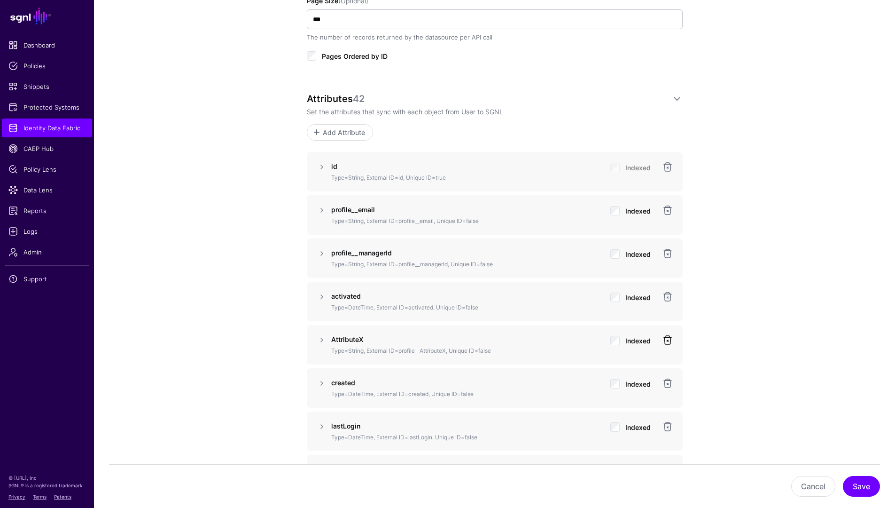
click at [666, 343] on link at bounding box center [667, 339] width 11 height 11
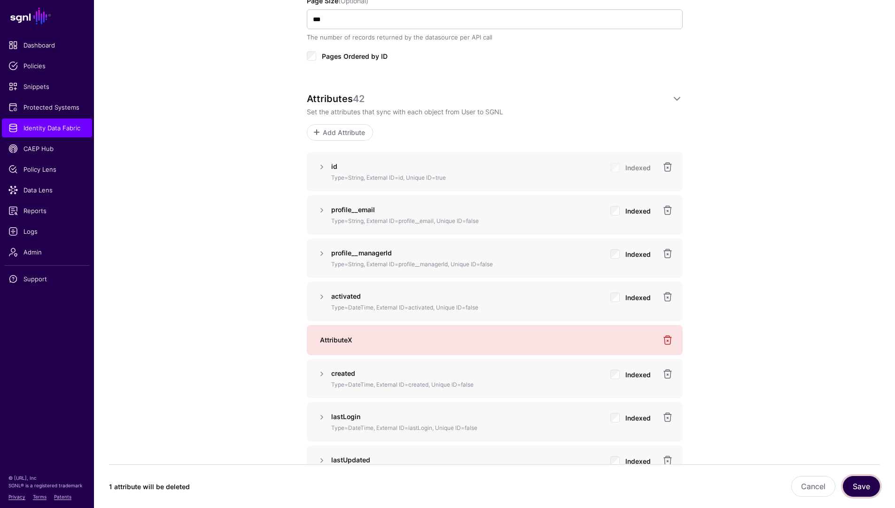
click at [865, 488] on button "Save" at bounding box center [861, 486] width 37 height 21
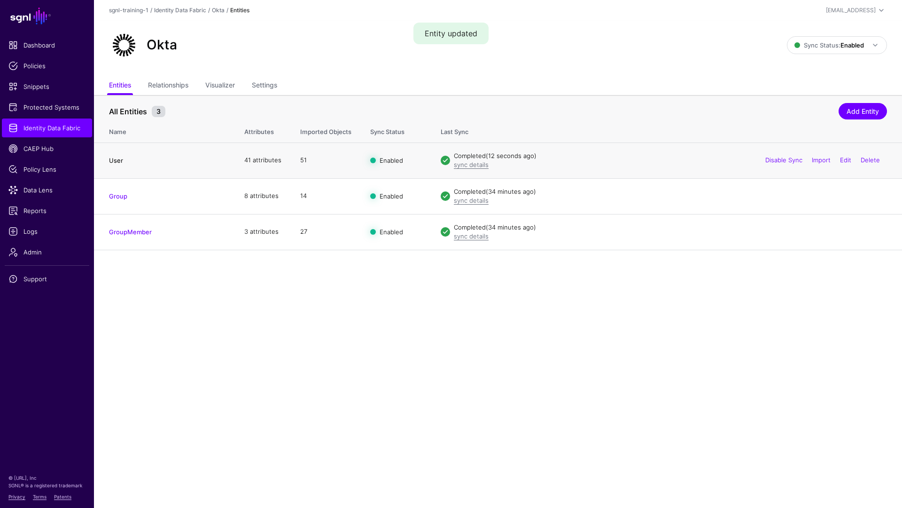
click at [113, 163] on link "User" at bounding box center [116, 161] width 14 height 8
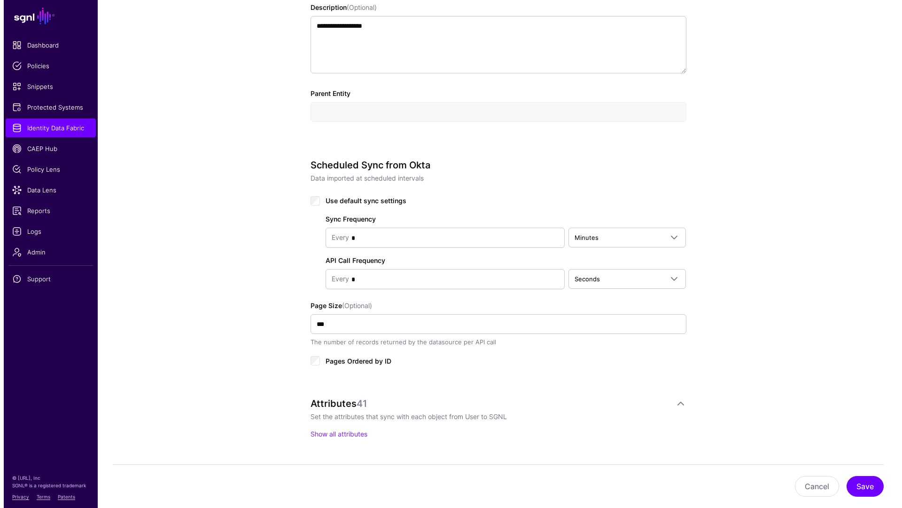
scroll to position [529, 0]
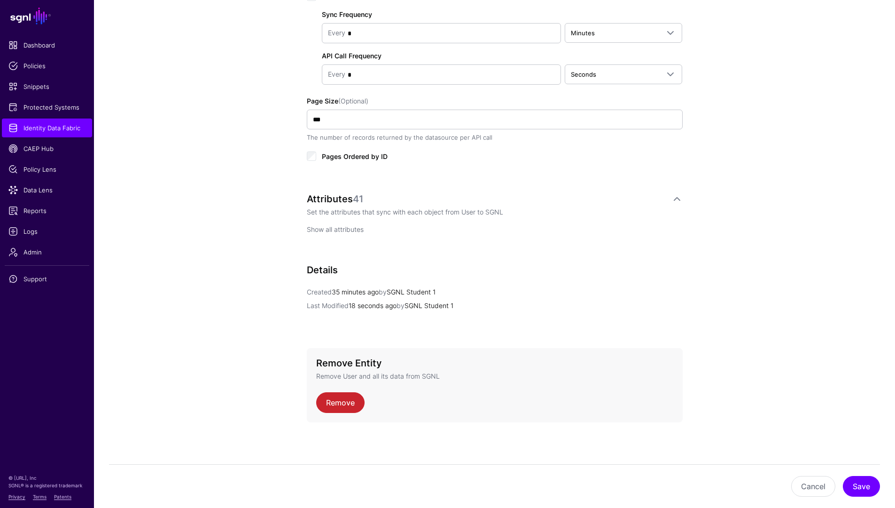
click at [339, 225] on link "Show all attributes" at bounding box center [335, 229] width 57 height 8
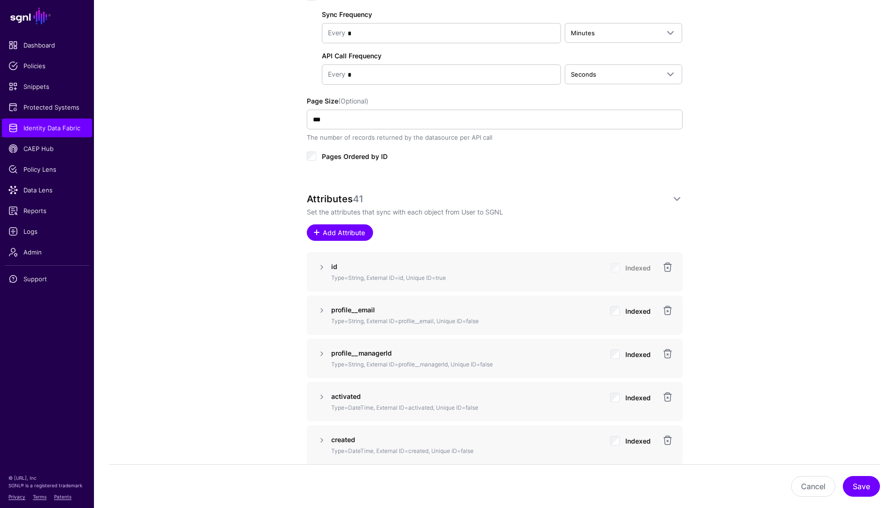
click at [349, 229] on span "Add Attribute" at bounding box center [344, 232] width 45 height 10
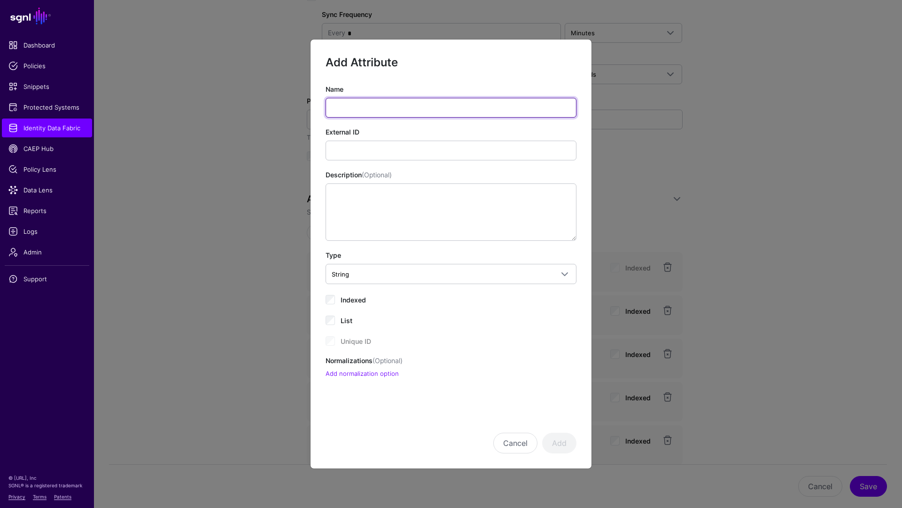
click at [396, 115] on input "Name" at bounding box center [451, 108] width 251 height 20
paste input "**********"
type input "**********"
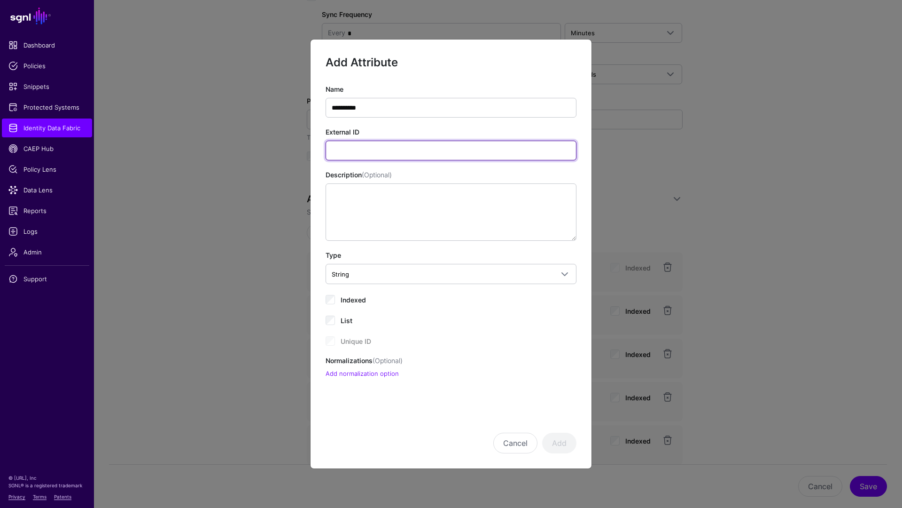
click at [478, 151] on input "External ID" at bounding box center [451, 151] width 251 height 20
paste input "**********"
type input "**********"
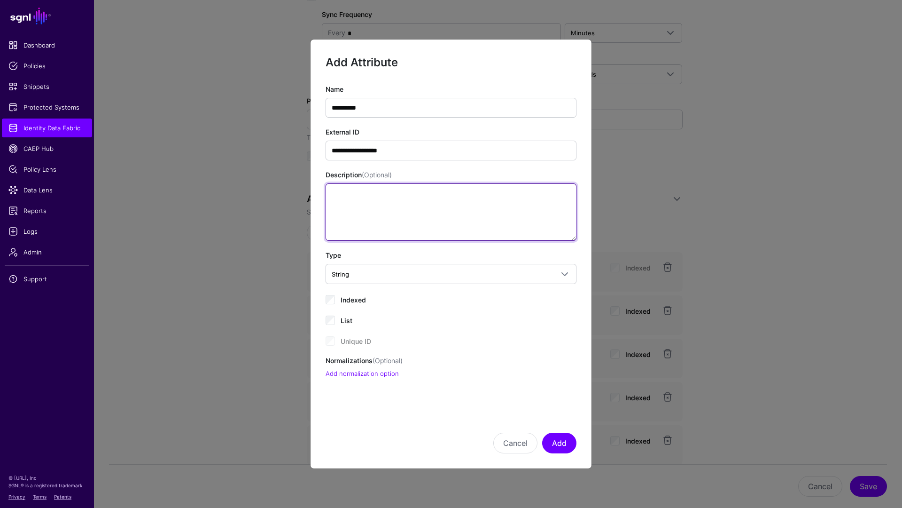
click at [437, 208] on textarea "Description (Optional)" at bounding box center [451, 211] width 251 height 57
paste textarea "**********"
type textarea "**********"
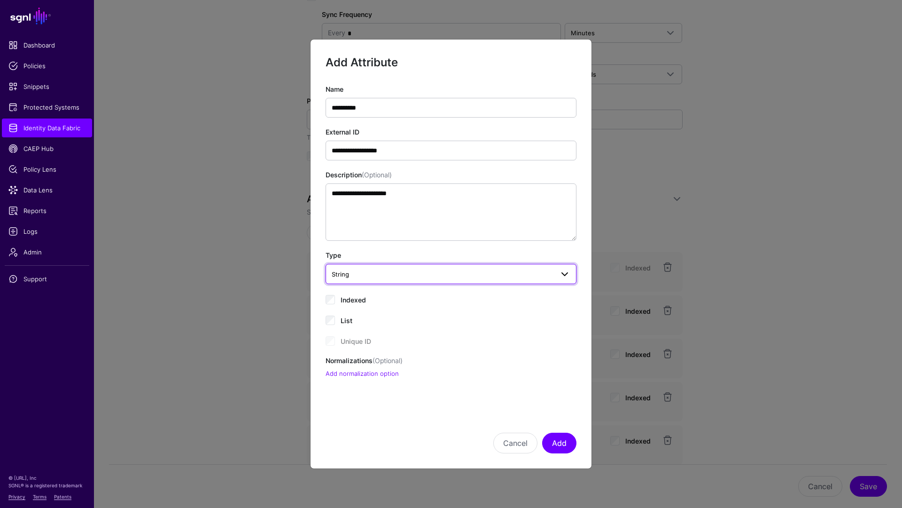
click at [407, 269] on span "String" at bounding box center [443, 274] width 222 height 10
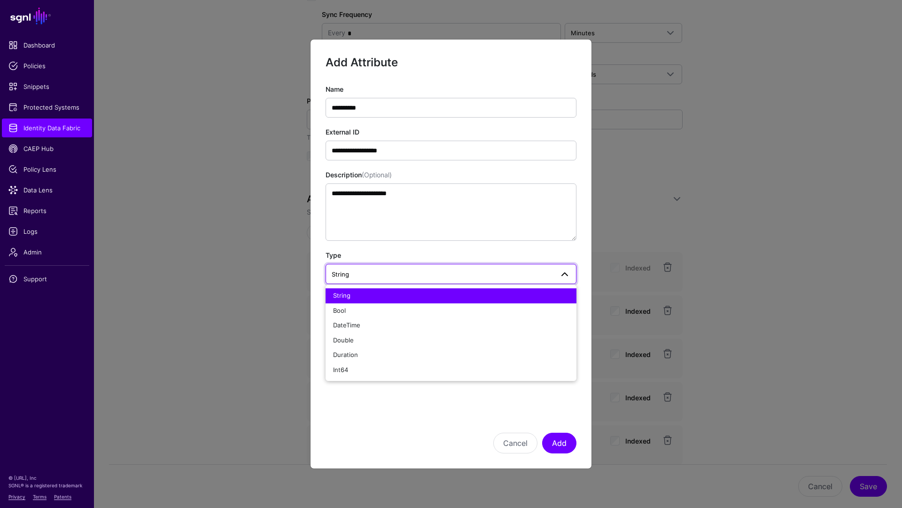
click at [400, 294] on div "String" at bounding box center [451, 295] width 236 height 9
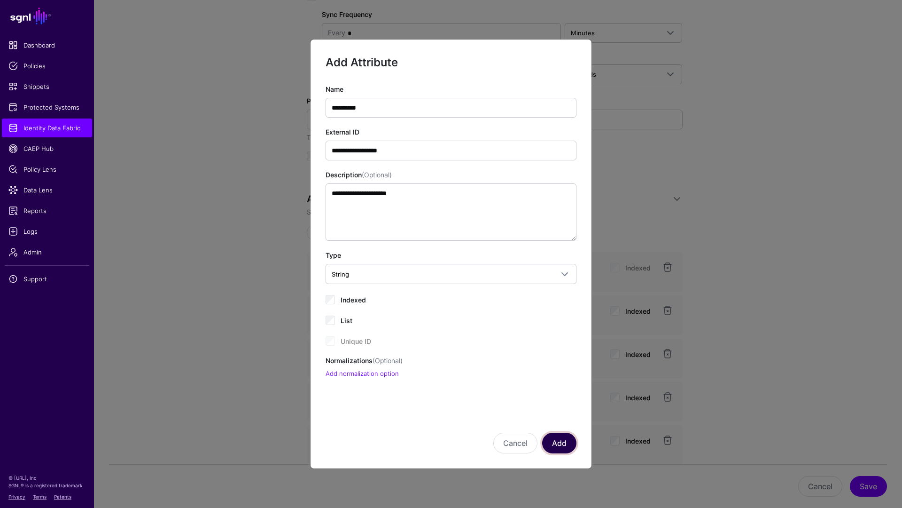
click at [565, 439] on button "Add" at bounding box center [559, 442] width 34 height 21
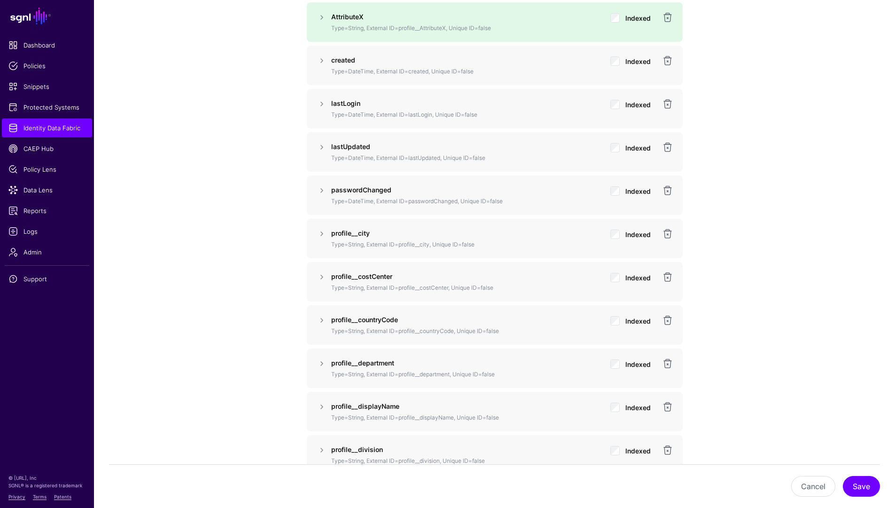
scroll to position [953, 0]
click at [874, 489] on button "Save" at bounding box center [861, 486] width 37 height 21
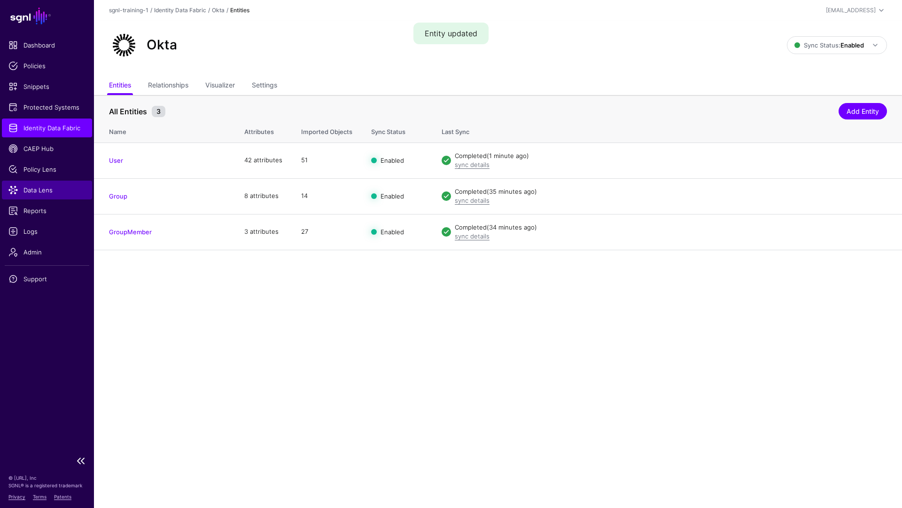
click at [47, 190] on span "Data Lens" at bounding box center [46, 189] width 77 height 9
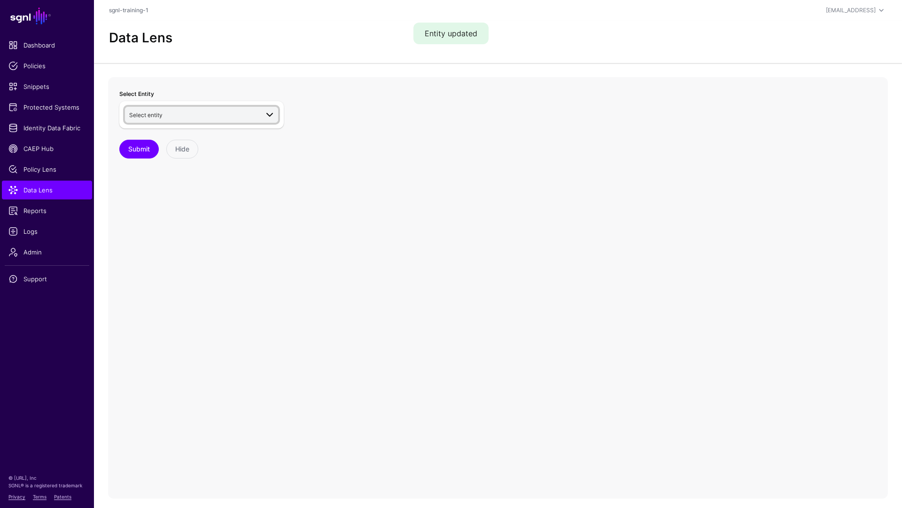
click at [188, 111] on span "Select entity" at bounding box center [193, 115] width 129 height 10
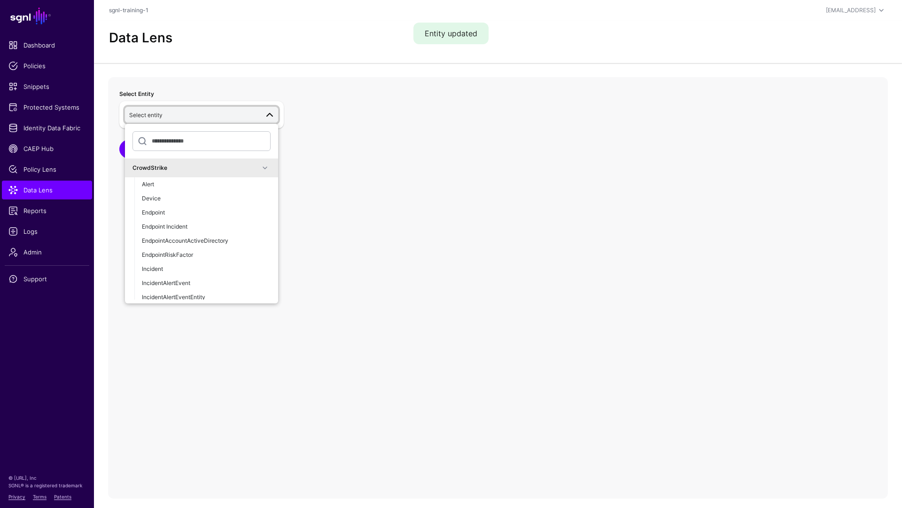
click at [227, 166] on div "CrowdStrike" at bounding box center [196, 168] width 127 height 8
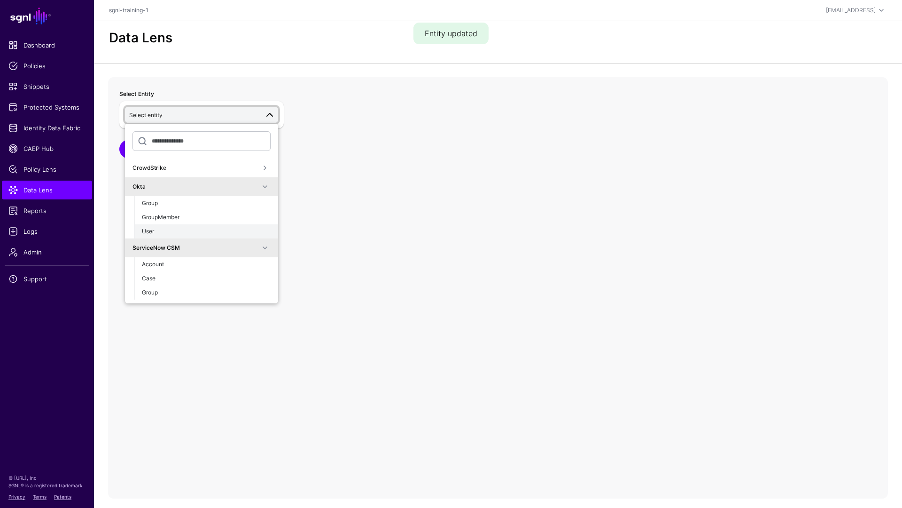
click at [180, 225] on button "User" at bounding box center [206, 231] width 144 height 14
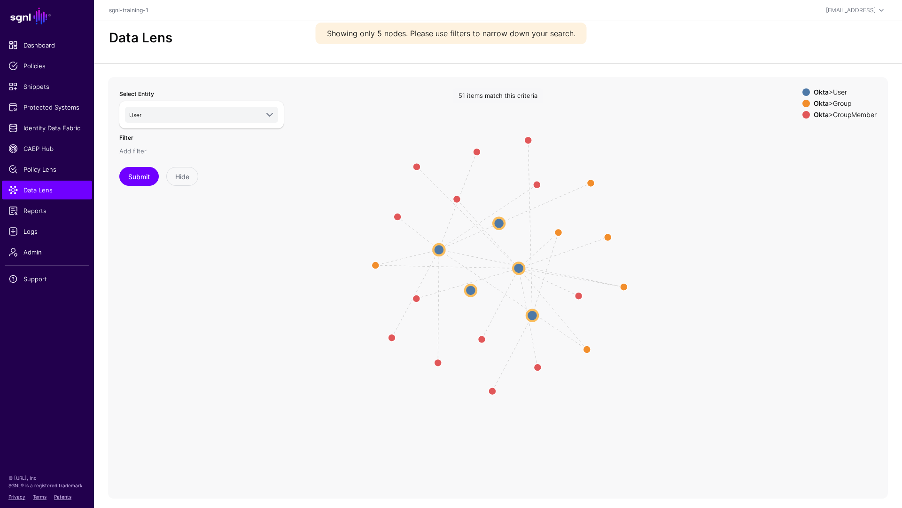
click at [123, 152] on link "Add filter" at bounding box center [132, 151] width 27 height 8
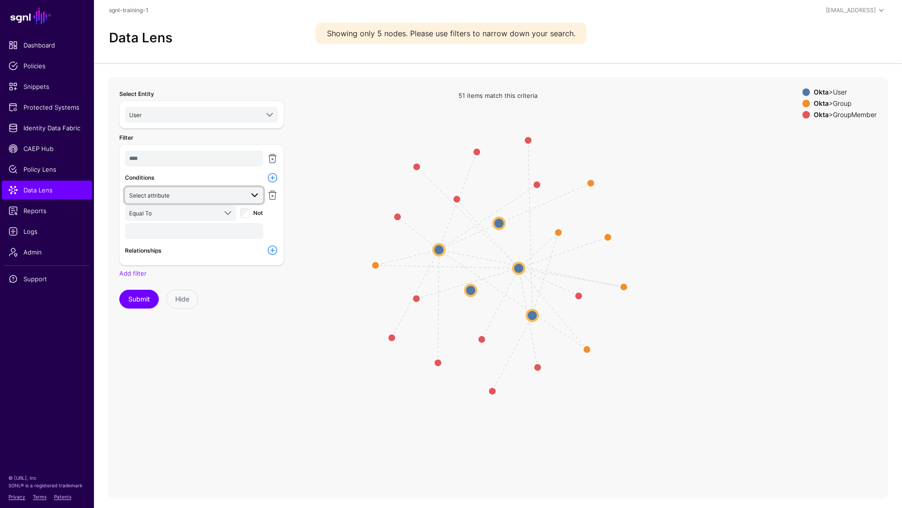
click at [198, 196] on span "Select attribute" at bounding box center [186, 195] width 114 height 10
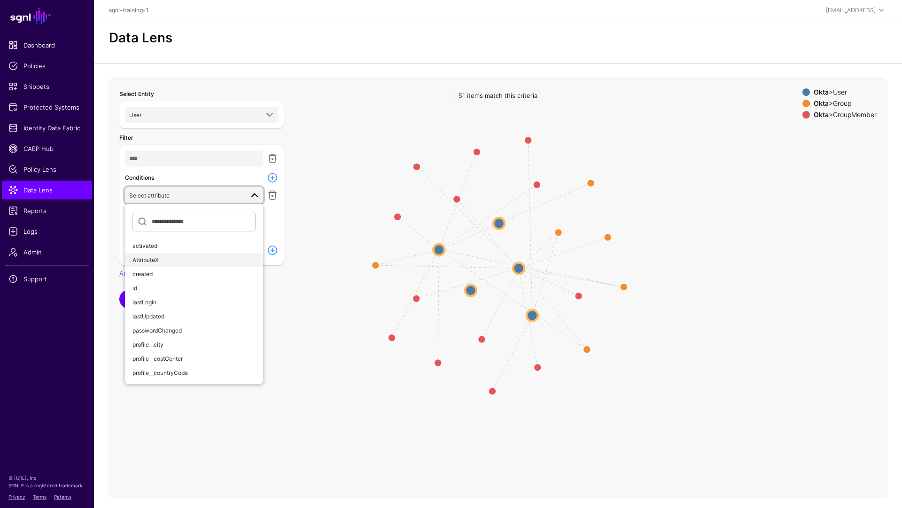
click at [157, 257] on span "AttributeX" at bounding box center [146, 259] width 26 height 7
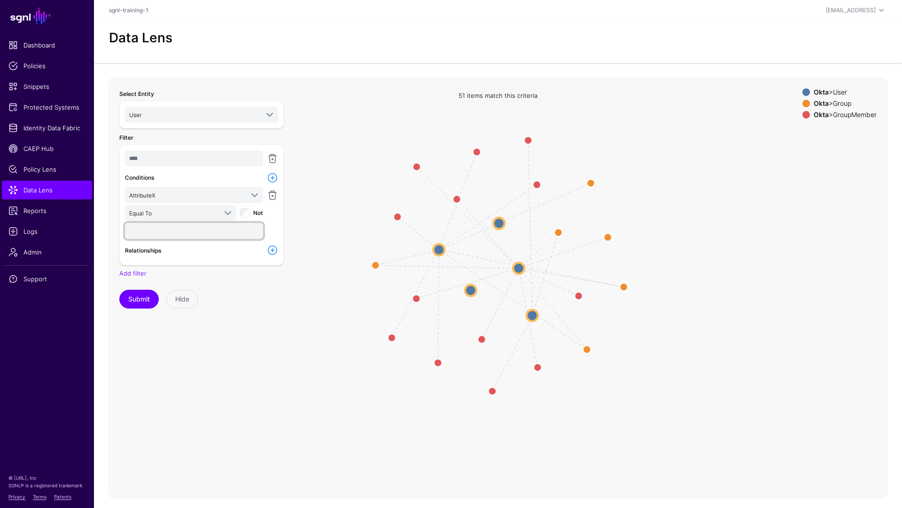
click at [226, 230] on input "text" at bounding box center [194, 231] width 138 height 16
click at [242, 192] on span "AttributeX" at bounding box center [186, 195] width 114 height 10
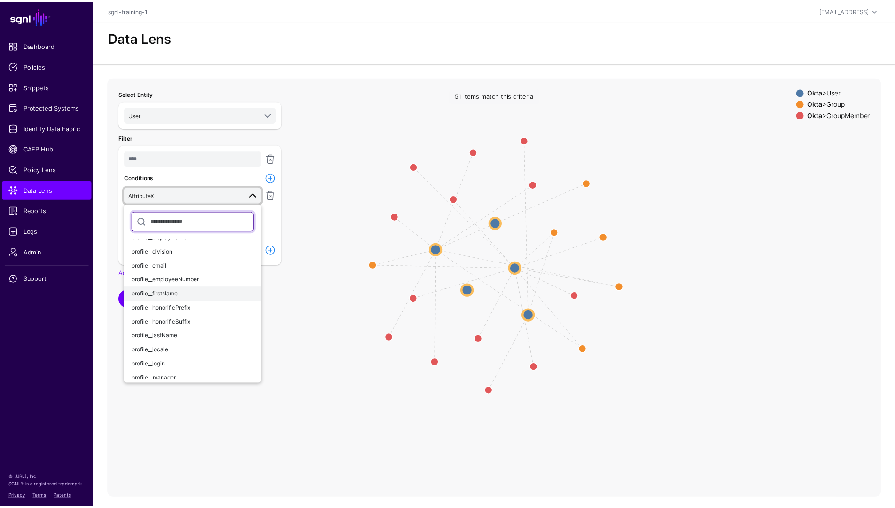
scroll to position [179, 0]
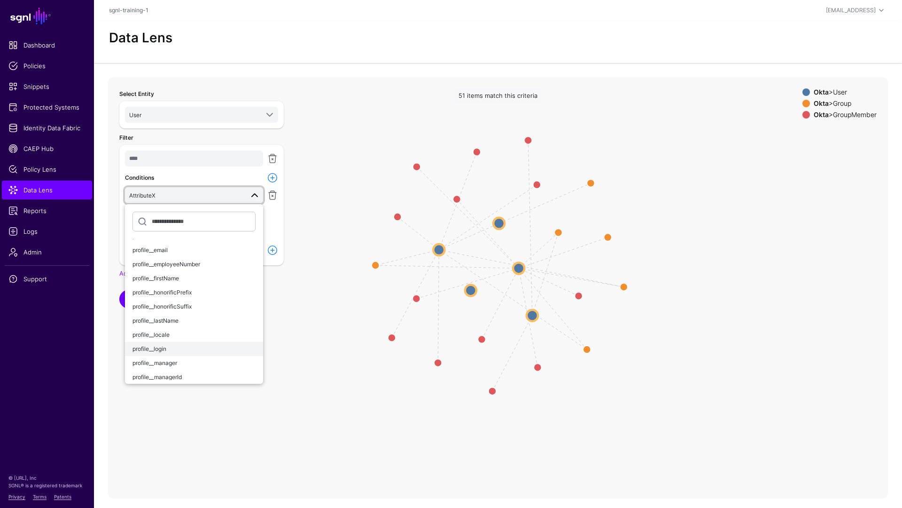
click at [188, 353] on div "profile__login" at bounding box center [194, 349] width 123 height 8
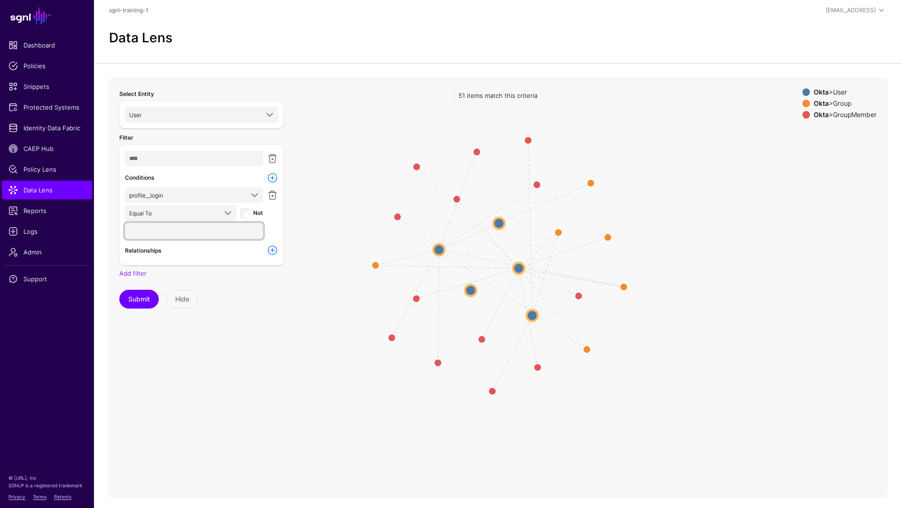
click at [181, 233] on input "text" at bounding box center [194, 231] width 138 height 16
type input "**********"
click at [119, 290] on button "Submit" at bounding box center [138, 299] width 39 height 19
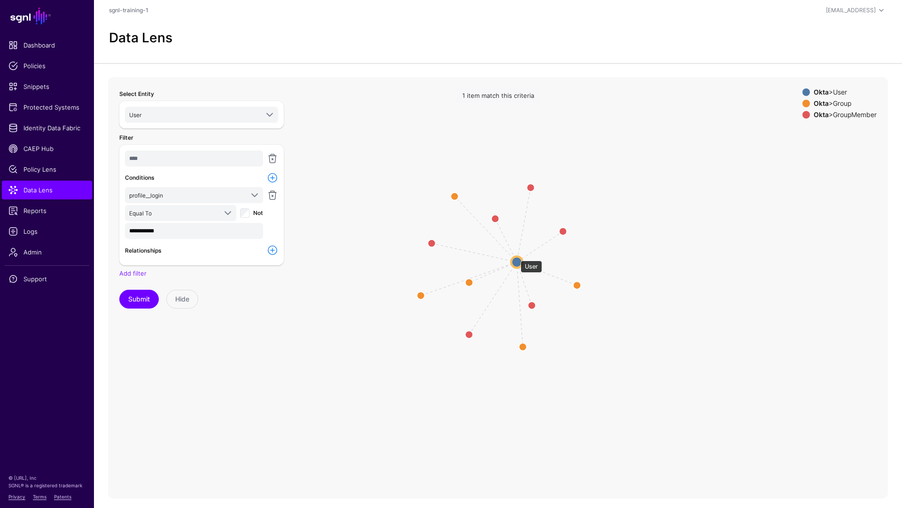
click at [513, 262] on circle at bounding box center [516, 261] width 11 height 11
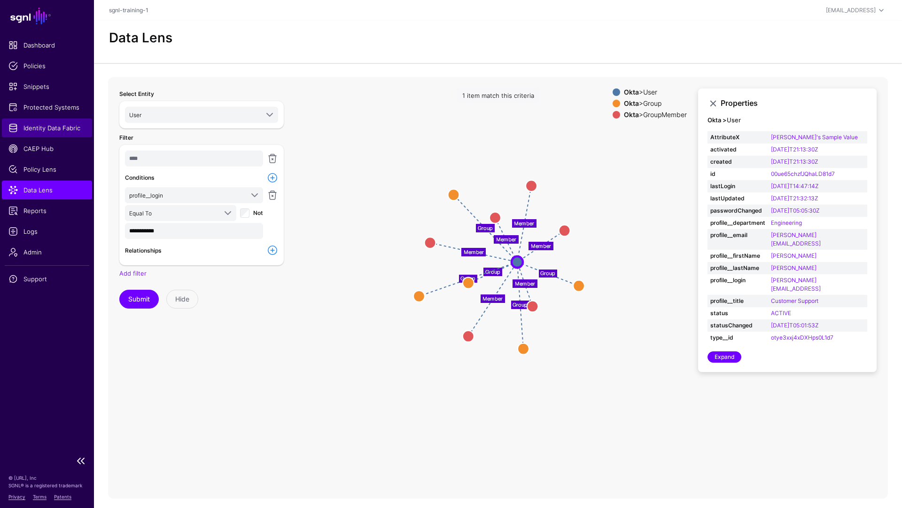
click at [59, 127] on span "Identity Data Fabric" at bounding box center [46, 127] width 77 height 9
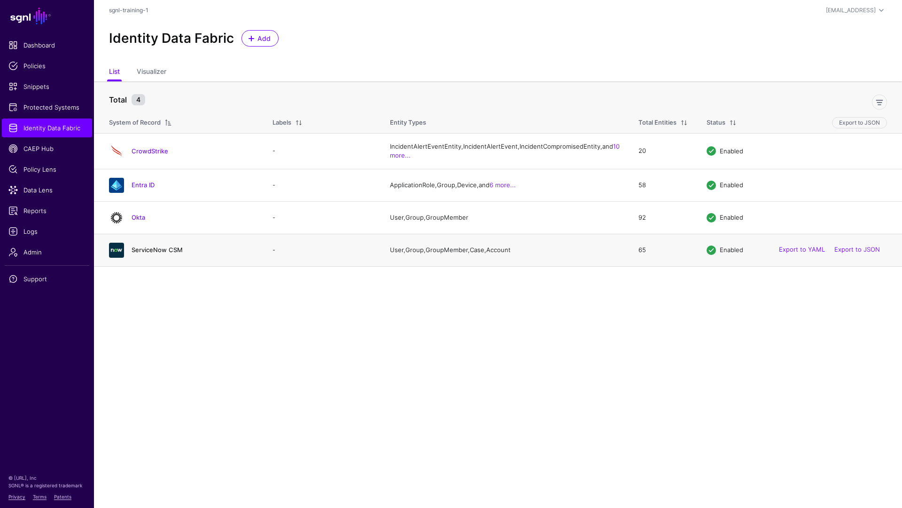
click at [163, 253] on link "ServiceNow CSM" at bounding box center [157, 250] width 51 height 8
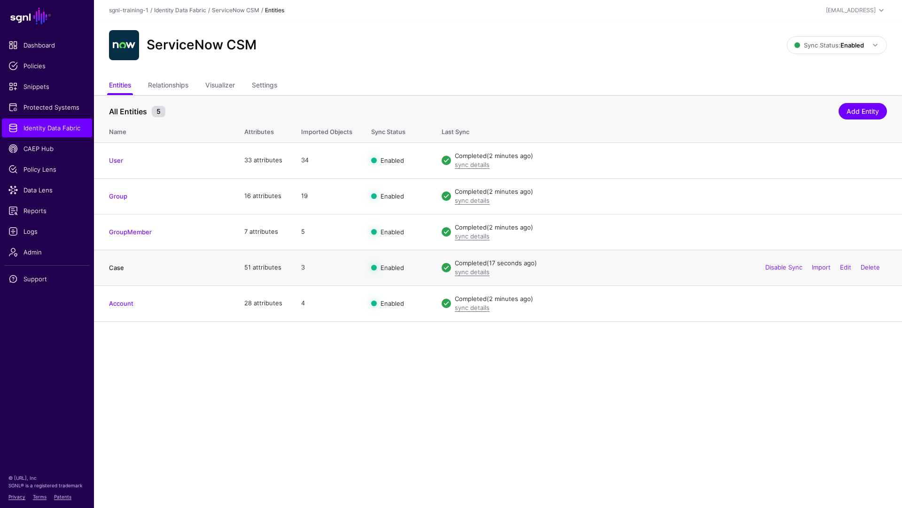
click at [121, 267] on link "Case" at bounding box center [116, 268] width 15 height 8
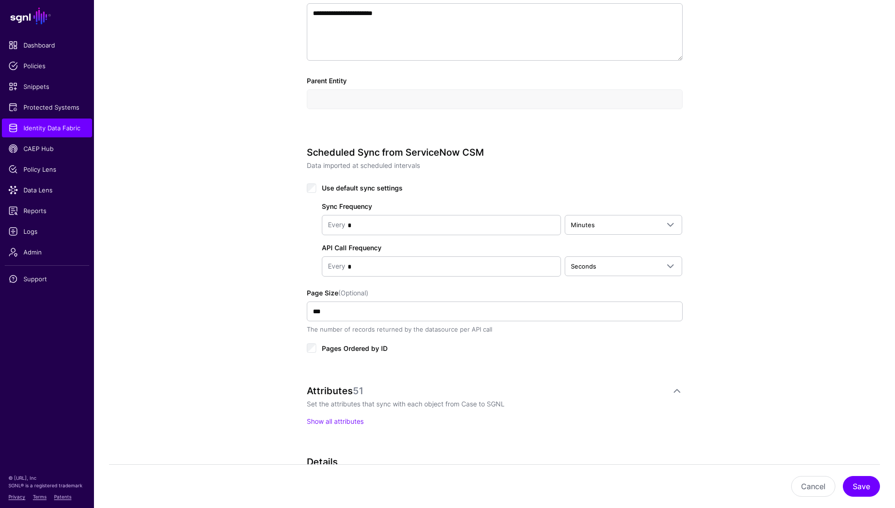
scroll to position [359, 0]
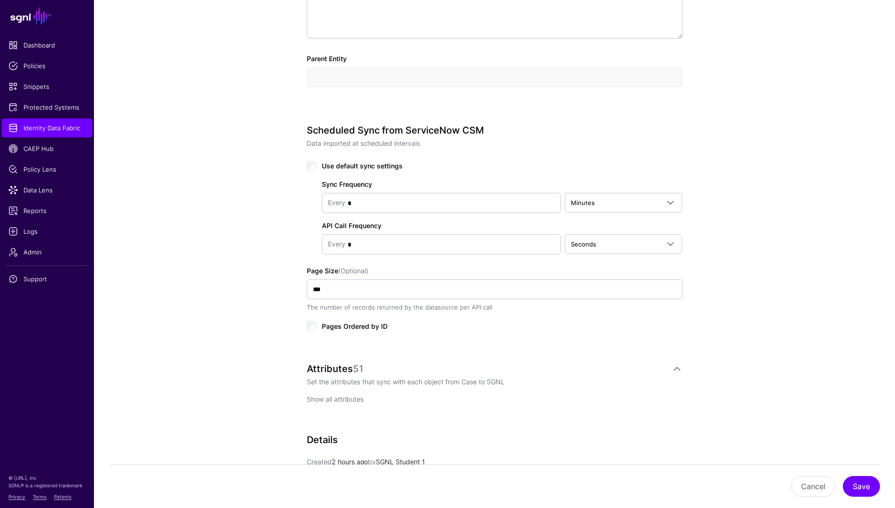
click at [336, 399] on link "Show all attributes" at bounding box center [335, 399] width 57 height 8
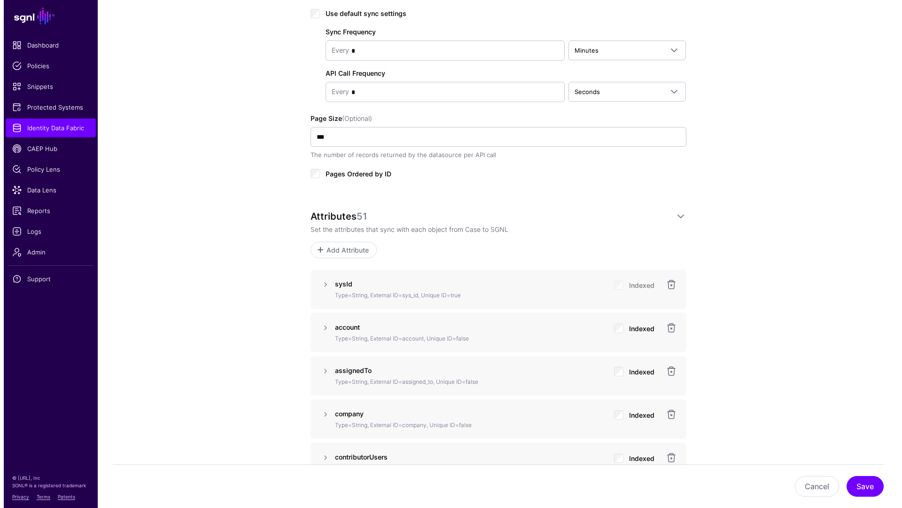
scroll to position [526, 0]
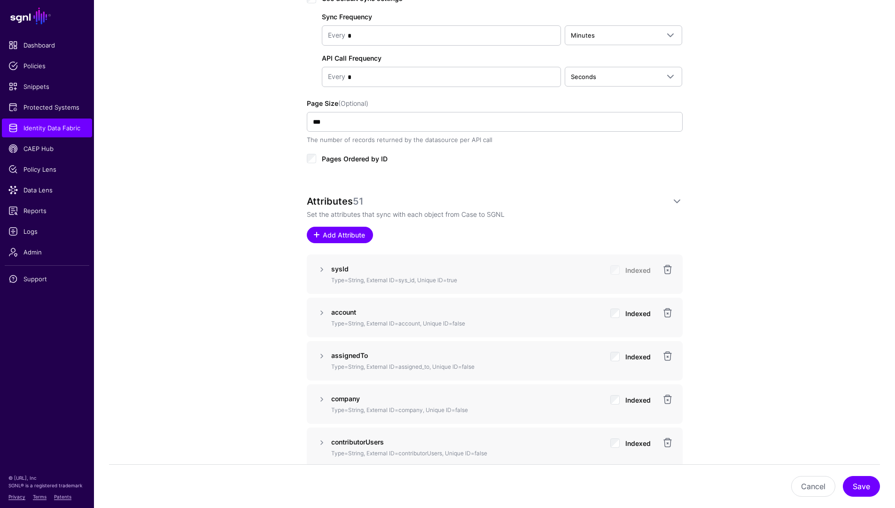
click at [348, 235] on span "Add Attribute" at bounding box center [344, 235] width 45 height 10
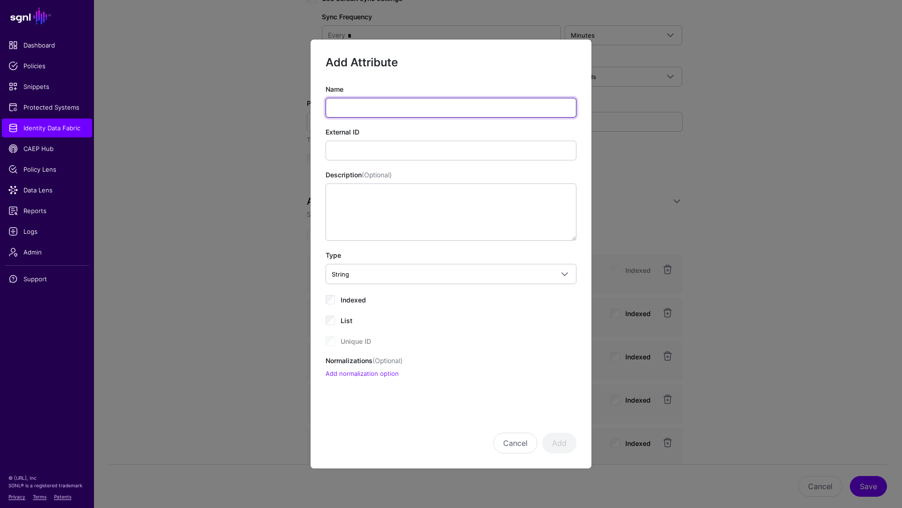
click at [433, 105] on input "Name" at bounding box center [451, 108] width 251 height 20
paste input "**********"
type input "**********"
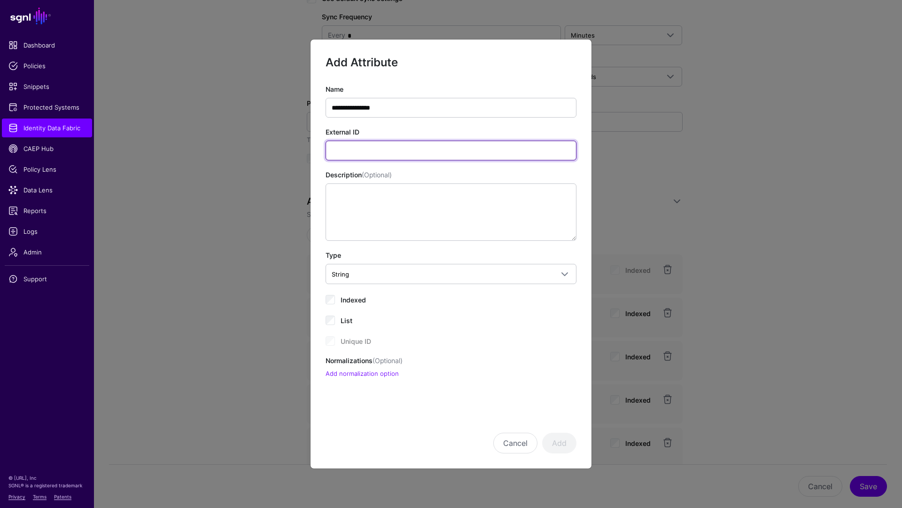
click at [405, 145] on input "External ID" at bounding box center [451, 151] width 251 height 20
paste input "**********"
type input "**********"
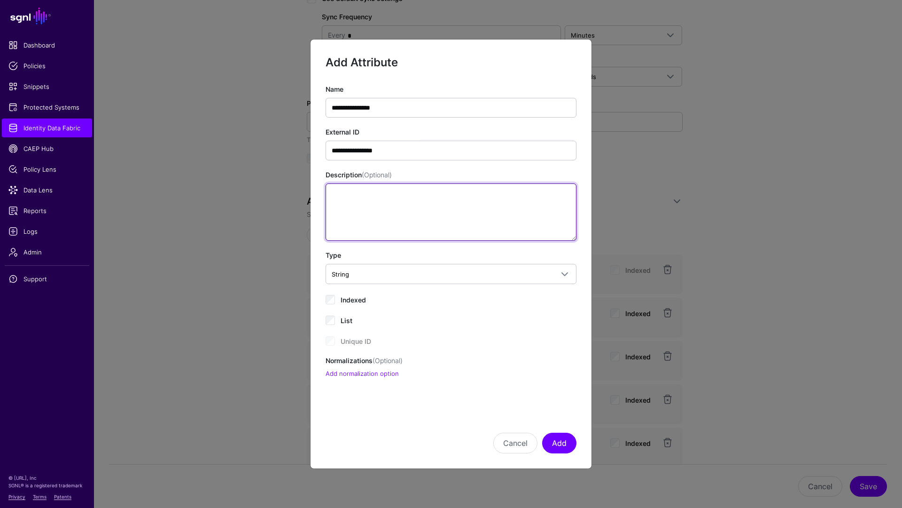
drag, startPoint x: 379, startPoint y: 194, endPoint x: 383, endPoint y: 200, distance: 7.6
click at [380, 194] on textarea "Description (Optional)" at bounding box center [451, 211] width 251 height 57
paste textarea "**********"
type textarea "**********"
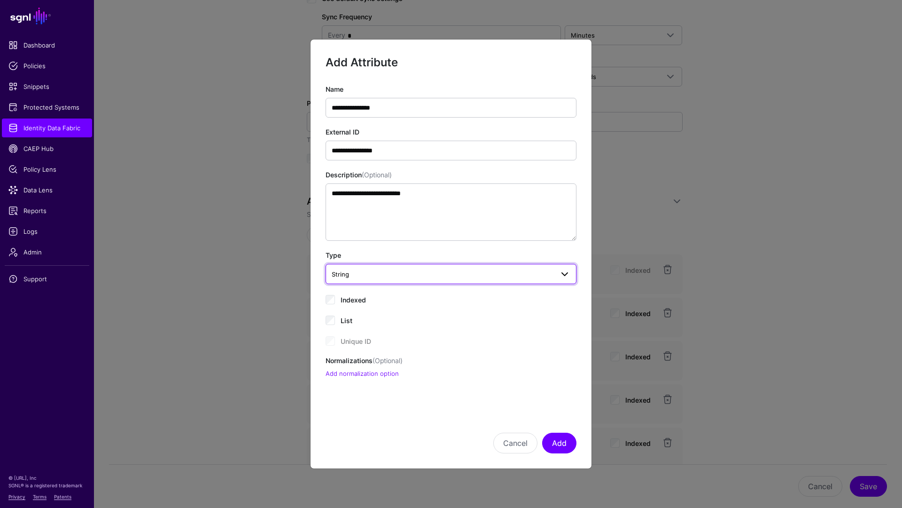
click at [400, 275] on span "String" at bounding box center [443, 274] width 222 height 10
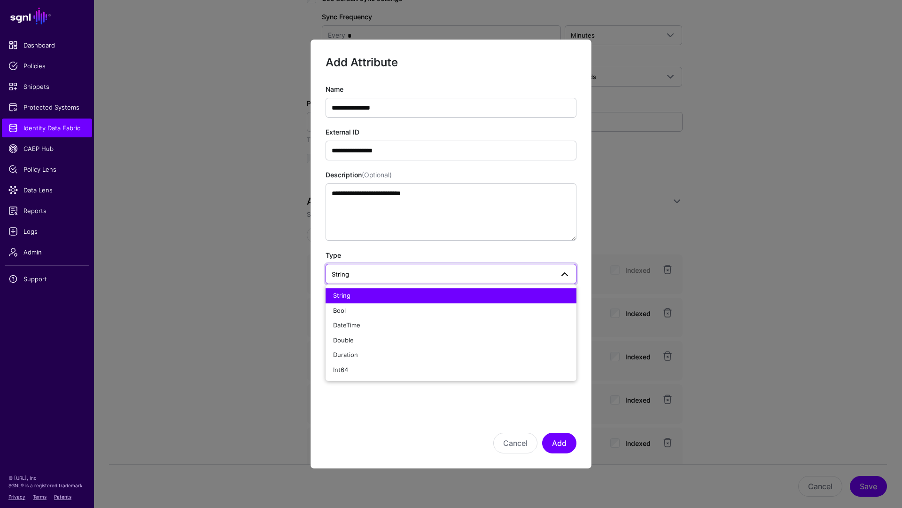
click at [384, 271] on span "String" at bounding box center [443, 274] width 222 height 10
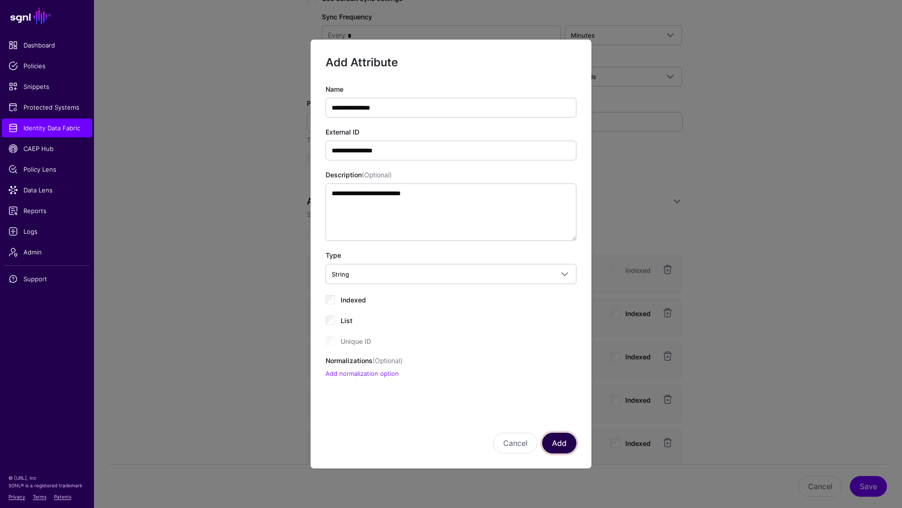
click at [556, 447] on button "Add" at bounding box center [559, 442] width 34 height 21
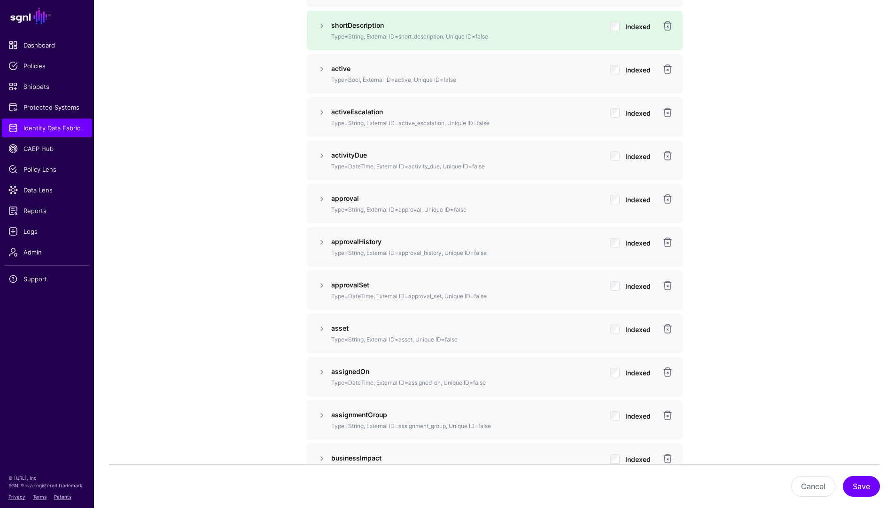
scroll to position [1082, 0]
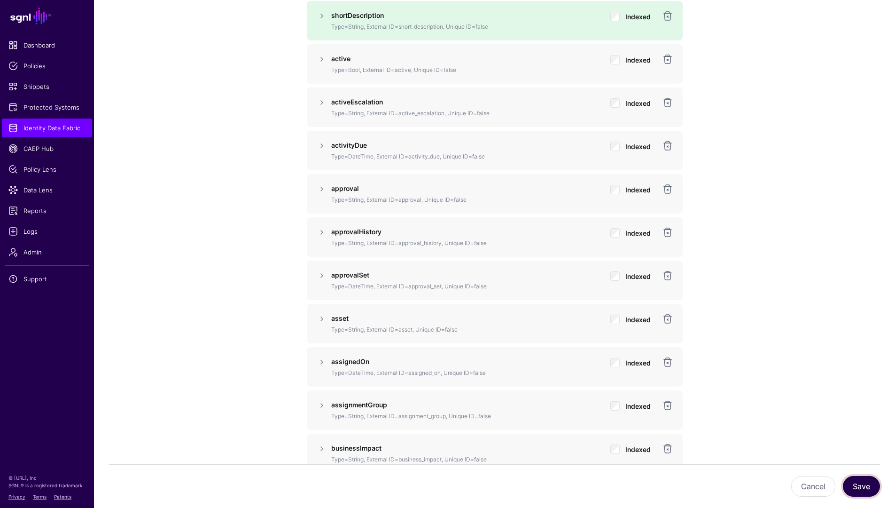
click at [863, 484] on button "Save" at bounding box center [861, 486] width 37 height 21
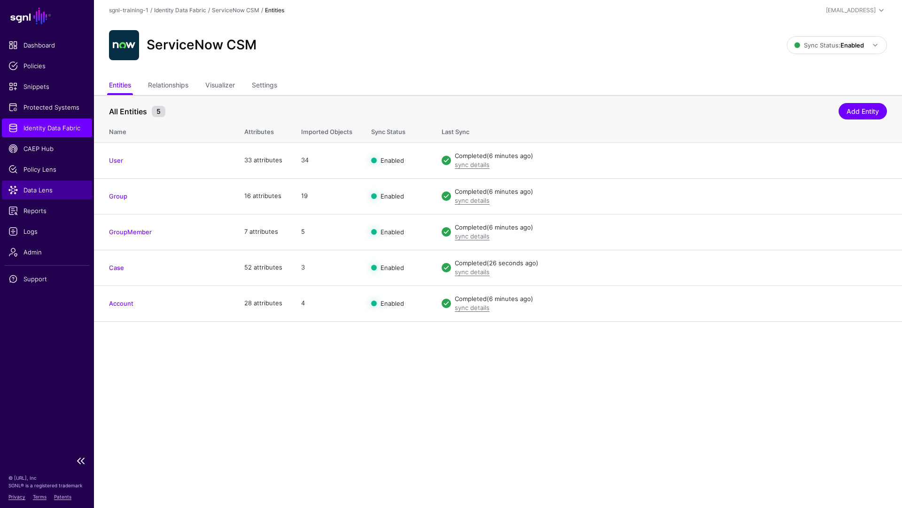
click at [64, 196] on link "Data Lens" at bounding box center [47, 189] width 90 height 19
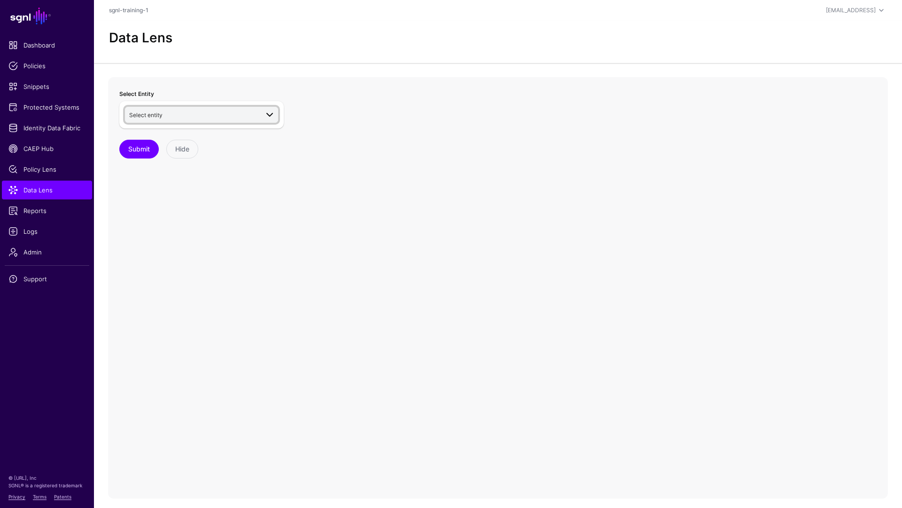
click at [215, 121] on link "Select entity" at bounding box center [201, 115] width 153 height 16
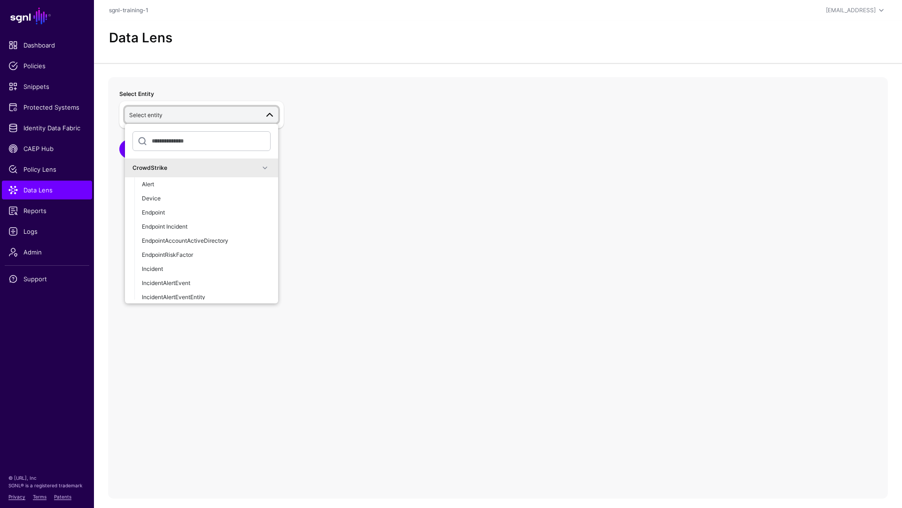
click at [218, 170] on div "CrowdStrike" at bounding box center [196, 168] width 127 height 8
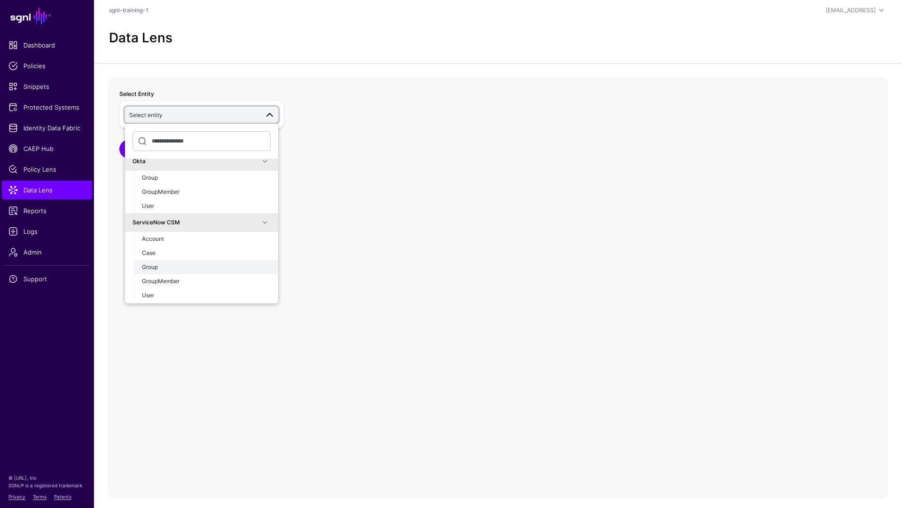
scroll to position [26, 0]
click at [153, 249] on span "Case" at bounding box center [149, 252] width 14 height 7
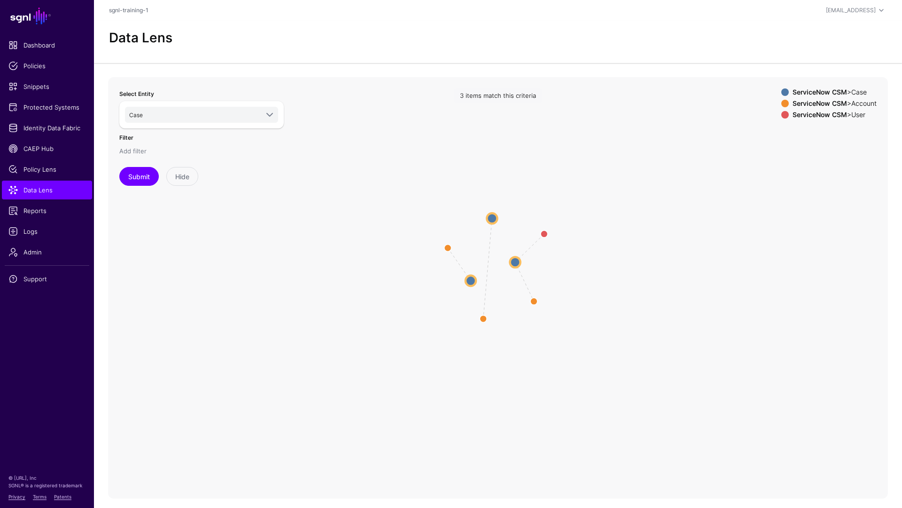
click at [135, 152] on link "Add filter" at bounding box center [132, 151] width 27 height 8
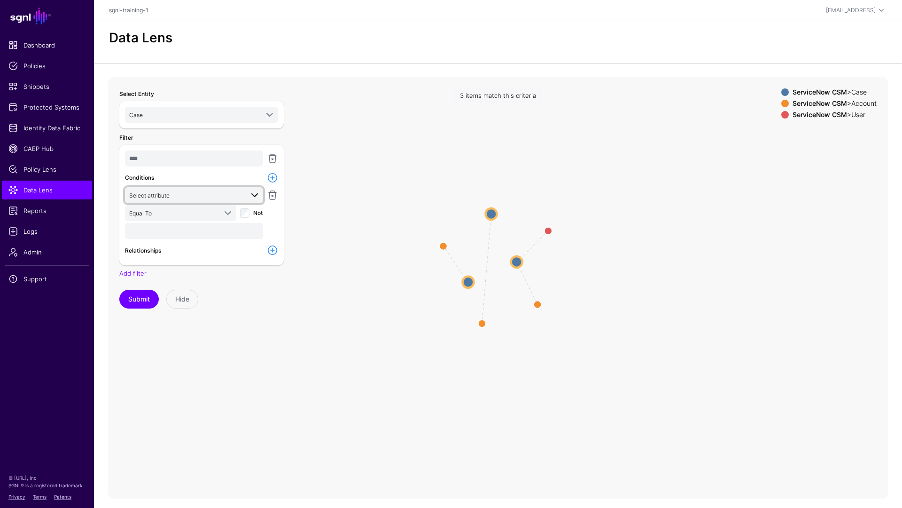
click at [218, 188] on link "Select attribute" at bounding box center [194, 195] width 138 height 16
type input "******"
click at [119, 290] on button "Submit" at bounding box center [138, 299] width 39 height 19
click at [159, 241] on button "number" at bounding box center [194, 246] width 138 height 14
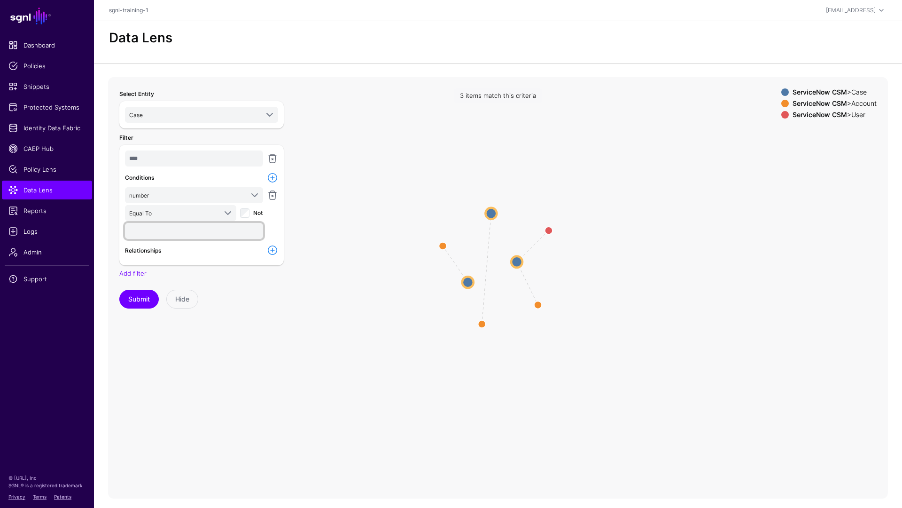
click at [172, 232] on input "text" at bounding box center [194, 231] width 138 height 16
paste input "*********"
type input "*********"
click at [226, 282] on div "Select Entity Case CrowdStrike Okta Group GroupMember User ServiceNow CSM Accou…" at bounding box center [201, 198] width 165 height 220
click at [143, 300] on button "Submit" at bounding box center [138, 299] width 39 height 19
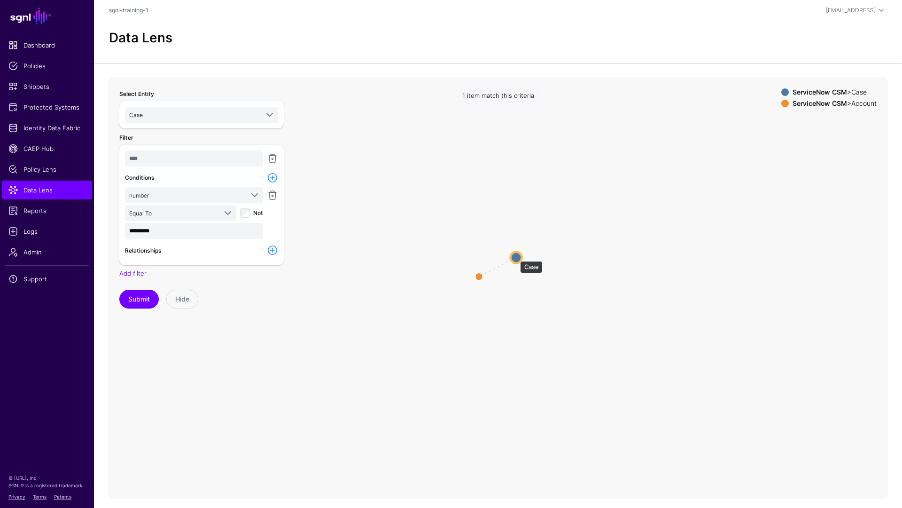
click at [516, 256] on circle at bounding box center [516, 256] width 11 height 11
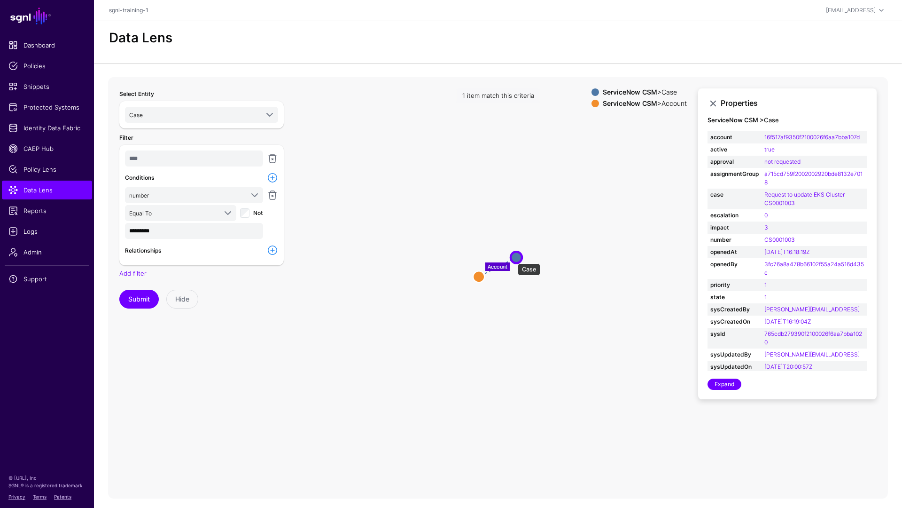
click at [514, 258] on circle at bounding box center [516, 256] width 11 height 11
click at [739, 359] on strong "sysUpdatedBy" at bounding box center [735, 354] width 48 height 8
click at [739, 348] on td "sysId" at bounding box center [735, 338] width 54 height 21
click at [42, 183] on link "Data Lens" at bounding box center [47, 189] width 90 height 19
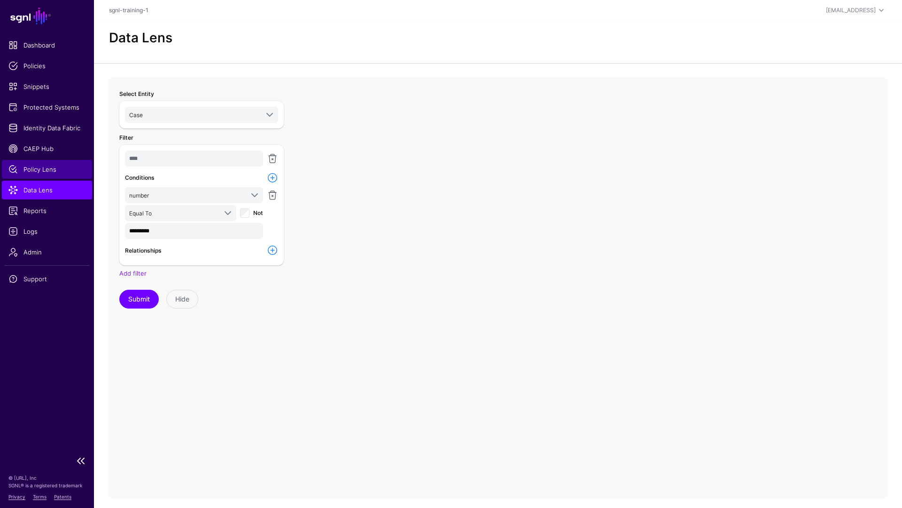
click at [49, 175] on link "Policy Lens" at bounding box center [47, 169] width 90 height 19
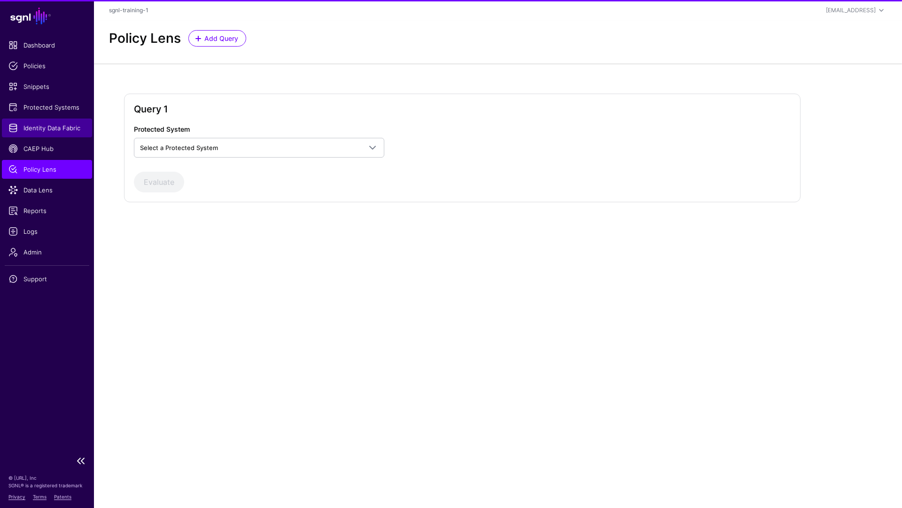
click at [56, 128] on span "Identity Data Fabric" at bounding box center [46, 127] width 77 height 9
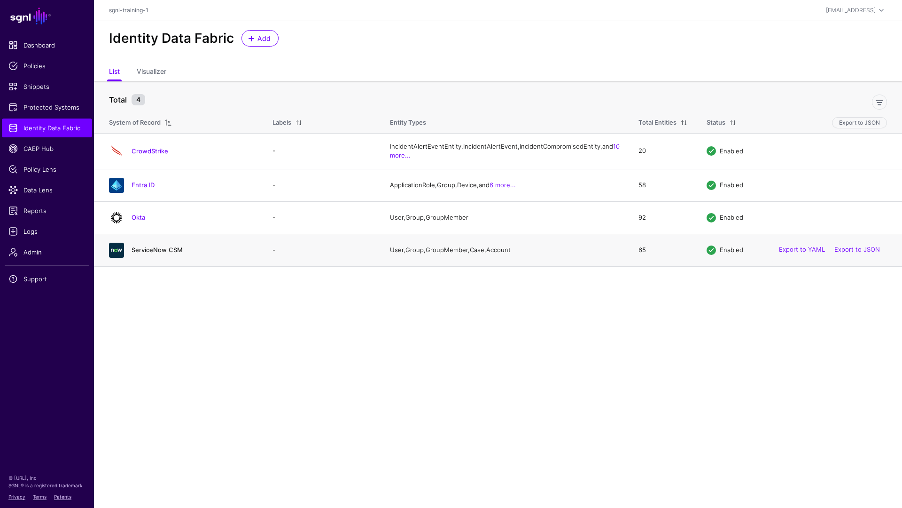
click at [144, 253] on link "ServiceNow CSM" at bounding box center [157, 250] width 51 height 8
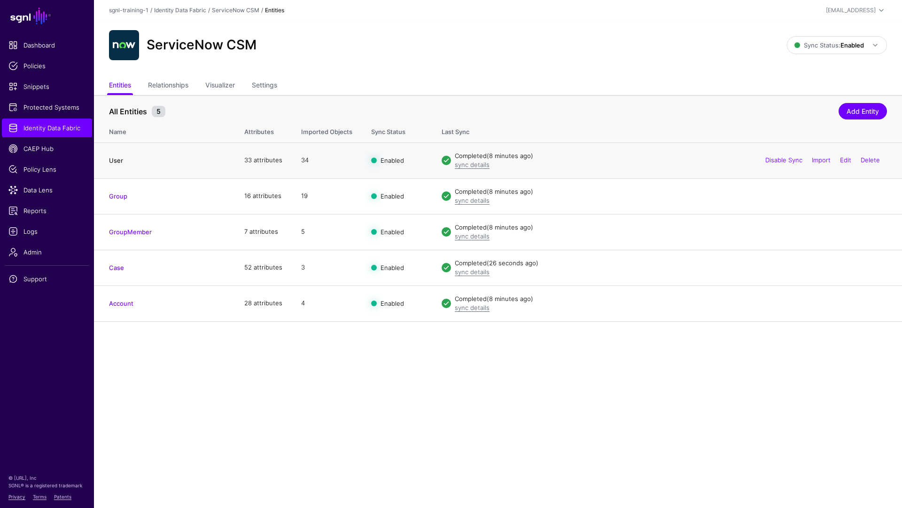
click at [120, 160] on link "User" at bounding box center [116, 161] width 14 height 8
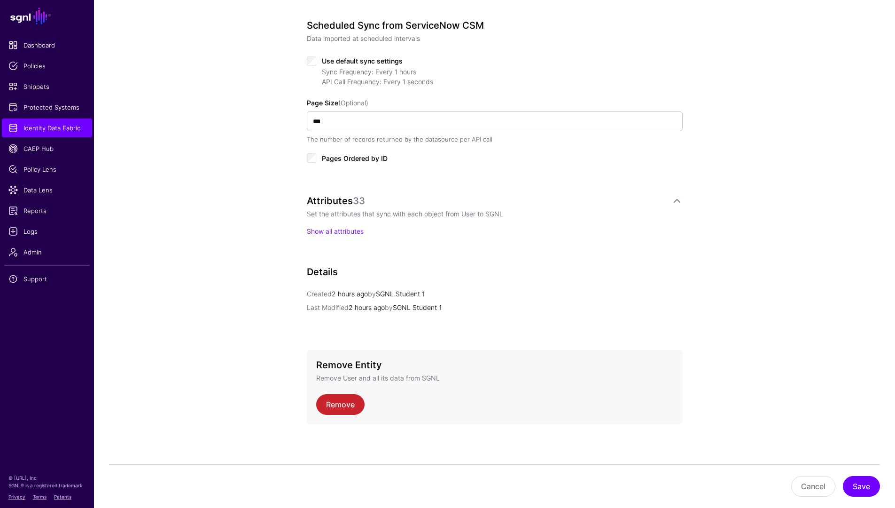
scroll to position [467, 0]
click at [336, 226] on link "Show all attributes" at bounding box center [335, 228] width 57 height 8
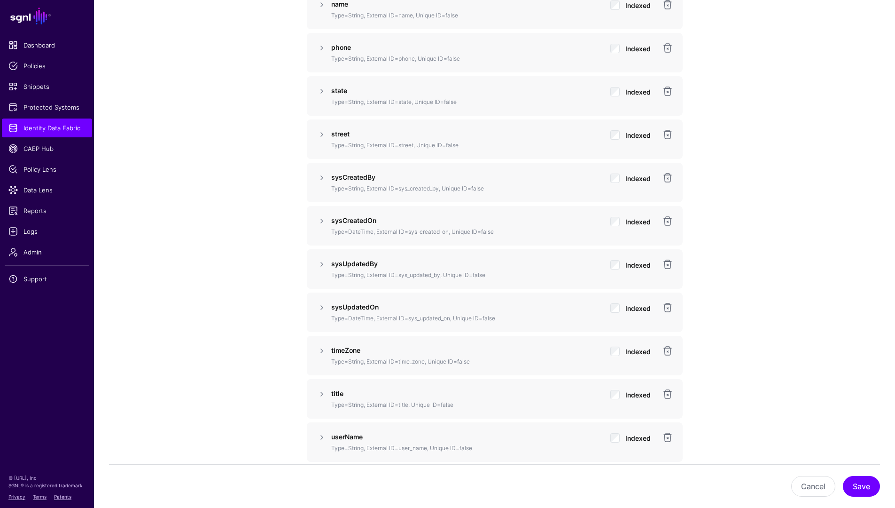
scroll to position [1639, 0]
click at [72, 133] on link "Identity Data Fabric" at bounding box center [47, 127] width 90 height 19
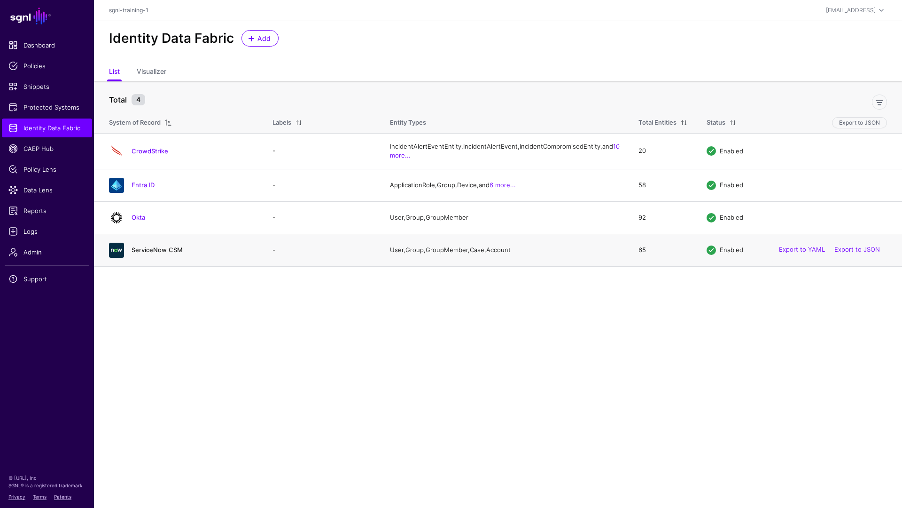
click at [154, 253] on link "ServiceNow CSM" at bounding box center [157, 250] width 51 height 8
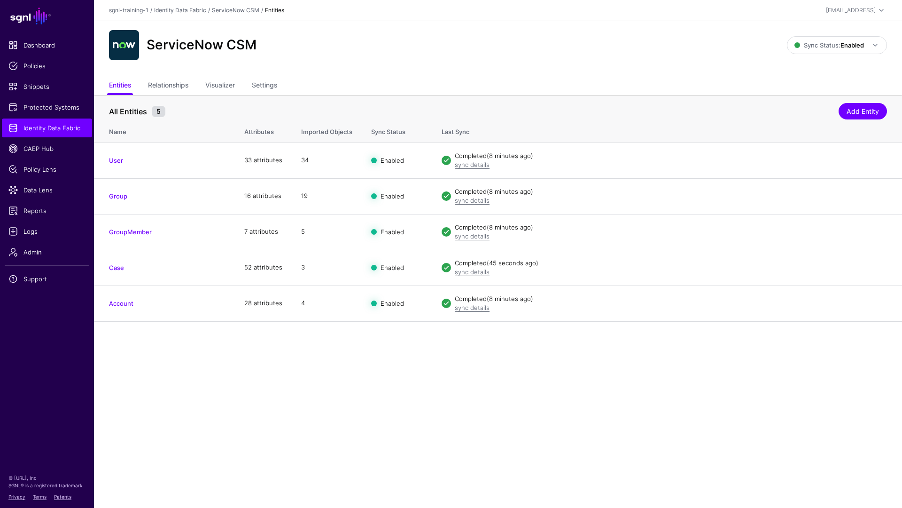
click at [119, 164] on link "User" at bounding box center [116, 161] width 14 height 8
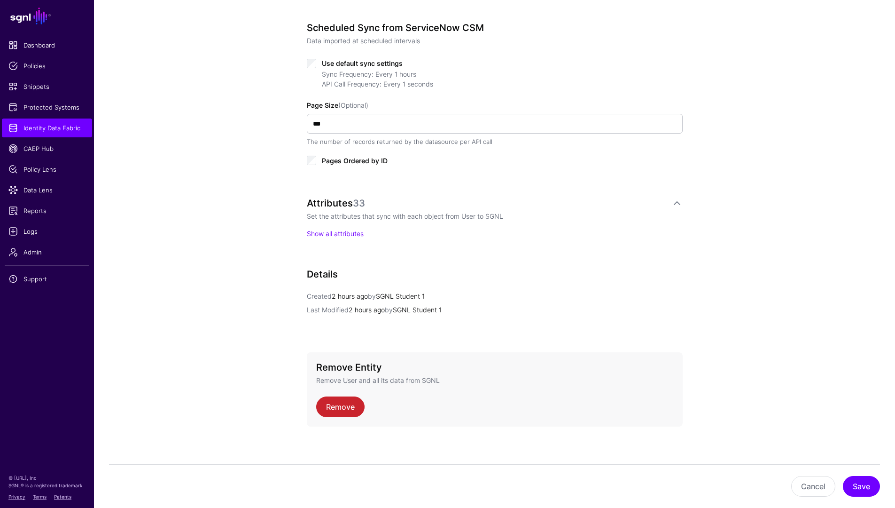
scroll to position [467, 0]
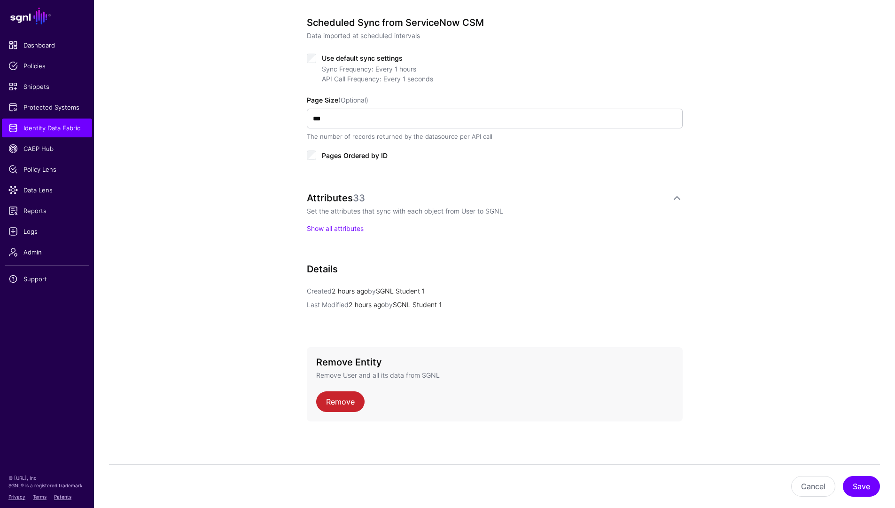
click at [323, 232] on p "Show all attributes" at bounding box center [495, 228] width 376 height 10
click at [323, 228] on link "Show all attributes" at bounding box center [335, 228] width 57 height 8
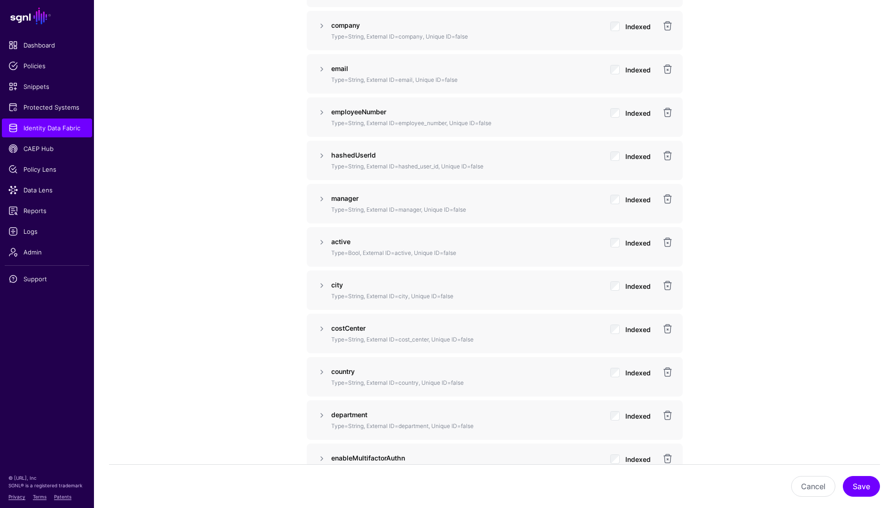
scroll to position [761, 0]
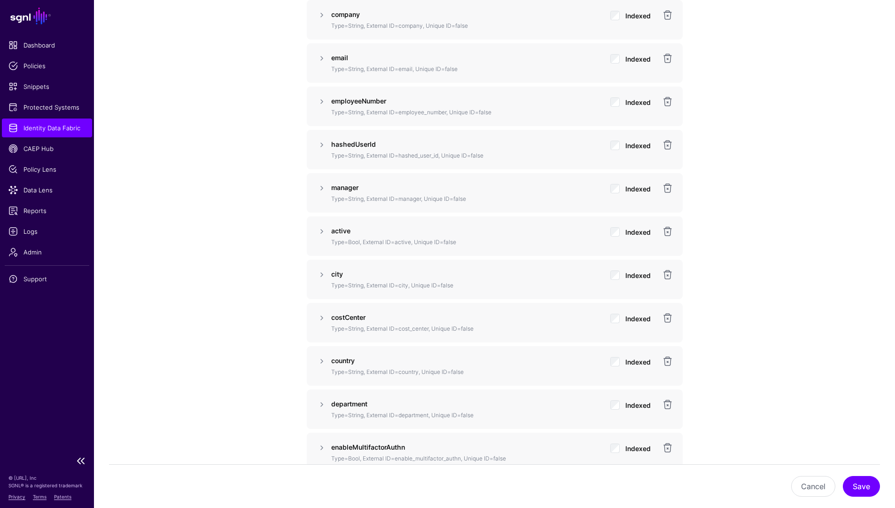
click at [39, 122] on link "Identity Data Fabric" at bounding box center [47, 127] width 90 height 19
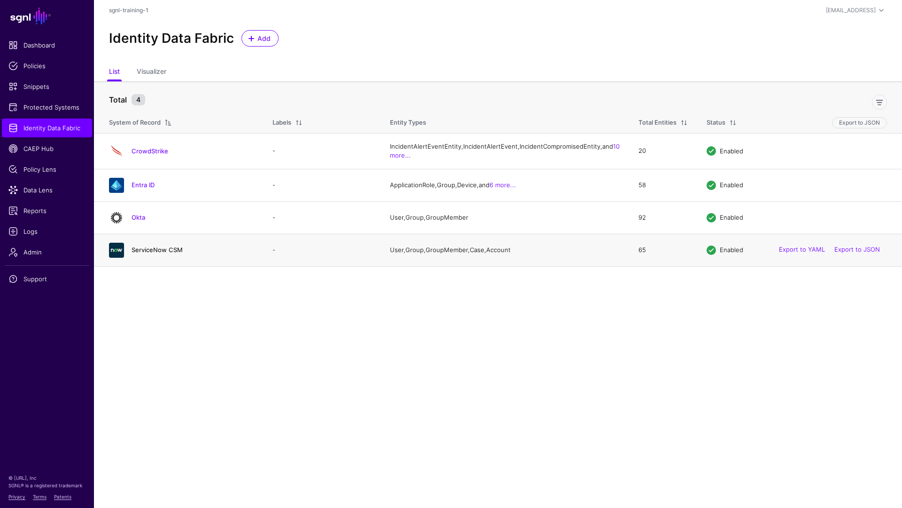
click at [152, 253] on link "ServiceNow CSM" at bounding box center [157, 250] width 51 height 8
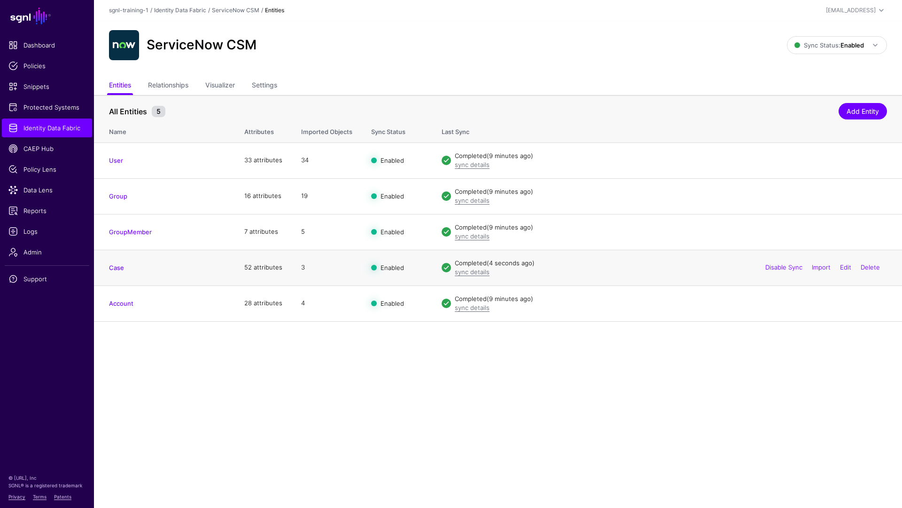
click at [119, 261] on td "Case" at bounding box center [164, 268] width 141 height 36
click at [118, 264] on link "Case" at bounding box center [116, 268] width 15 height 8
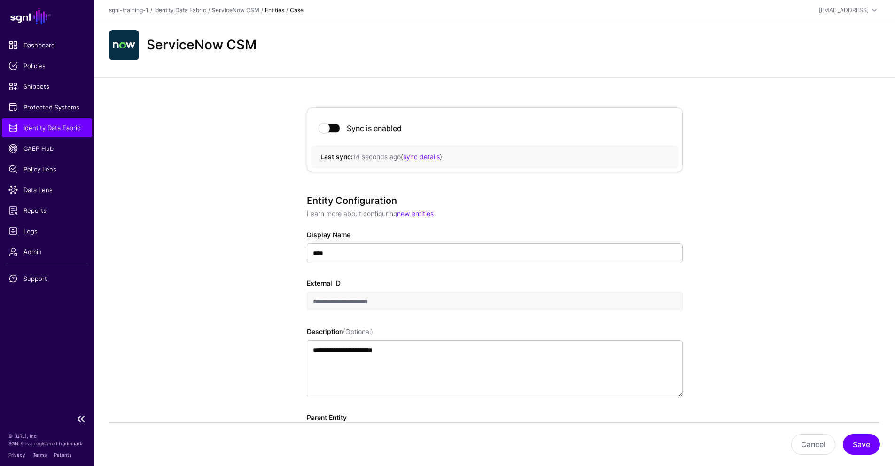
click at [77, 130] on span "Identity Data Fabric" at bounding box center [46, 127] width 77 height 9
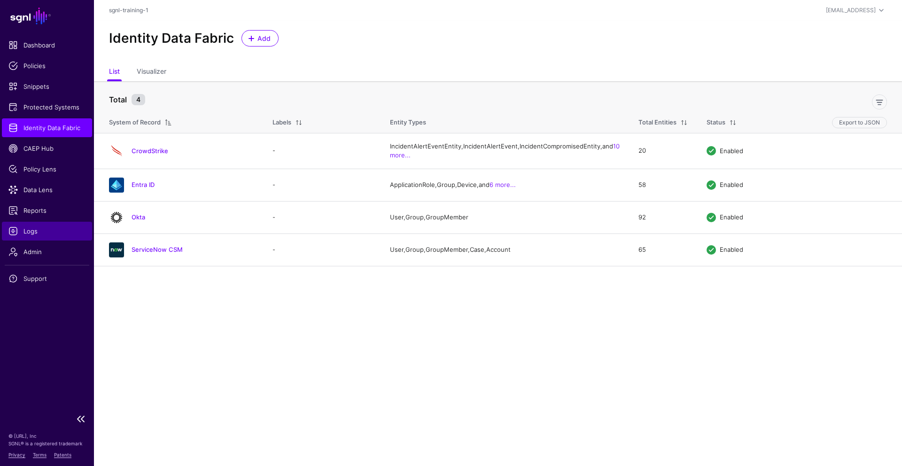
click at [37, 235] on span "Logs" at bounding box center [46, 231] width 77 height 9
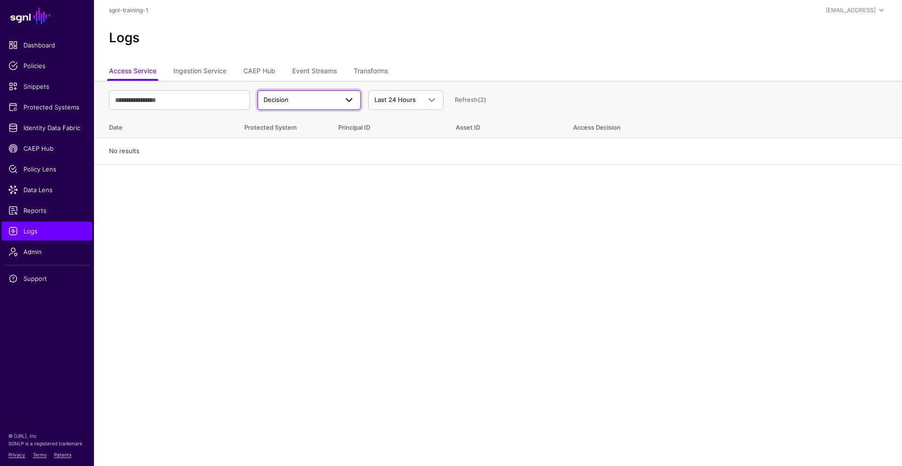
click at [301, 97] on span "Decision" at bounding box center [301, 99] width 74 height 9
click at [329, 99] on span "Decision" at bounding box center [301, 99] width 74 height 9
click at [196, 72] on link "Ingestion Service" at bounding box center [199, 72] width 53 height 18
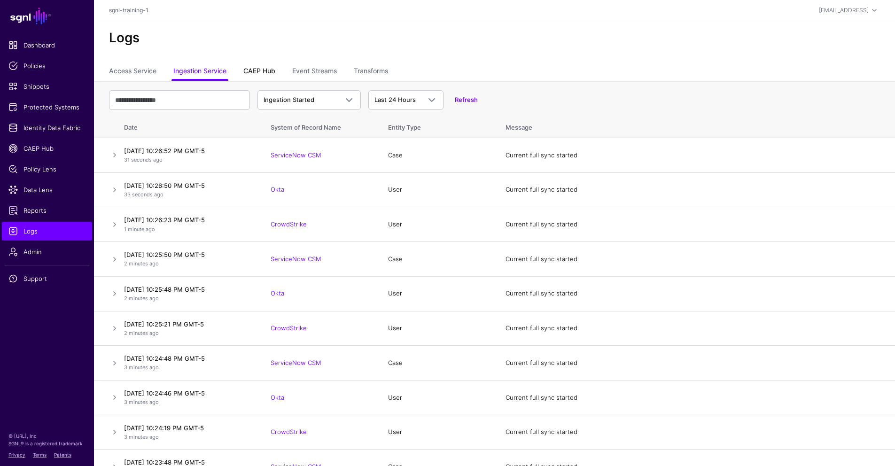
click at [254, 73] on link "CAEP Hub" at bounding box center [259, 72] width 32 height 18
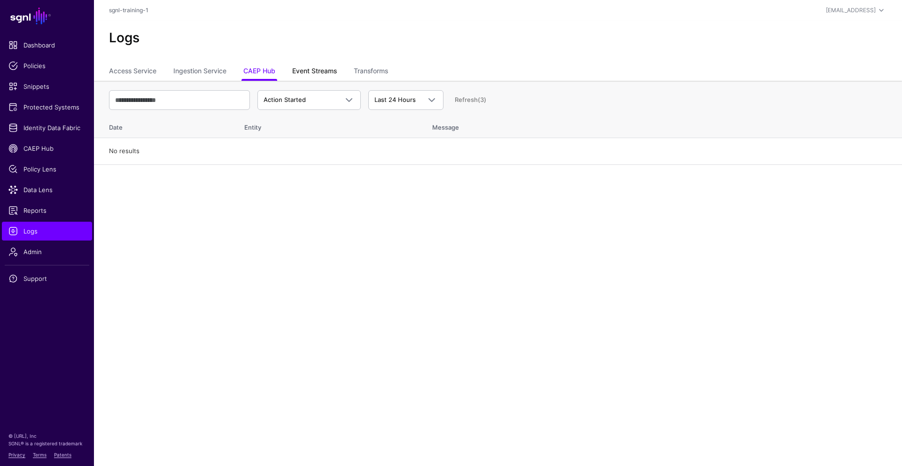
click at [315, 77] on link "Event Streams" at bounding box center [314, 72] width 45 height 18
click at [322, 113] on div "Event Received Event Event Received Event Failed Event Stored Event Sync Failed…" at bounding box center [498, 99] width 778 height 27
click at [323, 104] on span "Event Received" at bounding box center [301, 99] width 74 height 9
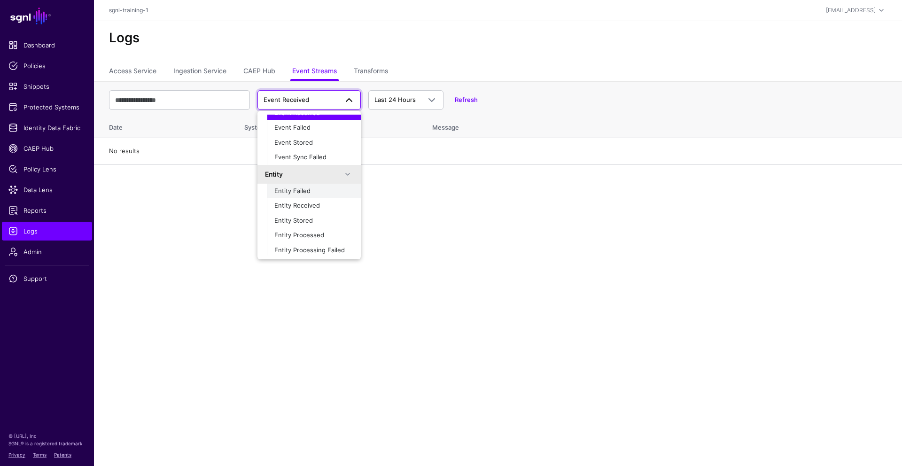
scroll to position [30, 0]
click at [312, 200] on span "Entity Received" at bounding box center [298, 204] width 46 height 8
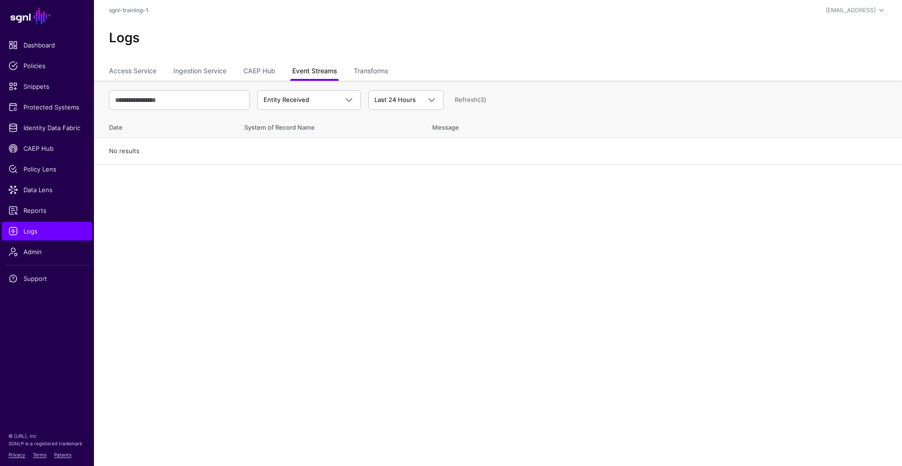
click at [323, 69] on link "Event Streams" at bounding box center [314, 72] width 45 height 18
click at [321, 118] on th "System of Record Name" at bounding box center [329, 126] width 188 height 24
click at [323, 102] on span "Entity Received" at bounding box center [301, 99] width 74 height 9
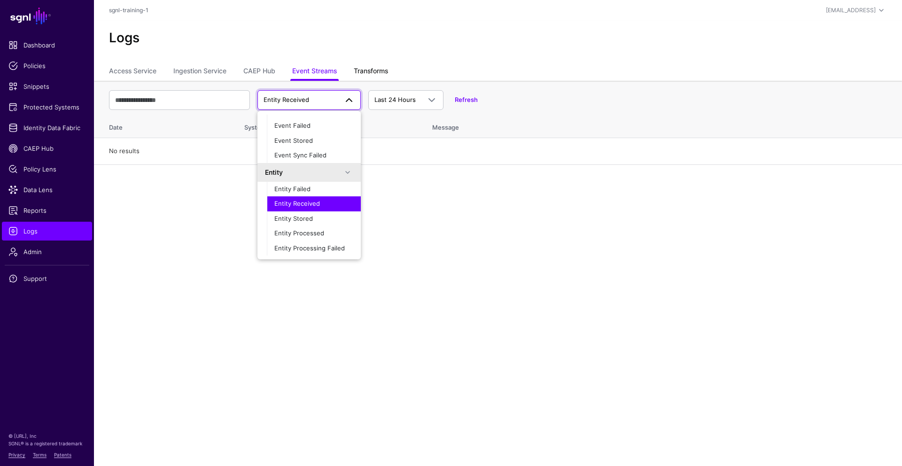
click at [366, 76] on link "Transforms" at bounding box center [371, 72] width 34 height 18
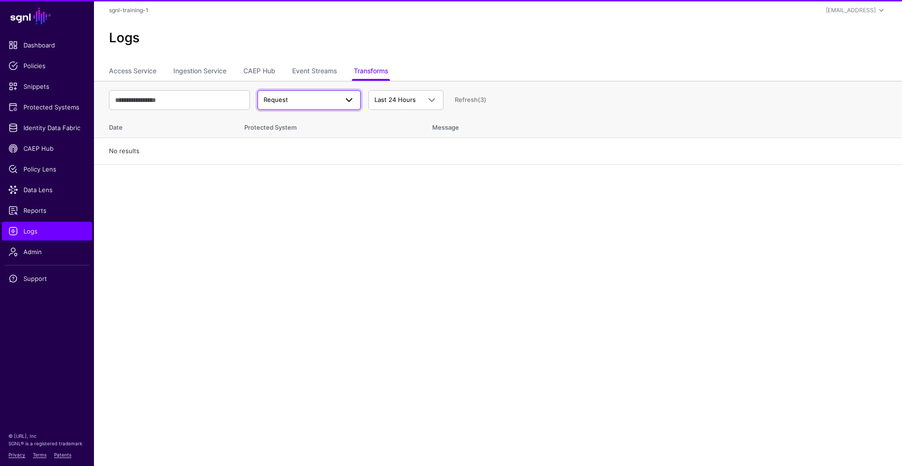
click at [301, 95] on span "Request" at bounding box center [301, 99] width 74 height 9
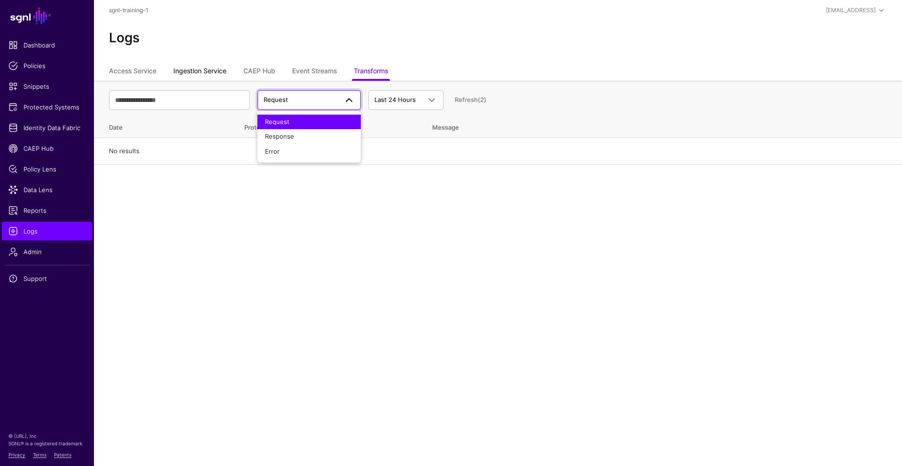
click at [187, 70] on link "Ingestion Service" at bounding box center [199, 72] width 53 height 18
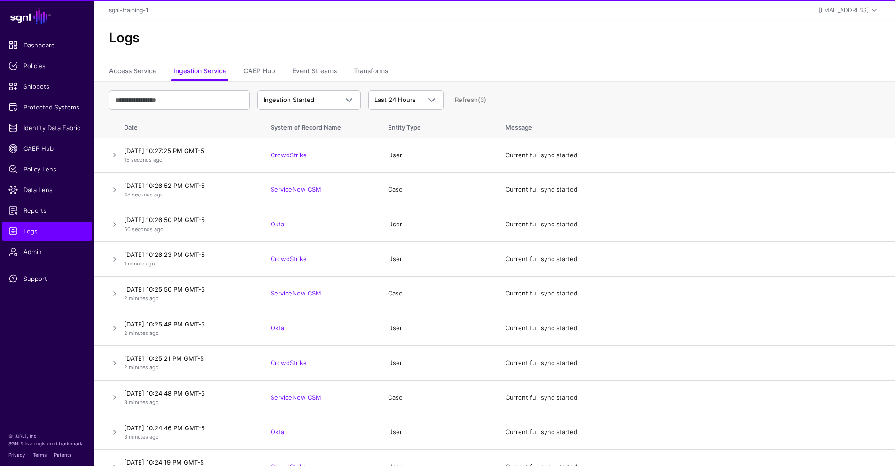
click at [133, 61] on div "Logs" at bounding box center [494, 42] width 801 height 42
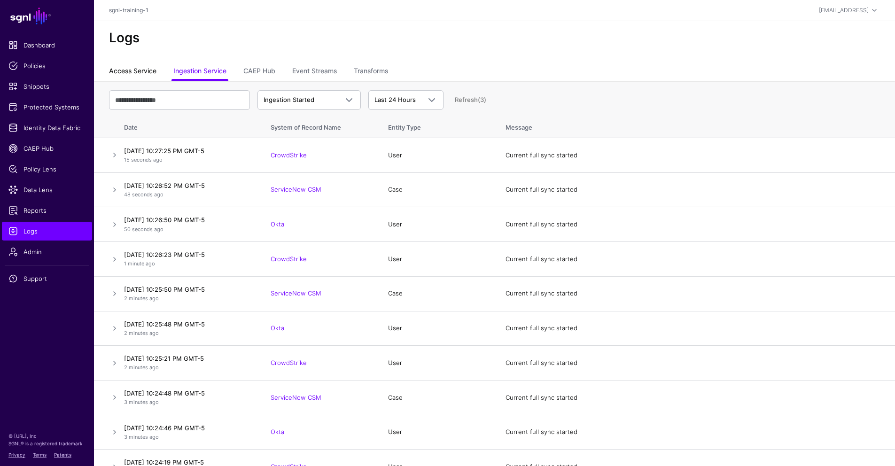
click at [134, 67] on link "Access Service" at bounding box center [132, 72] width 47 height 18
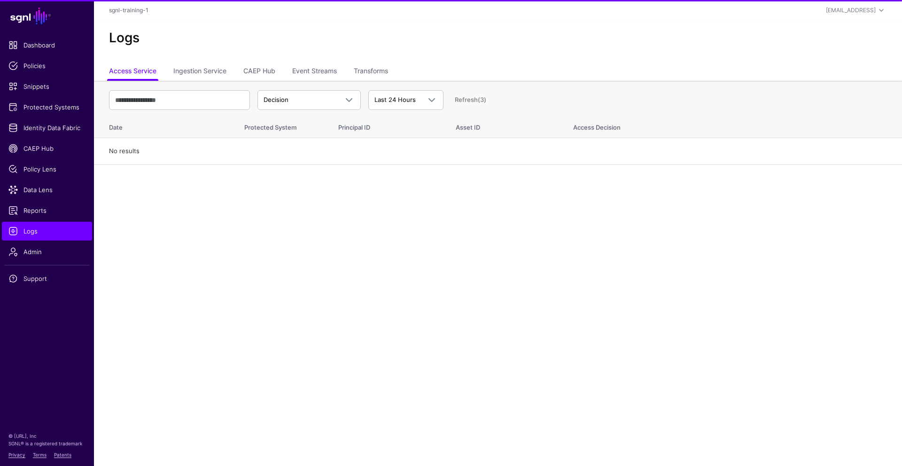
click at [277, 88] on div "Decision Decision Match Last 24 Hours Last 24 Hours Last 7 Days Last 30 Days La…" at bounding box center [498, 99] width 778 height 27
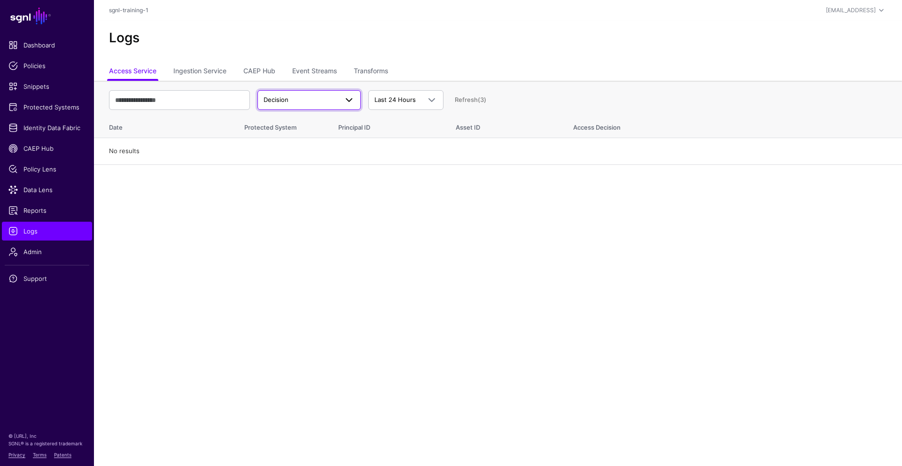
click at [300, 96] on span "Decision" at bounding box center [301, 99] width 74 height 9
click at [299, 138] on div "Match" at bounding box center [309, 136] width 88 height 9
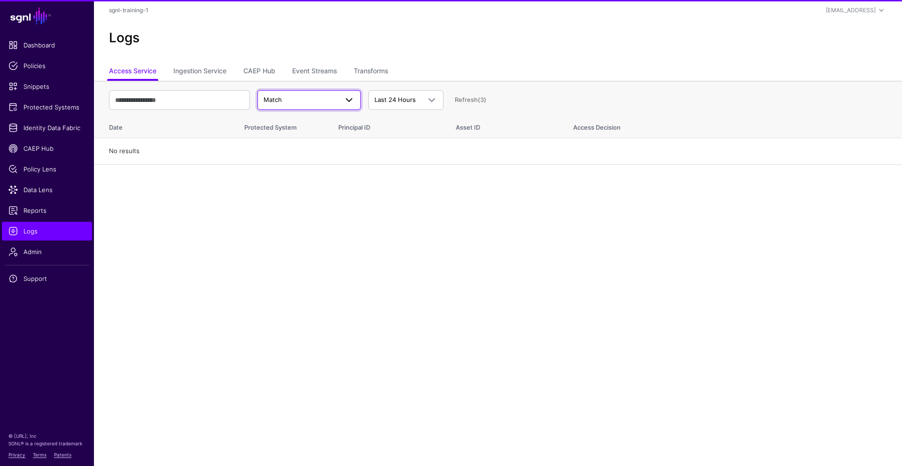
click at [297, 104] on span "Match" at bounding box center [301, 99] width 74 height 9
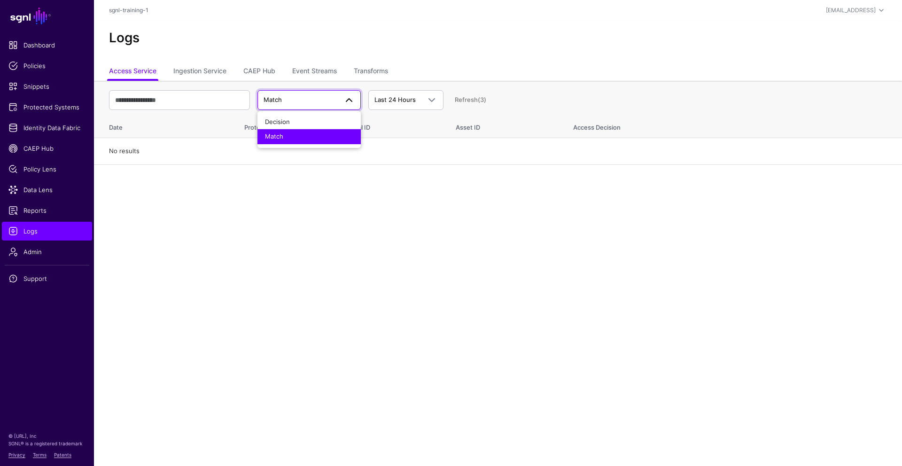
click at [138, 233] on main "SGNL Dashboard Policies Snippets Protected Systems Identity Data Fabric CAEP Hu…" at bounding box center [451, 233] width 902 height 466
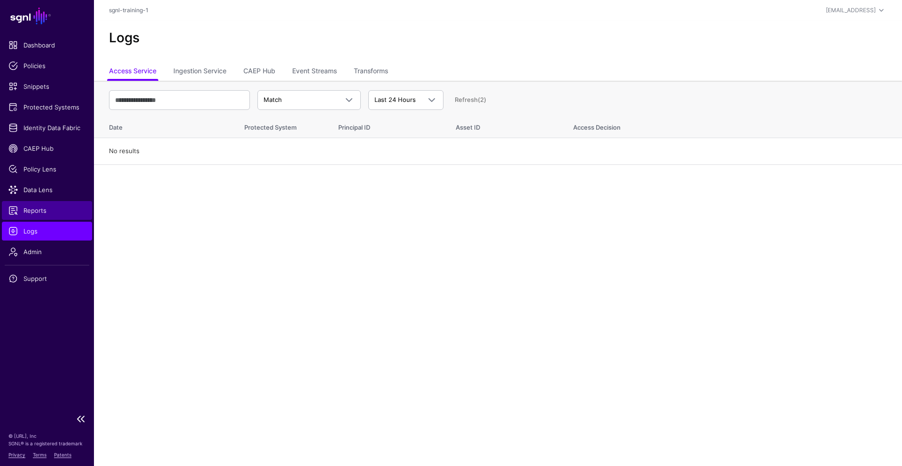
click at [31, 210] on span "Reports" at bounding box center [46, 210] width 77 height 9
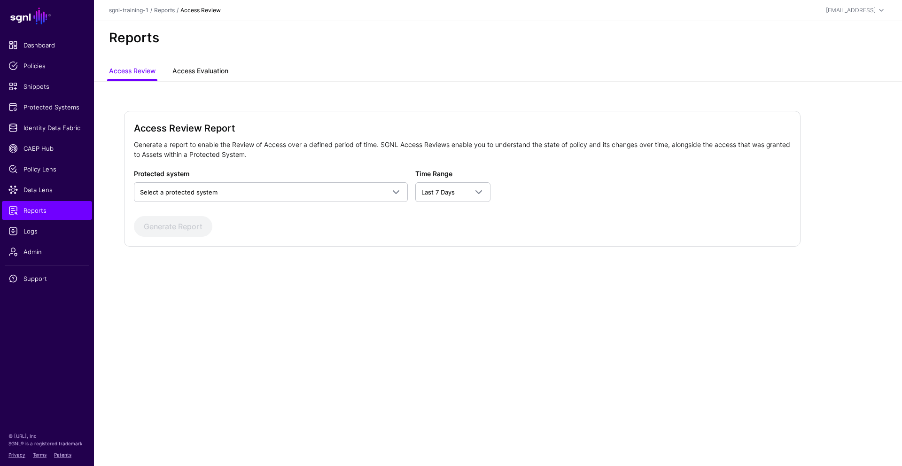
click at [180, 74] on link "Access Evaluation" at bounding box center [201, 72] width 56 height 18
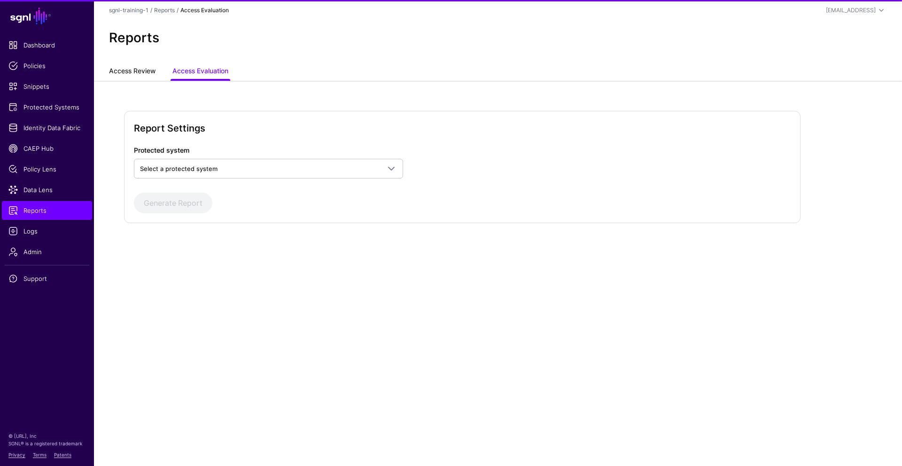
click at [134, 76] on link "Access Review" at bounding box center [132, 72] width 47 height 18
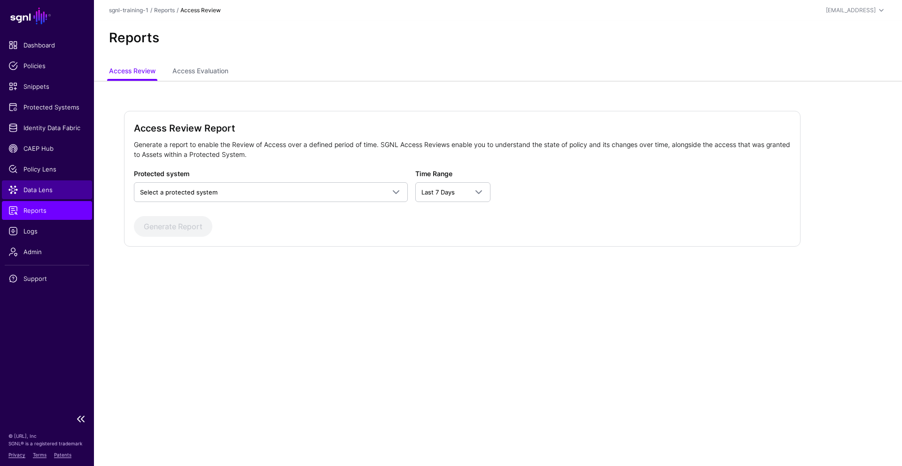
click at [40, 186] on span "Data Lens" at bounding box center [46, 189] width 77 height 9
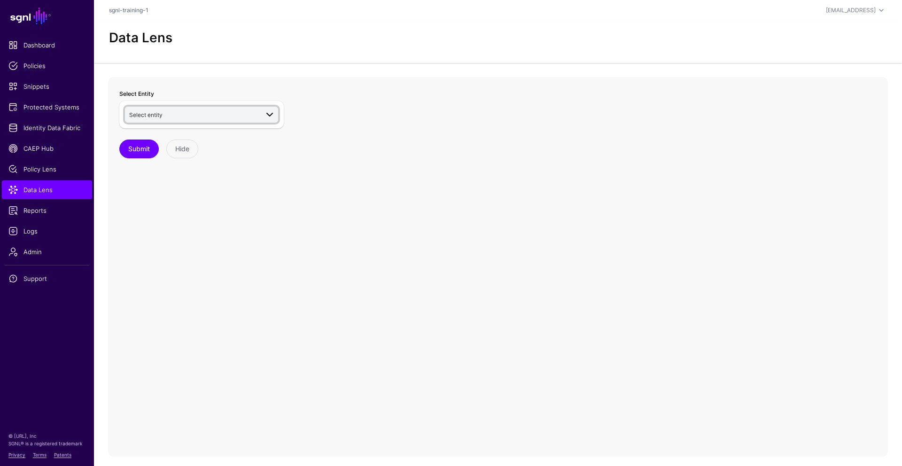
click at [231, 109] on span "Select entity" at bounding box center [202, 114] width 146 height 11
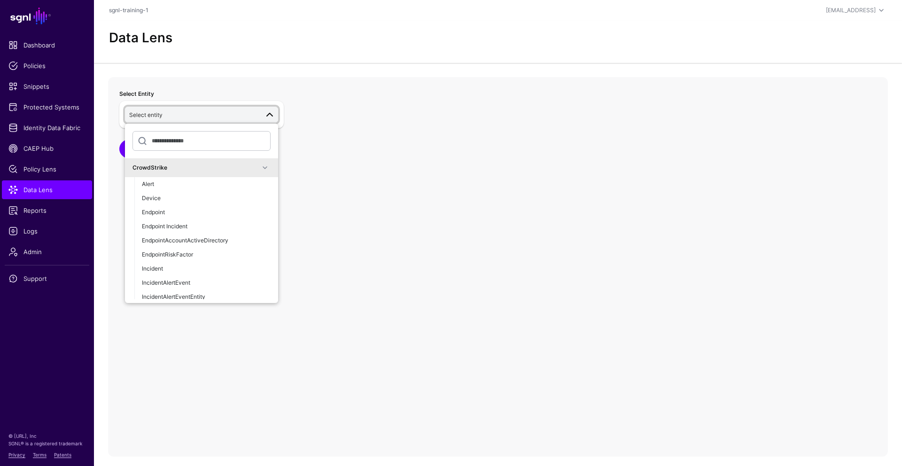
drag, startPoint x: 198, startPoint y: 165, endPoint x: 190, endPoint y: 169, distance: 9.1
click at [198, 165] on div "CrowdStrike" at bounding box center [196, 168] width 127 height 8
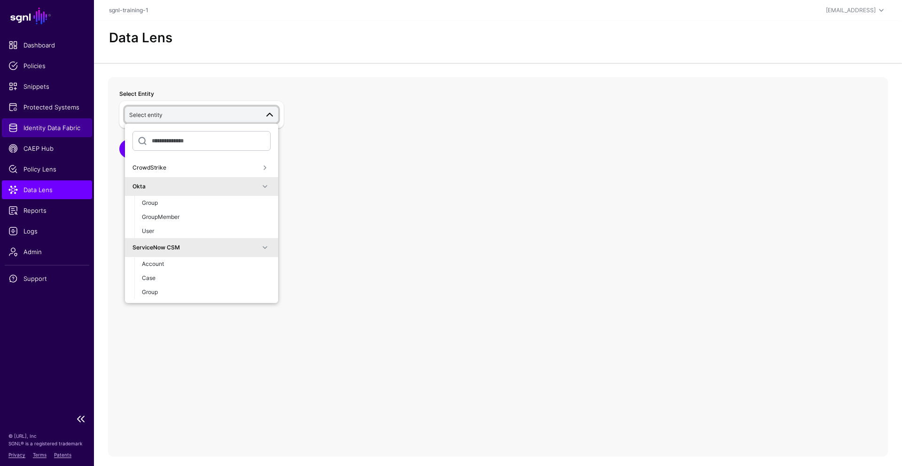
click at [61, 125] on span "Identity Data Fabric" at bounding box center [46, 127] width 77 height 9
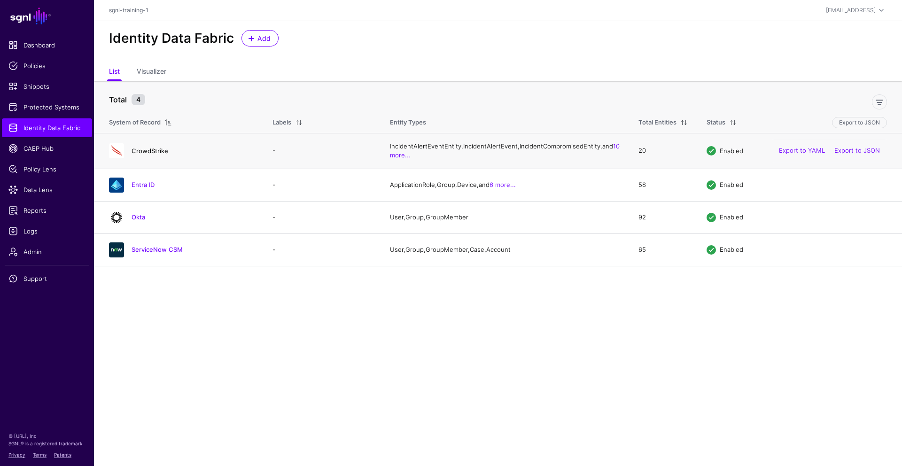
click at [149, 155] on link "CrowdStrike" at bounding box center [150, 151] width 37 height 8
click at [139, 221] on link "Okta" at bounding box center [139, 217] width 14 height 8
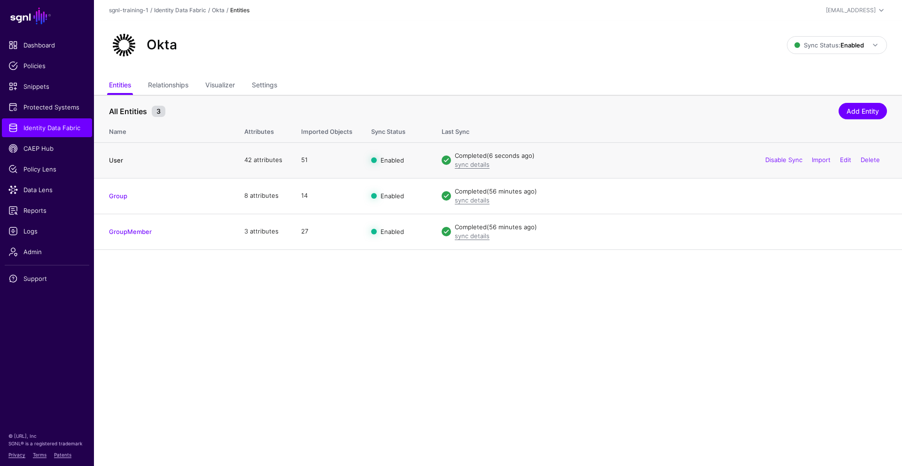
click at [118, 157] on link "User" at bounding box center [116, 161] width 14 height 8
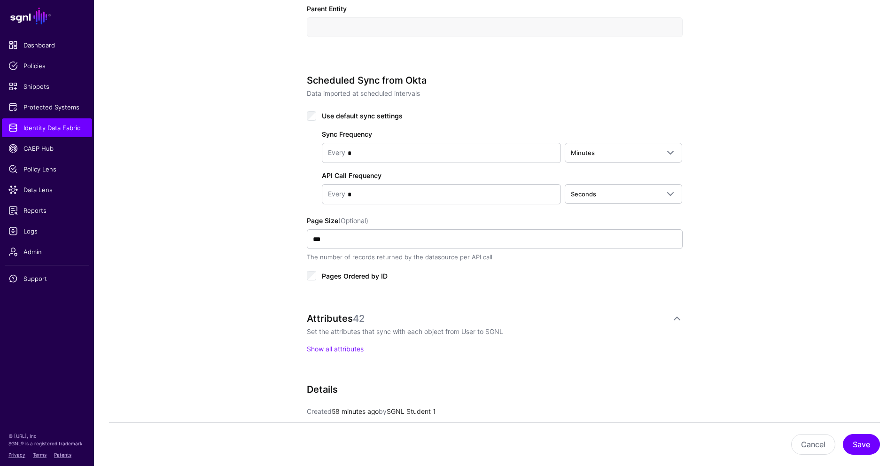
scroll to position [570, 0]
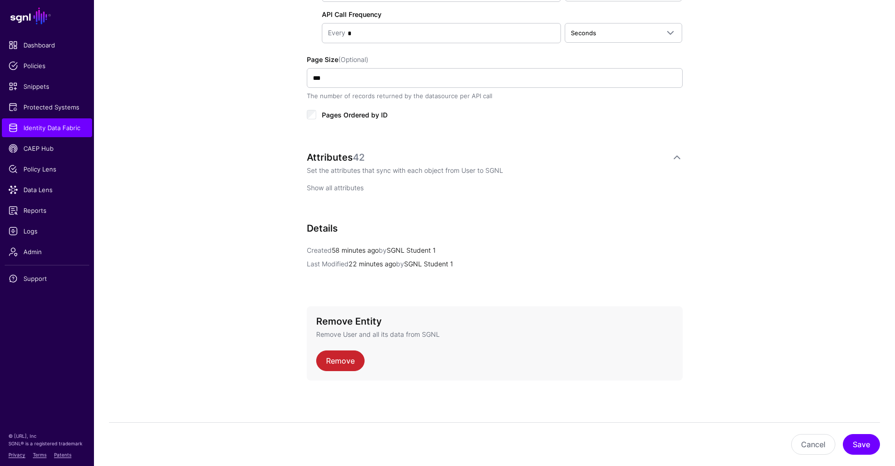
click at [333, 189] on link "Show all attributes" at bounding box center [335, 188] width 57 height 8
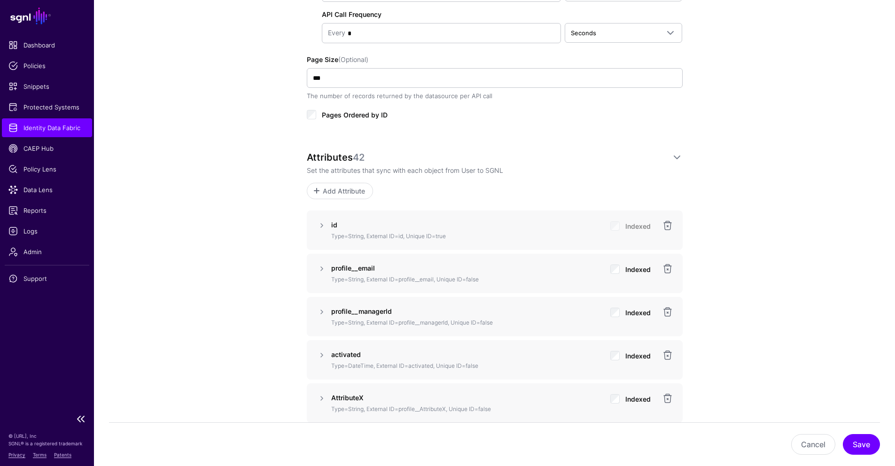
click at [71, 128] on span "Identity Data Fabric" at bounding box center [46, 127] width 77 height 9
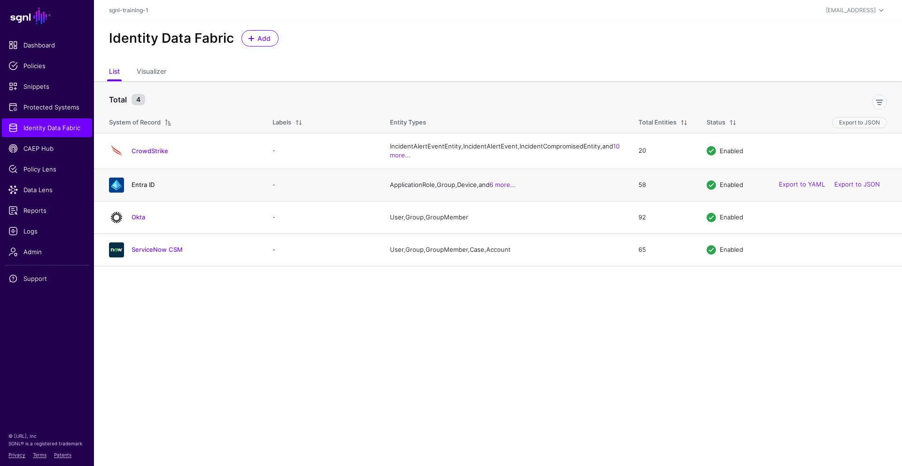
click at [140, 188] on link "Entra ID" at bounding box center [143, 185] width 23 height 8
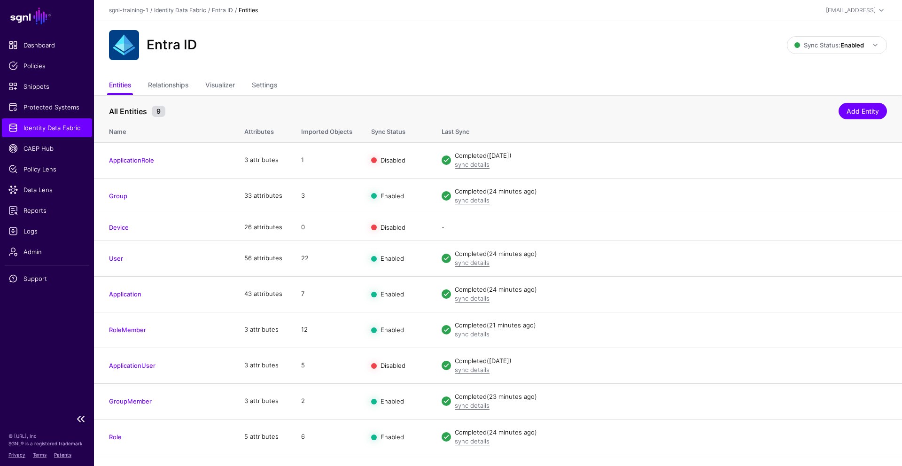
click at [34, 132] on span "Identity Data Fabric" at bounding box center [46, 127] width 77 height 9
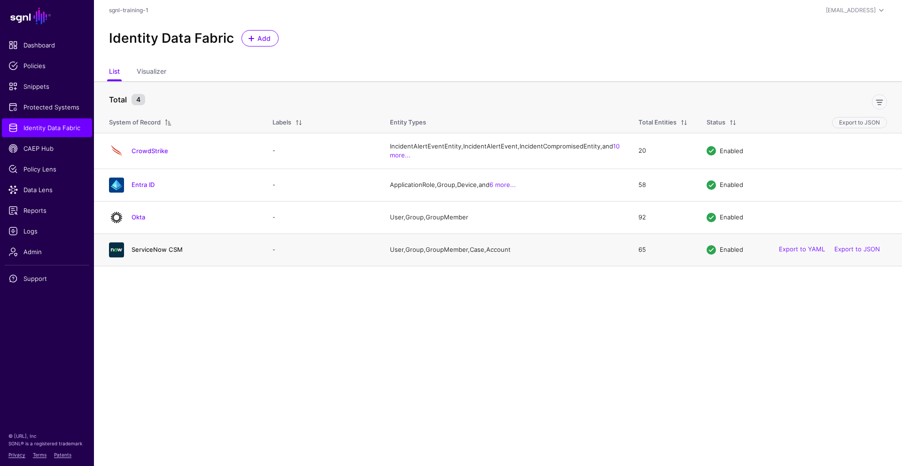
click at [156, 253] on link "ServiceNow CSM" at bounding box center [157, 250] width 51 height 8
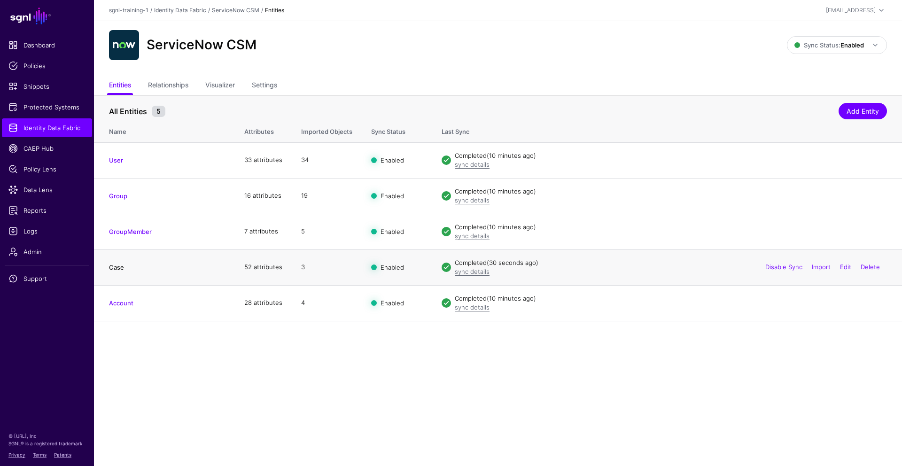
click at [115, 268] on link "Case" at bounding box center [116, 268] width 15 height 8
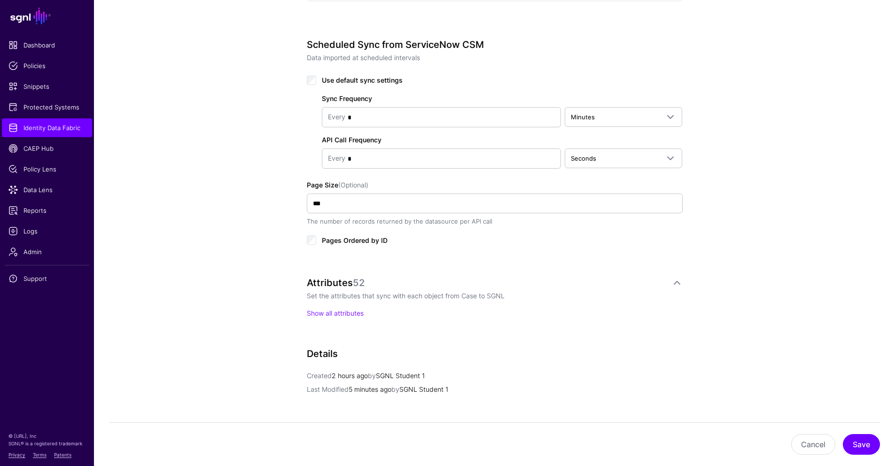
scroll to position [570, 0]
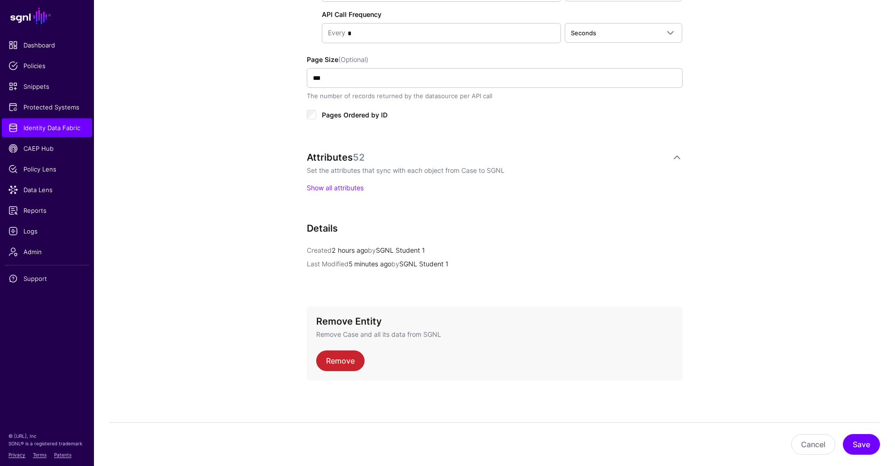
click at [338, 191] on p "Show all attributes" at bounding box center [495, 188] width 376 height 10
click at [328, 184] on link "Show all attributes" at bounding box center [335, 188] width 57 height 8
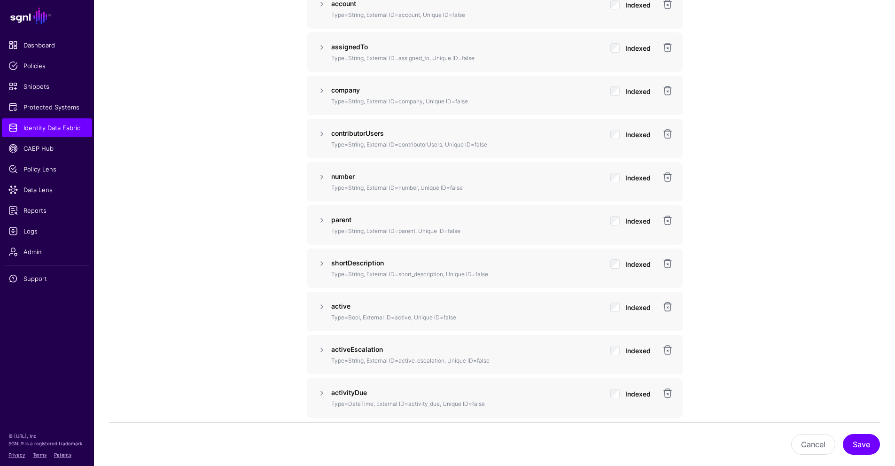
scroll to position [838, 0]
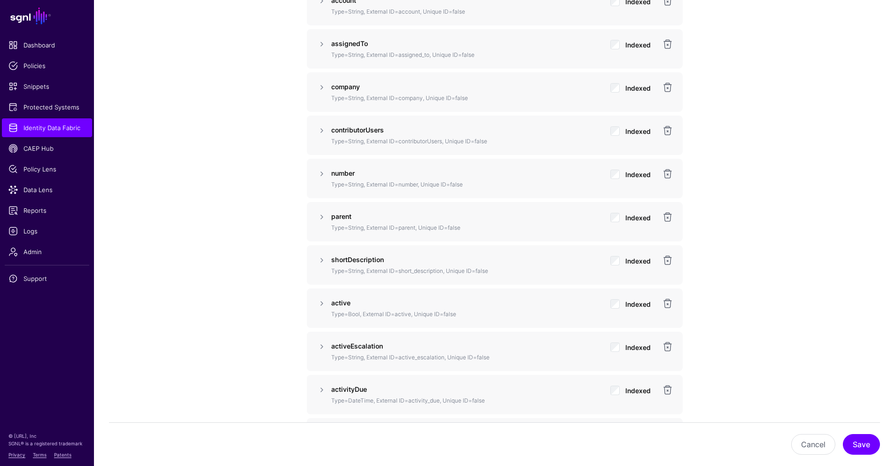
click at [409, 255] on p "shortDescription" at bounding box center [467, 260] width 272 height 10
click at [322, 260] on link at bounding box center [321, 260] width 11 height 11
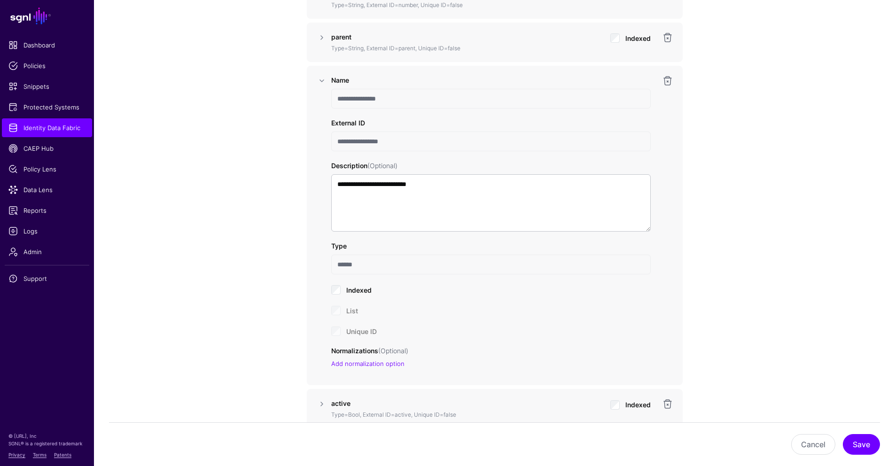
scroll to position [1032, 0]
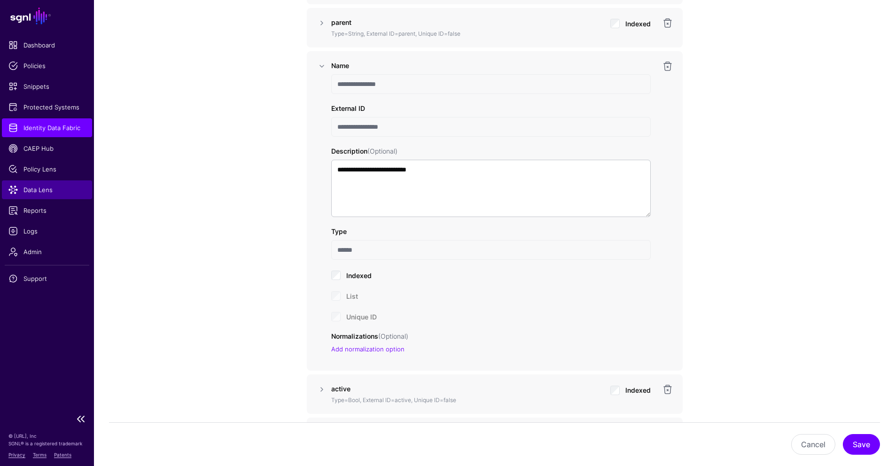
click at [38, 198] on link "Data Lens" at bounding box center [47, 189] width 90 height 19
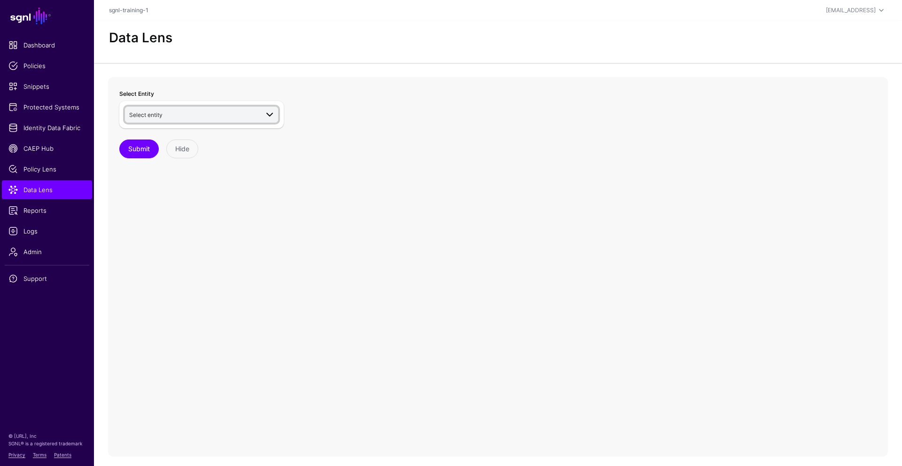
click at [182, 113] on span "Select entity" at bounding box center [193, 115] width 129 height 10
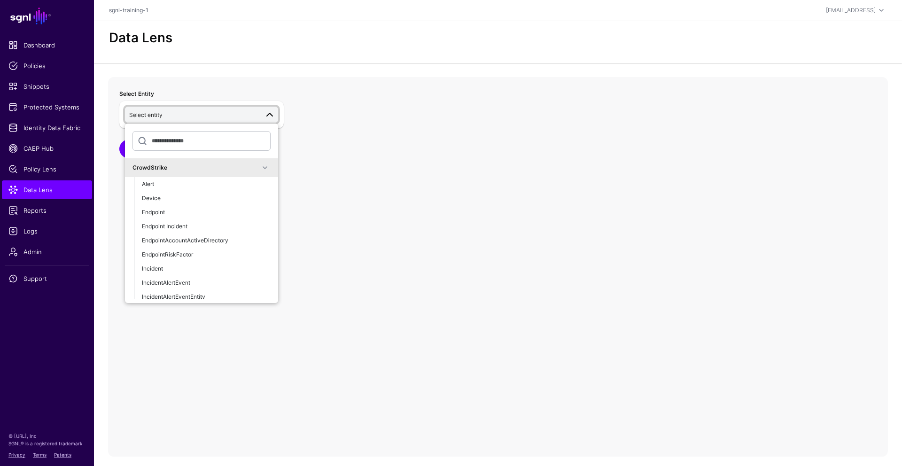
click at [243, 161] on div "CrowdStrike" at bounding box center [201, 167] width 153 height 19
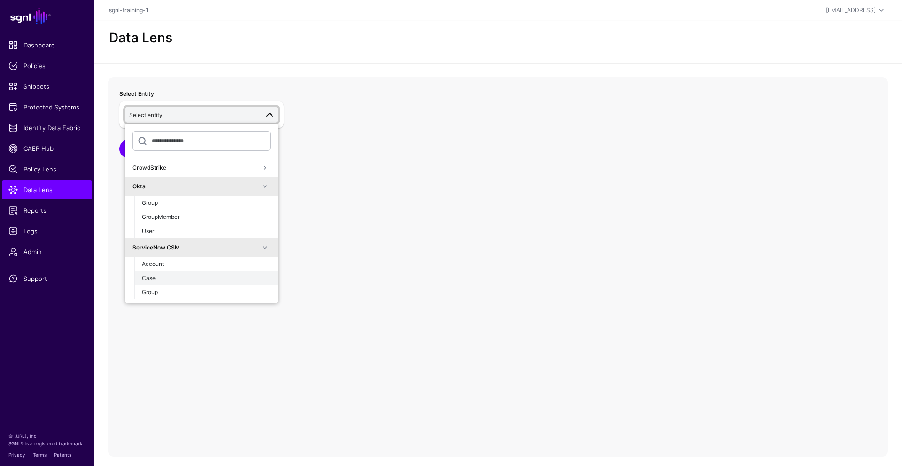
click at [156, 281] on div "Case" at bounding box center [206, 278] width 129 height 8
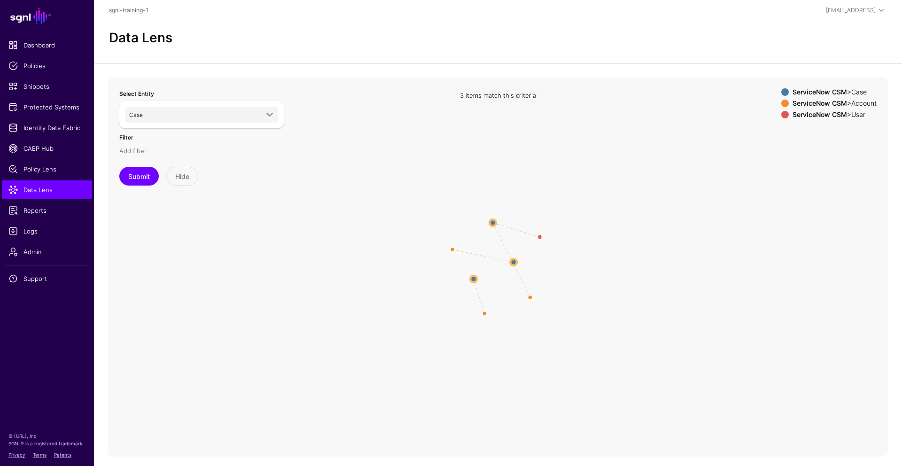
click at [132, 149] on link "Add filter" at bounding box center [132, 151] width 27 height 8
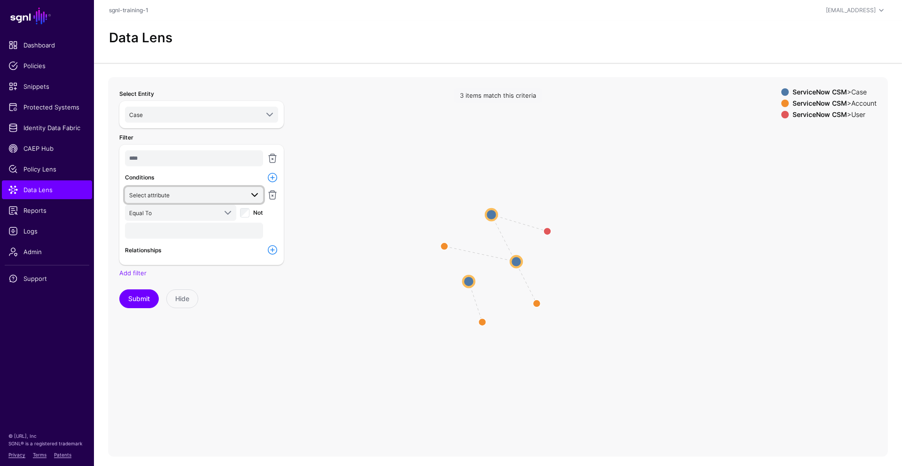
click at [208, 196] on span "Select attribute" at bounding box center [186, 195] width 114 height 10
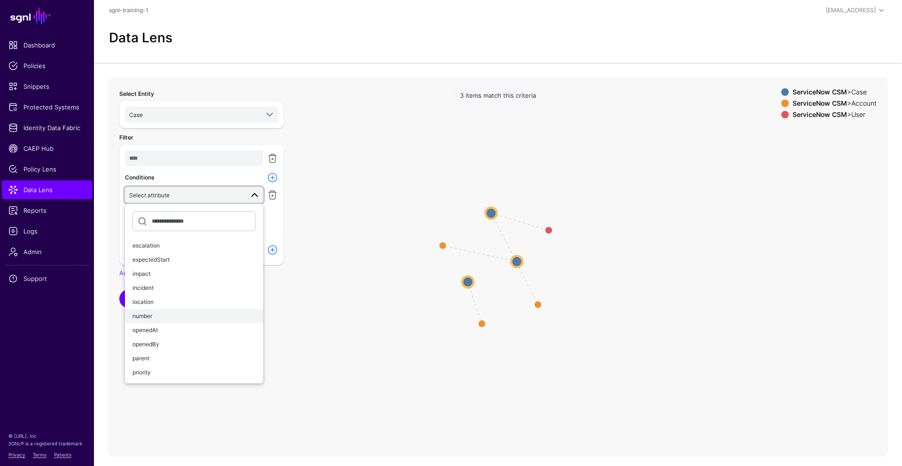
click at [176, 320] on div "number" at bounding box center [194, 316] width 123 height 8
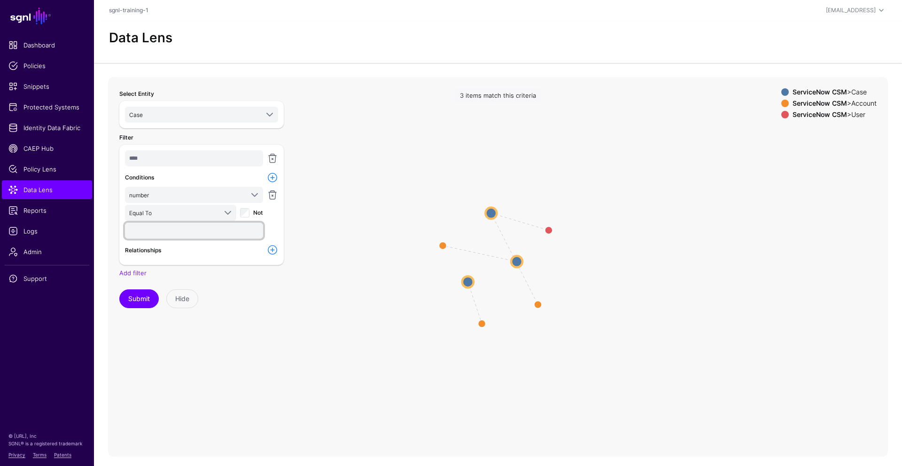
click at [178, 225] on input "text" at bounding box center [194, 231] width 138 height 16
paste input "*********"
type input "*********"
click at [133, 298] on button "Submit" at bounding box center [138, 299] width 39 height 19
click at [518, 255] on circle at bounding box center [516, 256] width 11 height 11
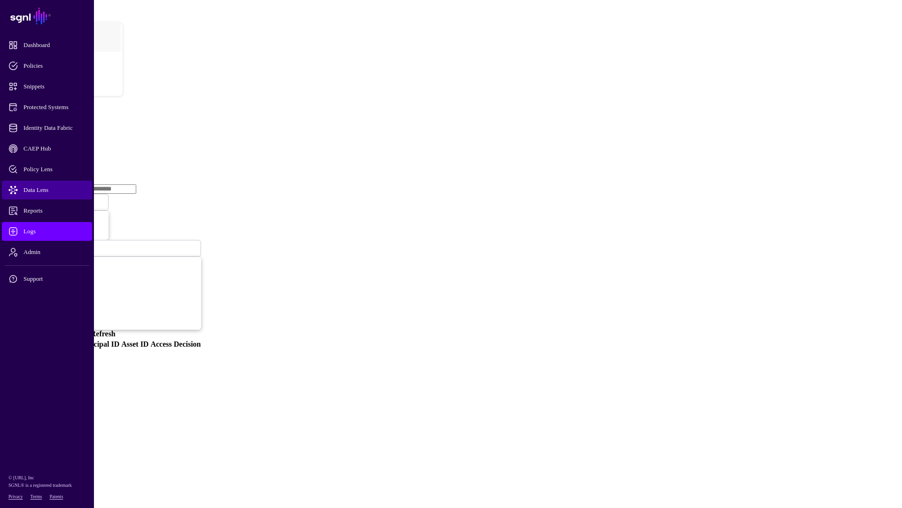
click at [52, 195] on link "Data Lens" at bounding box center [47, 189] width 90 height 19
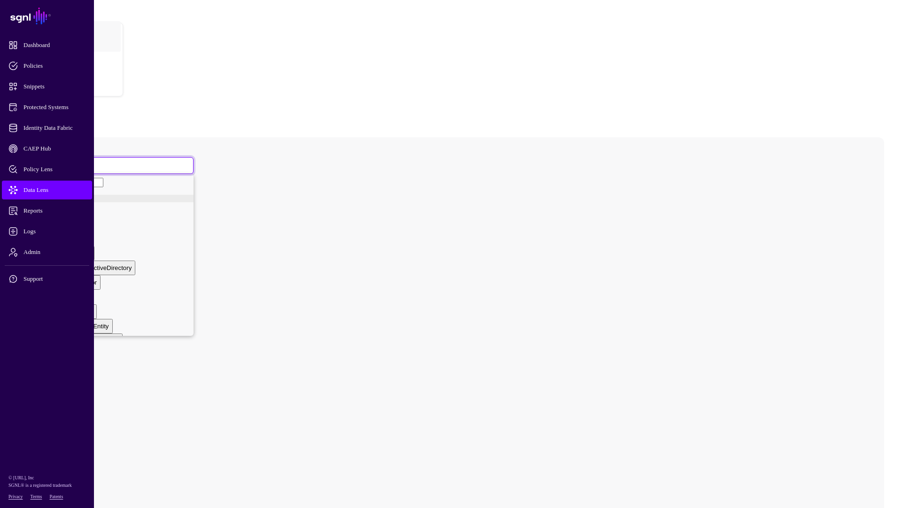
click at [41, 161] on span at bounding box center [38, 165] width 6 height 8
click at [194, 190] on div "CrowdStrike" at bounding box center [111, 194] width 165 height 8
click at [57, 281] on div "Case" at bounding box center [49, 278] width 15 height 7
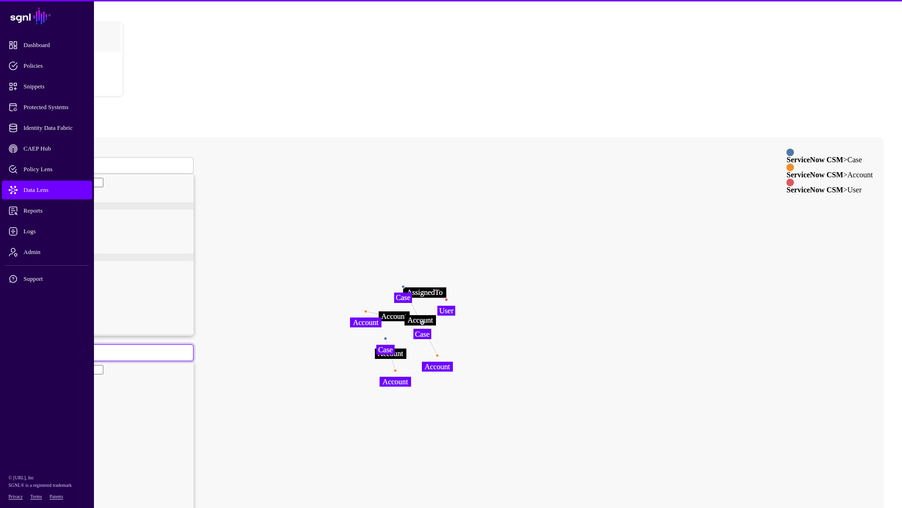
click at [41, 348] on span at bounding box center [38, 352] width 6 height 8
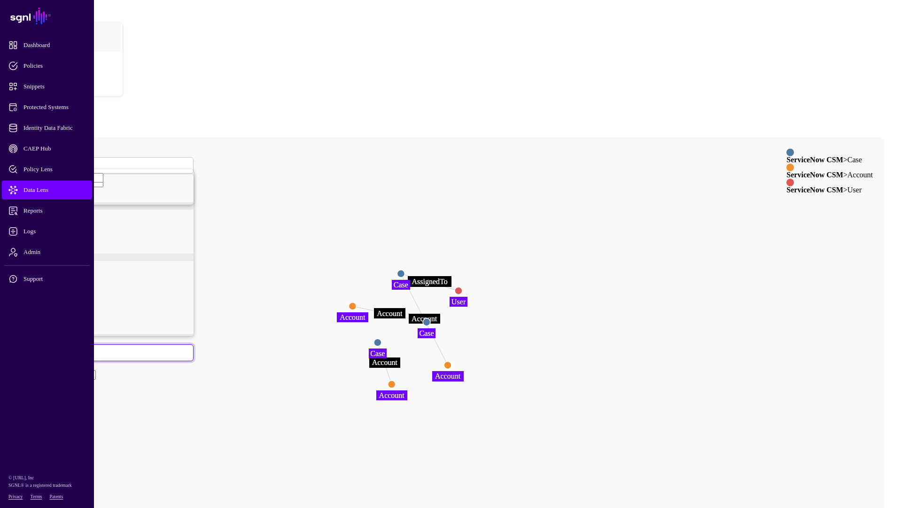
type input "*"
type input "***"
click at [54, 201] on div "number" at bounding box center [43, 197] width 21 height 7
click at [96, 405] on input "text" at bounding box center [62, 409] width 67 height 9
paste input "*********"
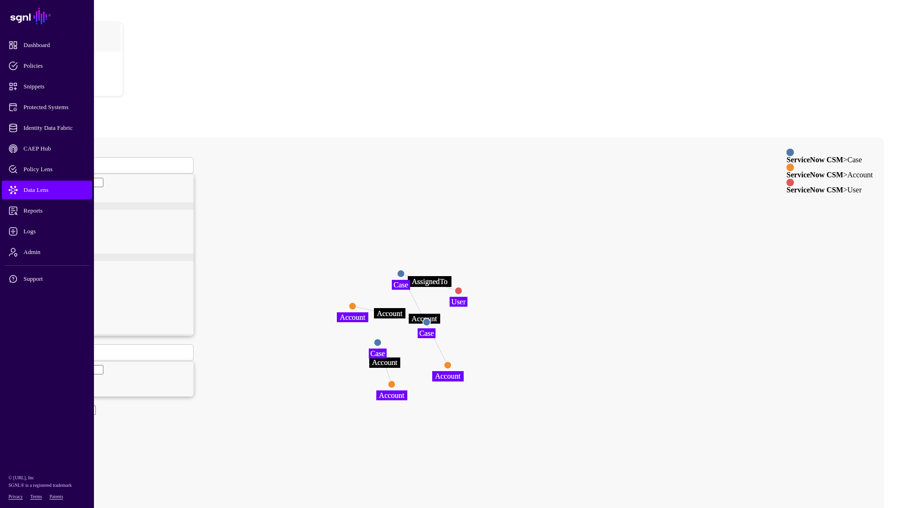
type input "*********"
click at [56, 423] on button "Submit" at bounding box center [42, 428] width 27 height 10
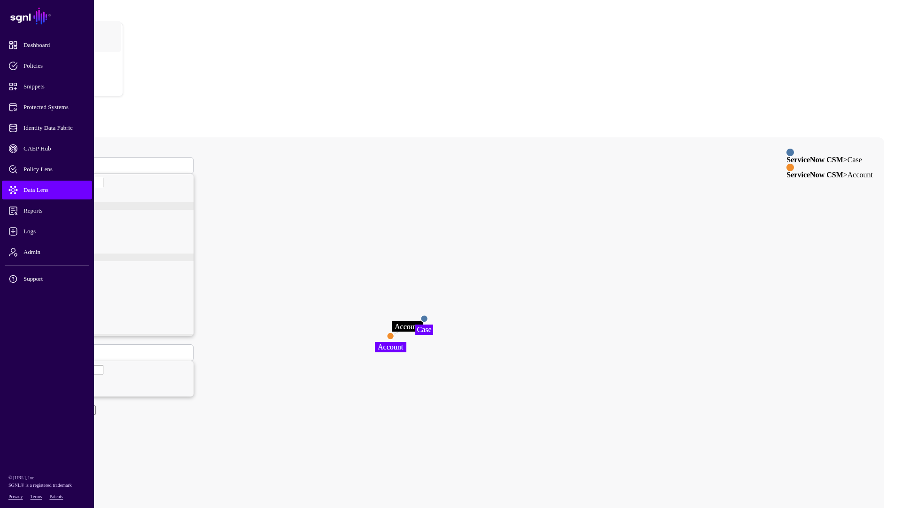
click at [503, 261] on icon "Account Case Case Account Account" at bounding box center [408, 325] width 780 height 376
click at [429, 314] on circle at bounding box center [426, 318] width 8 height 8
